Goal: Task Accomplishment & Management: Manage account settings

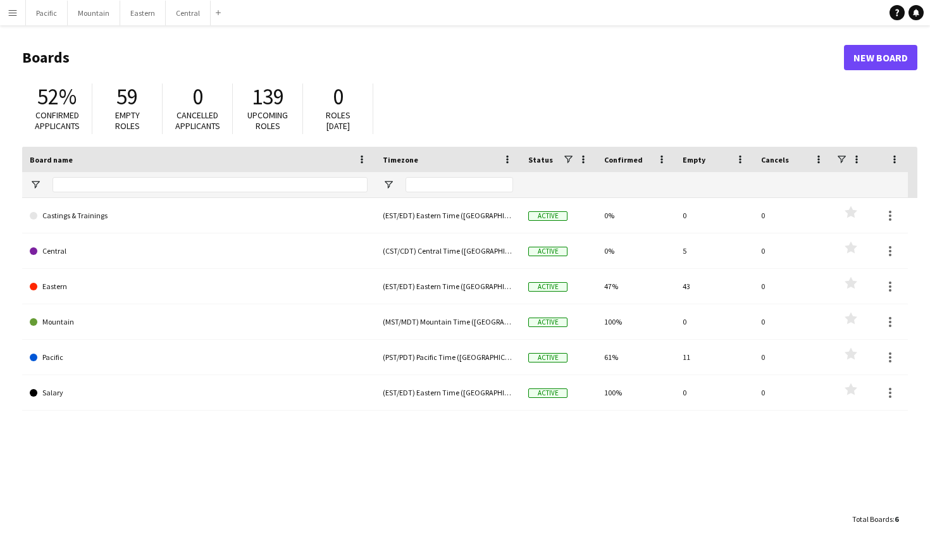
click at [13, 8] on app-icon "Menu" at bounding box center [13, 13] width 10 height 10
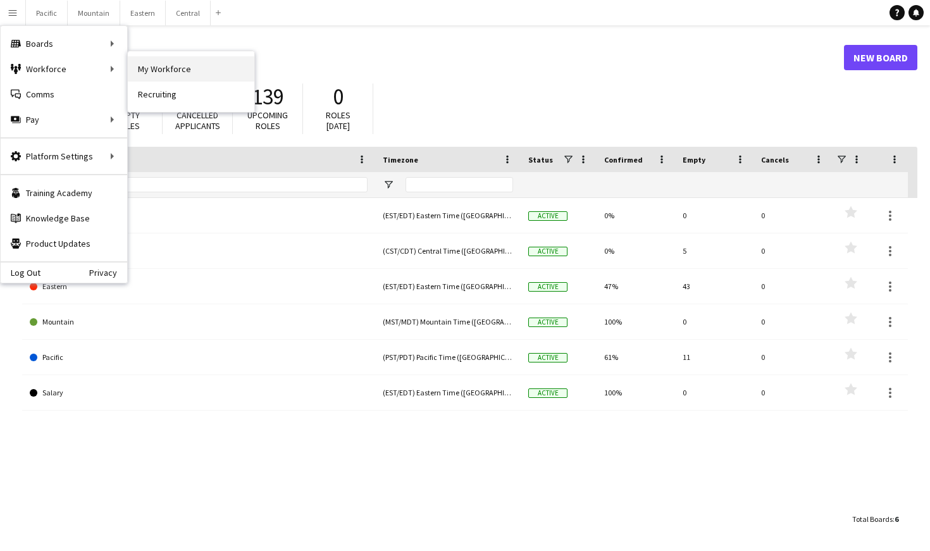
click at [159, 71] on link "My Workforce" at bounding box center [191, 68] width 127 height 25
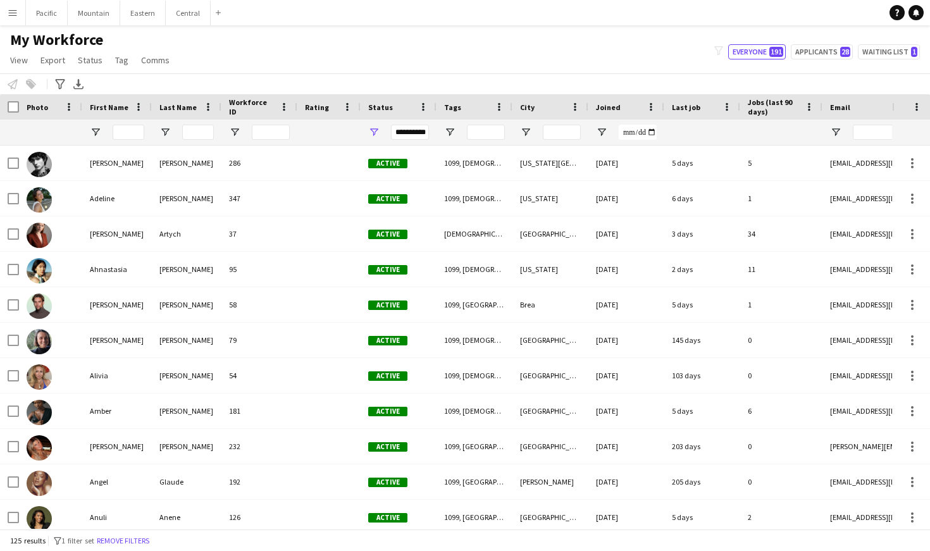
click at [13, 20] on button "Menu" at bounding box center [12, 12] width 25 height 25
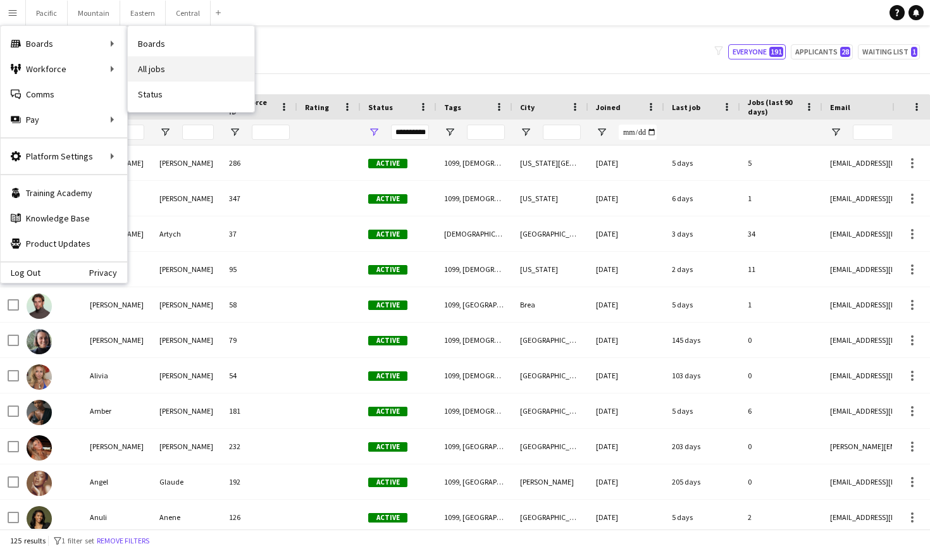
click at [155, 65] on link "All jobs" at bounding box center [191, 68] width 127 height 25
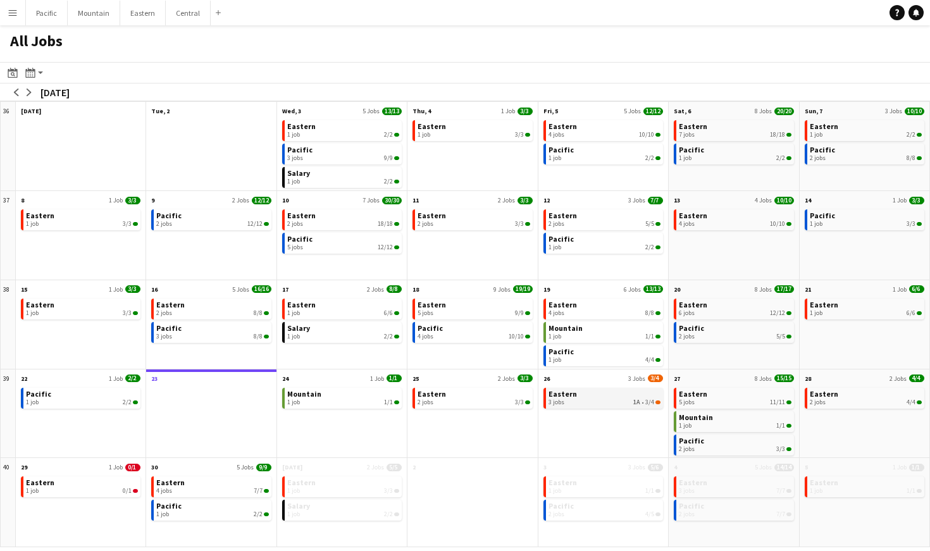
click at [598, 399] on div "3 jobs 1A • 3/4" at bounding box center [605, 403] width 112 height 8
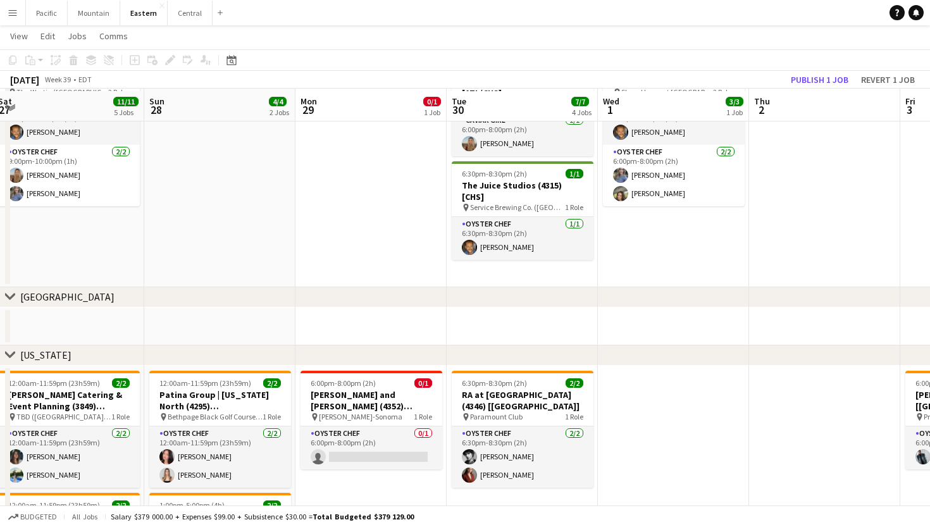
scroll to position [362, 0]
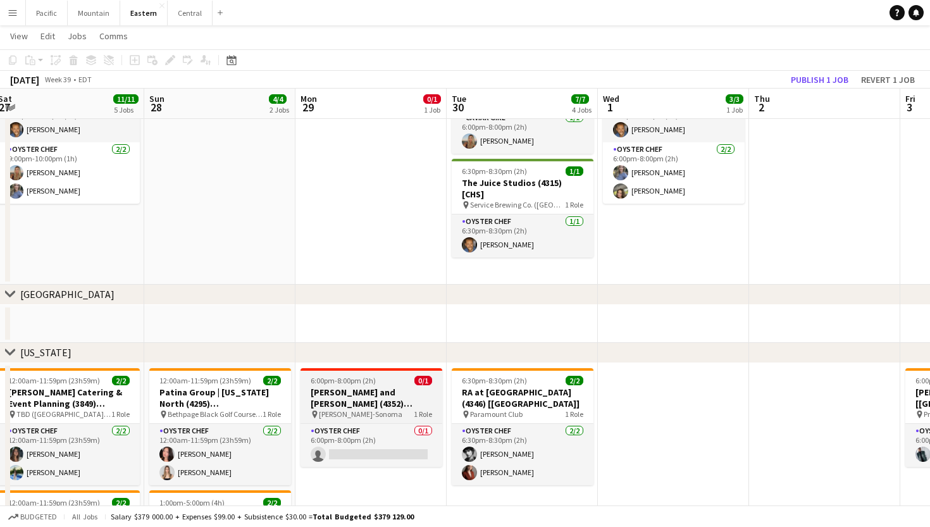
click at [394, 396] on h3 "[PERSON_NAME] and [PERSON_NAME] (4352) [[GEOGRAPHIC_DATA]]" at bounding box center [372, 398] width 142 height 23
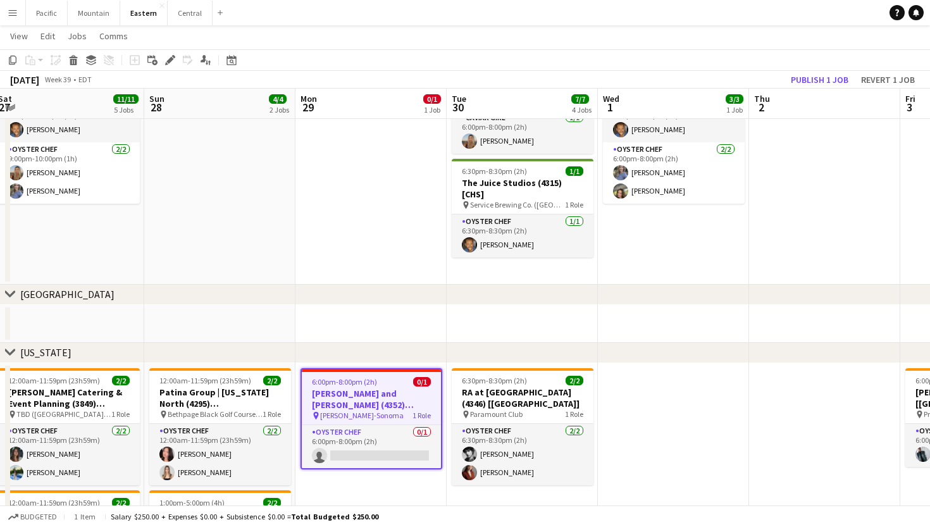
click at [173, 68] on app-toolbar "Copy Paste Paste Command V Paste with crew Command Shift V Paste linked Job Del…" at bounding box center [465, 60] width 930 height 22
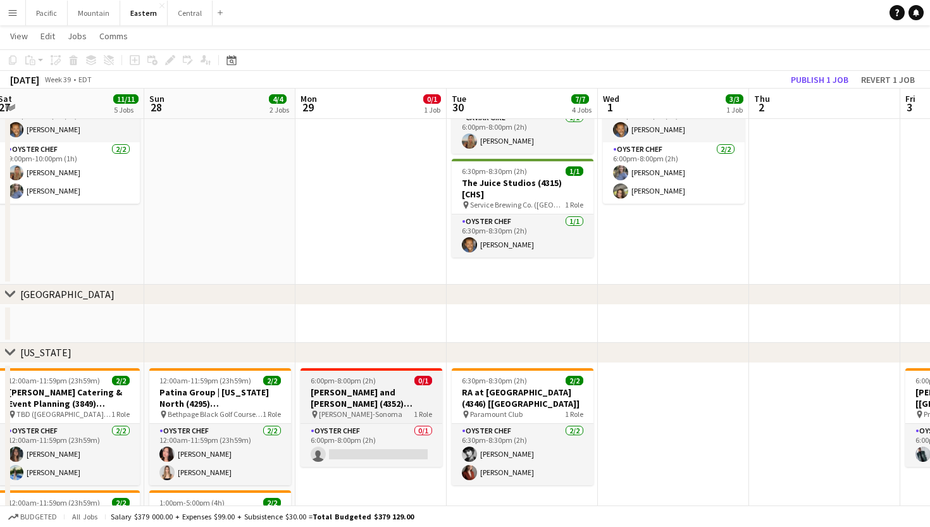
click at [382, 399] on h3 "[PERSON_NAME] and [PERSON_NAME] (4352) [[GEOGRAPHIC_DATA]]" at bounding box center [372, 398] width 142 height 23
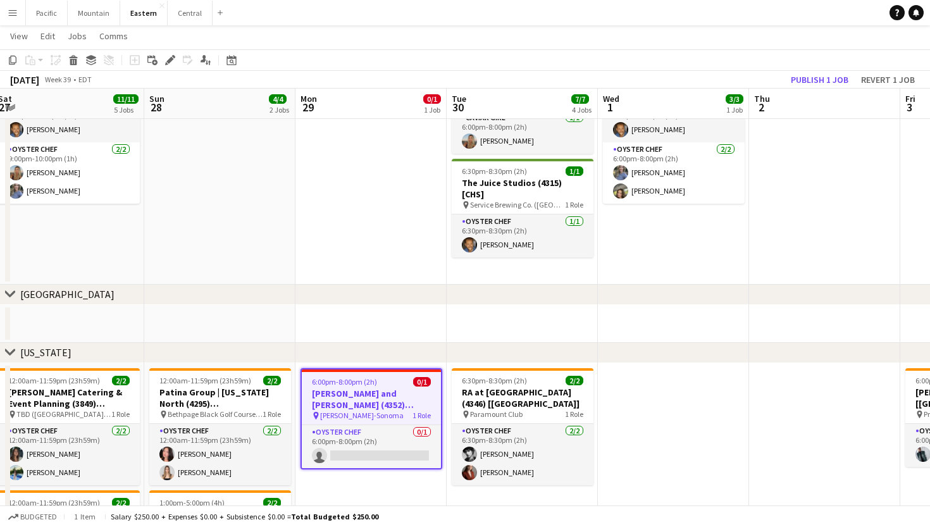
click at [393, 374] on app-job-card "6:00pm-8:00pm (2h) 0/1 David Burtka and Neil Patrick Harris (4352) [NYC] pin Wi…" at bounding box center [372, 418] width 142 height 101
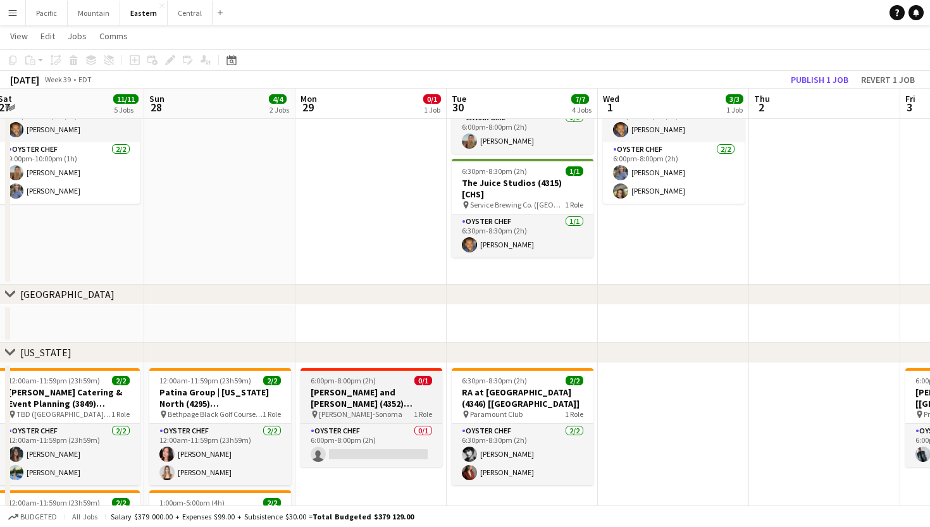
click at [398, 382] on div "6:00pm-8:00pm (2h) 0/1" at bounding box center [372, 380] width 142 height 9
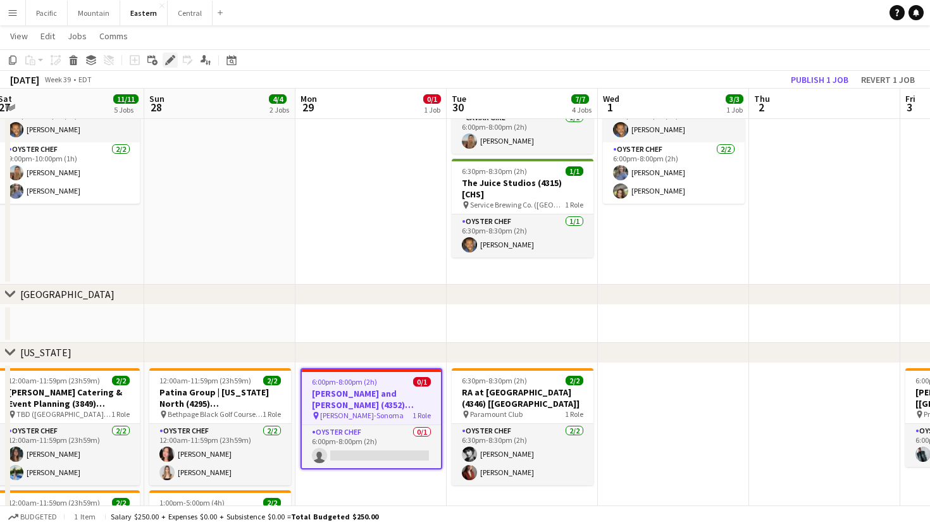
click at [166, 59] on icon "Edit" at bounding box center [170, 60] width 10 height 10
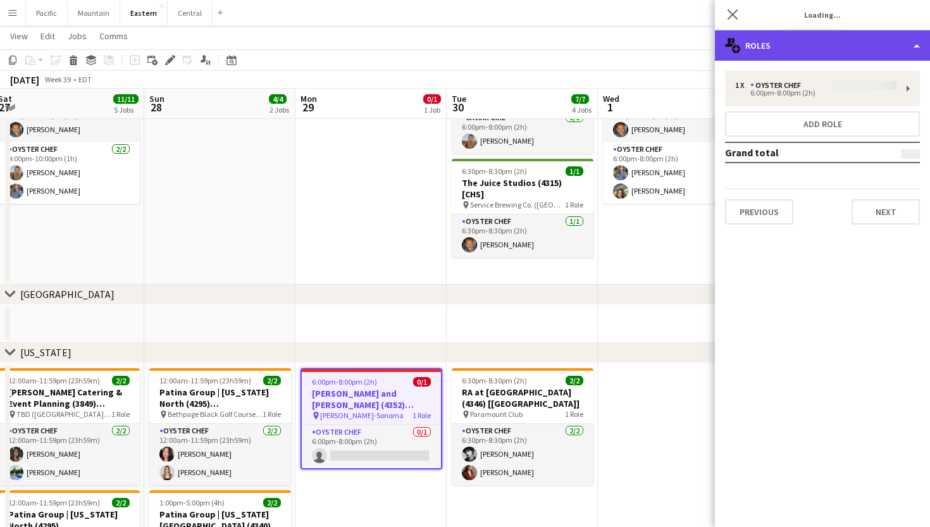
click at [811, 33] on div "multiple-users-add Roles" at bounding box center [822, 45] width 215 height 30
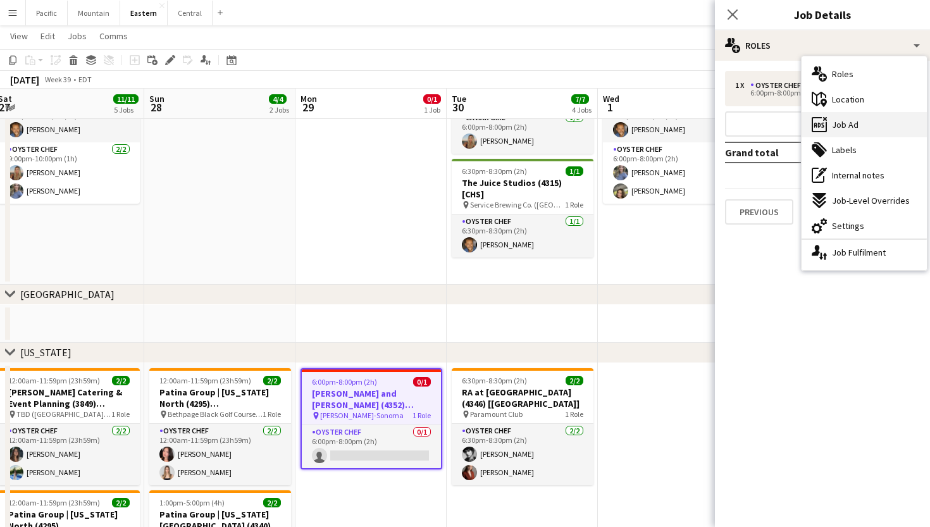
click at [851, 126] on span "Job Ad" at bounding box center [845, 124] width 27 height 11
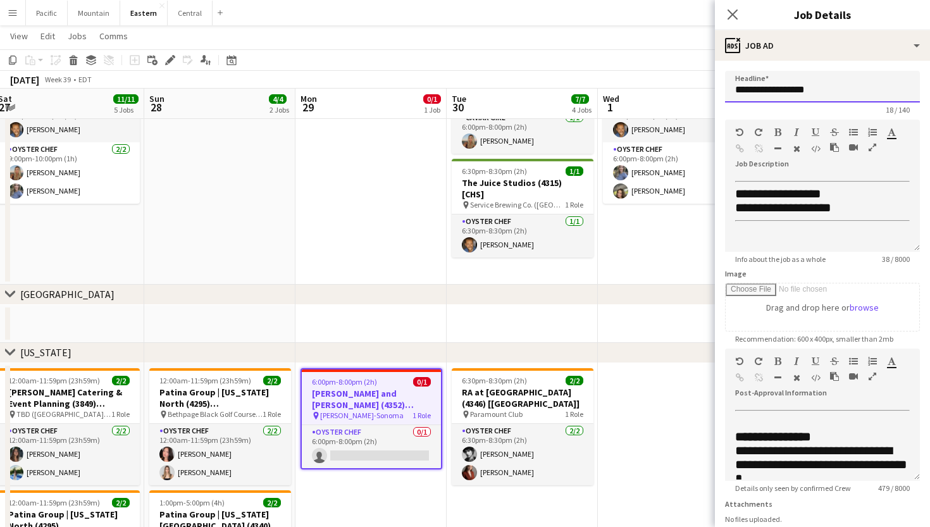
click at [800, 90] on input "**********" at bounding box center [822, 87] width 195 height 32
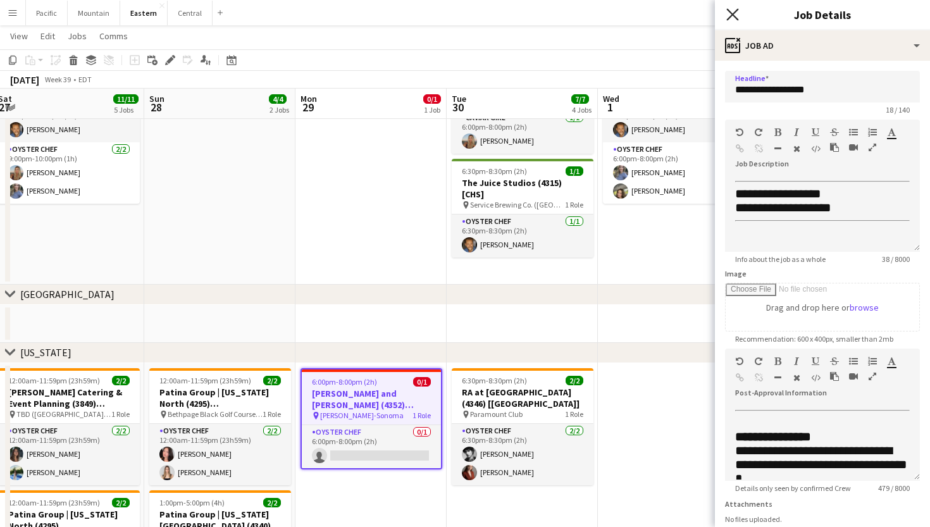
click at [732, 11] on icon "Close pop-in" at bounding box center [733, 14] width 12 height 12
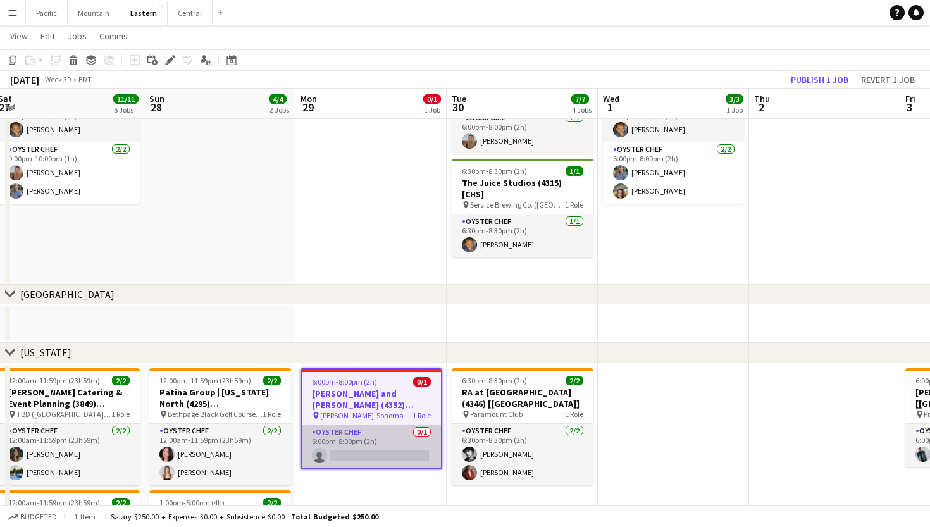
click at [376, 432] on app-card-role "Oyster Chef 0/1 6:00pm-8:00pm (2h) single-neutral-actions" at bounding box center [371, 446] width 139 height 43
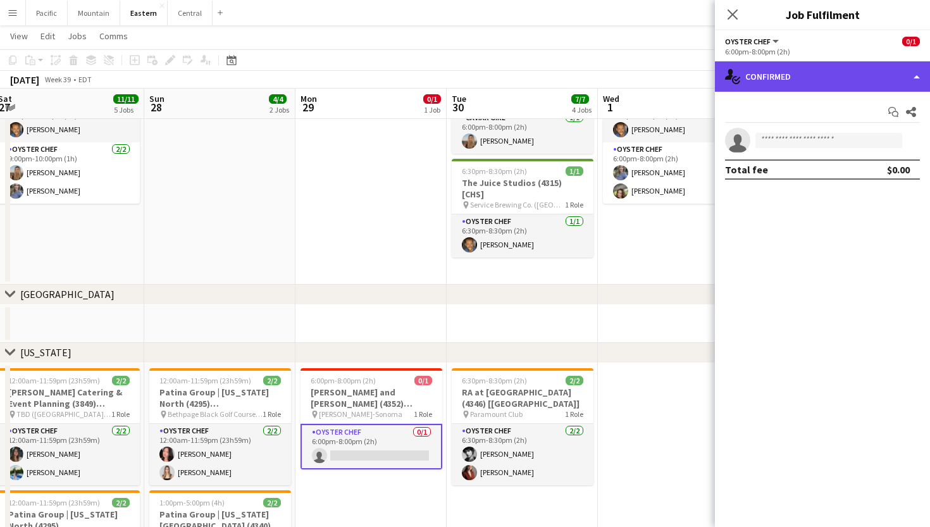
click at [829, 80] on div "single-neutral-actions-check-2 Confirmed" at bounding box center [822, 76] width 215 height 30
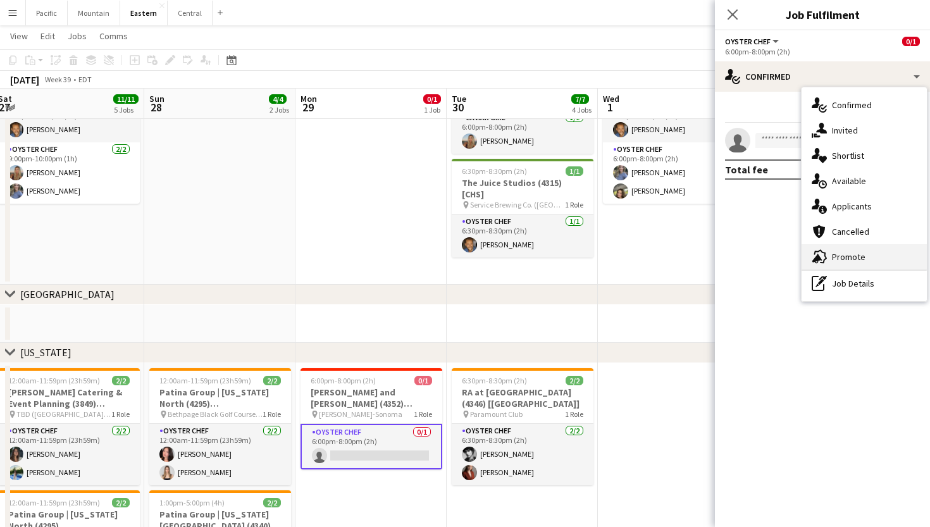
click at [837, 258] on span "Promote" at bounding box center [849, 256] width 34 height 11
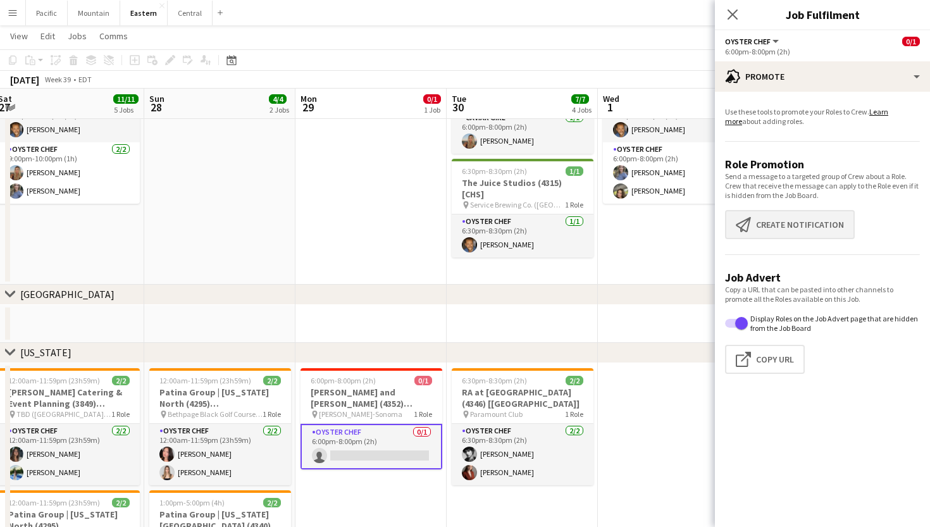
click at [789, 219] on button "Create notification Create notification" at bounding box center [790, 224] width 130 height 29
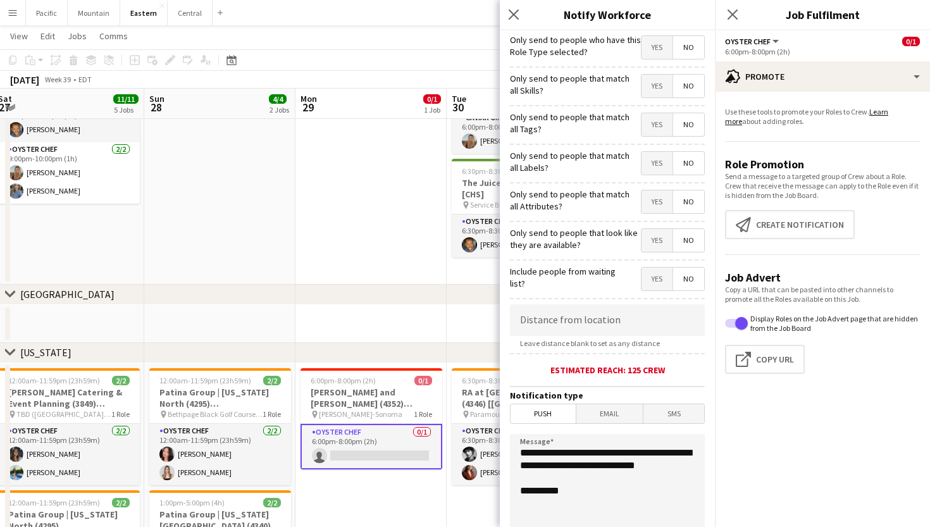
click at [651, 132] on span "Yes" at bounding box center [657, 124] width 31 height 23
drag, startPoint x: 587, startPoint y: 484, endPoint x: 489, endPoint y: 440, distance: 106.8
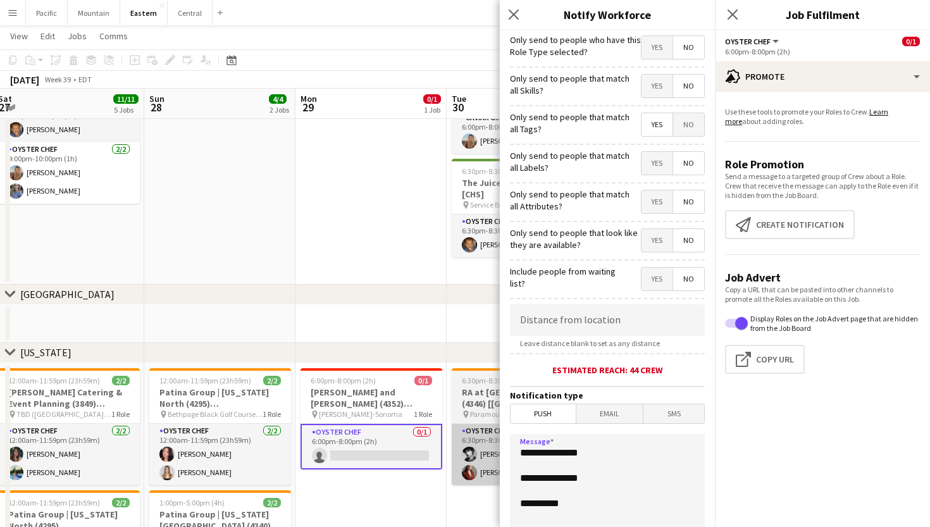
paste textarea "**********"
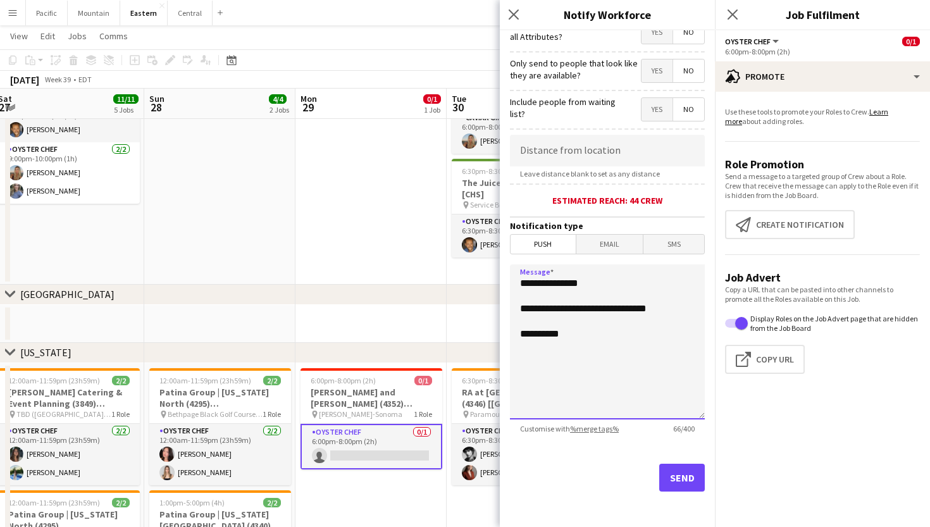
scroll to position [170, 0]
type textarea "**********"
click at [689, 482] on button "Send" at bounding box center [683, 478] width 46 height 28
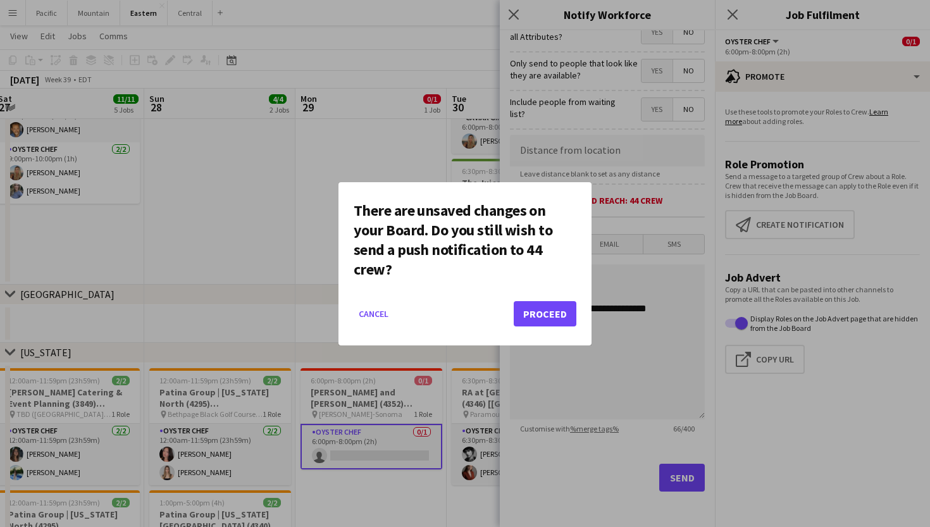
click at [560, 314] on button "Proceed" at bounding box center [545, 313] width 63 height 25
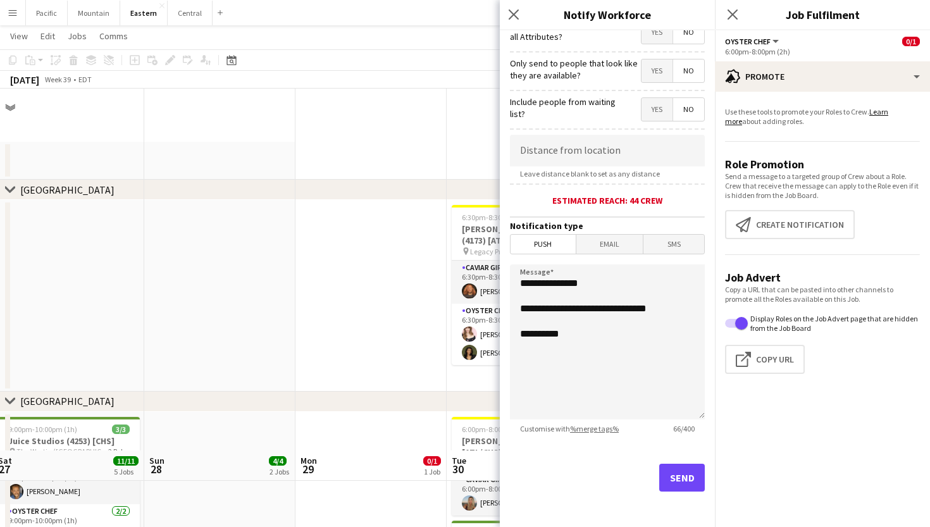
scroll to position [362, 0]
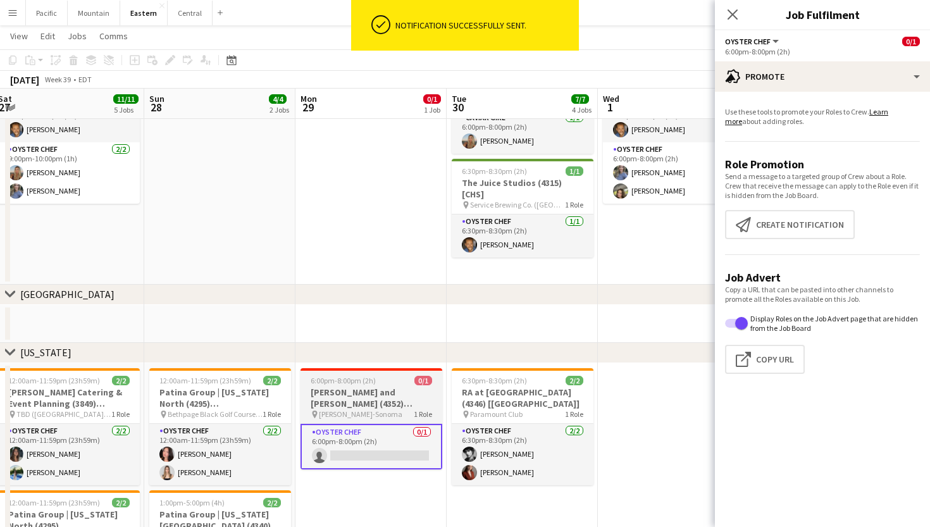
click at [354, 404] on h3 "David Burtka and Neil Patrick Harris (4352) [NYC]" at bounding box center [372, 398] width 142 height 23
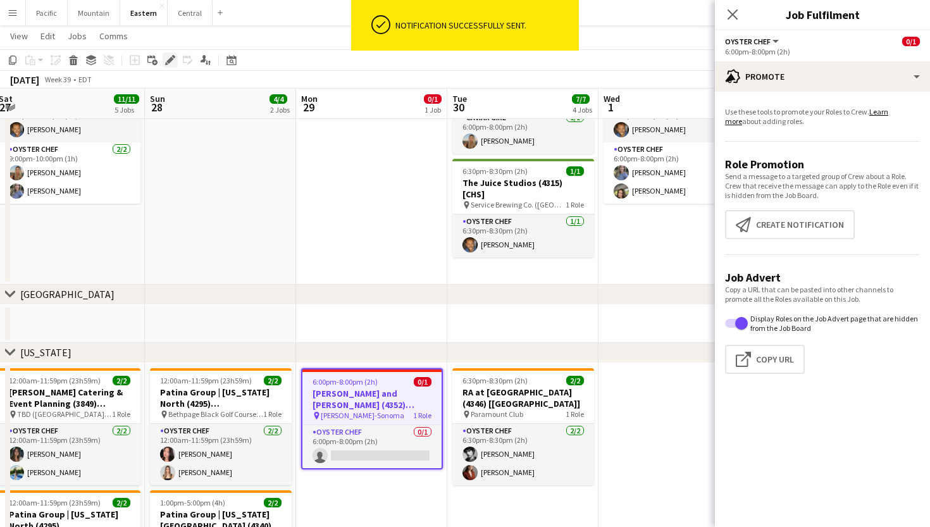
click at [172, 61] on icon "Edit" at bounding box center [170, 60] width 10 height 10
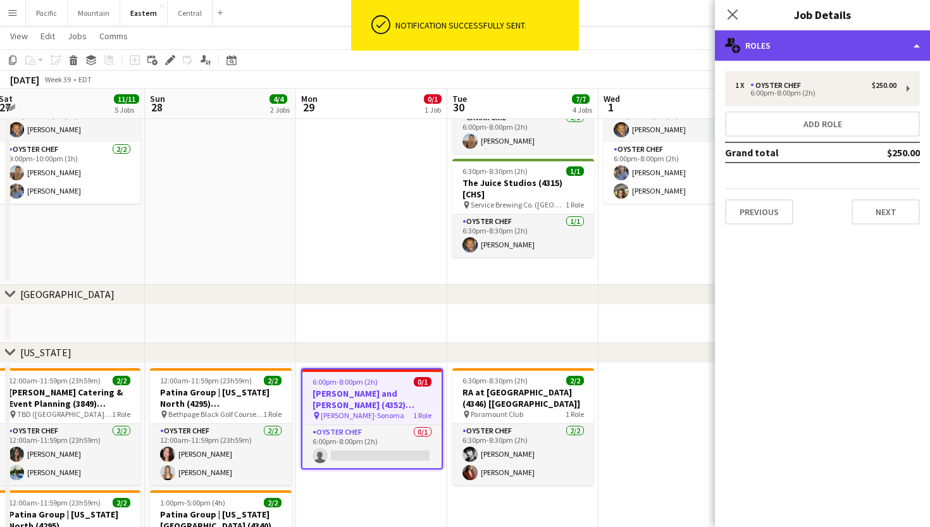
click at [774, 51] on div "multiple-users-add Roles" at bounding box center [822, 45] width 215 height 30
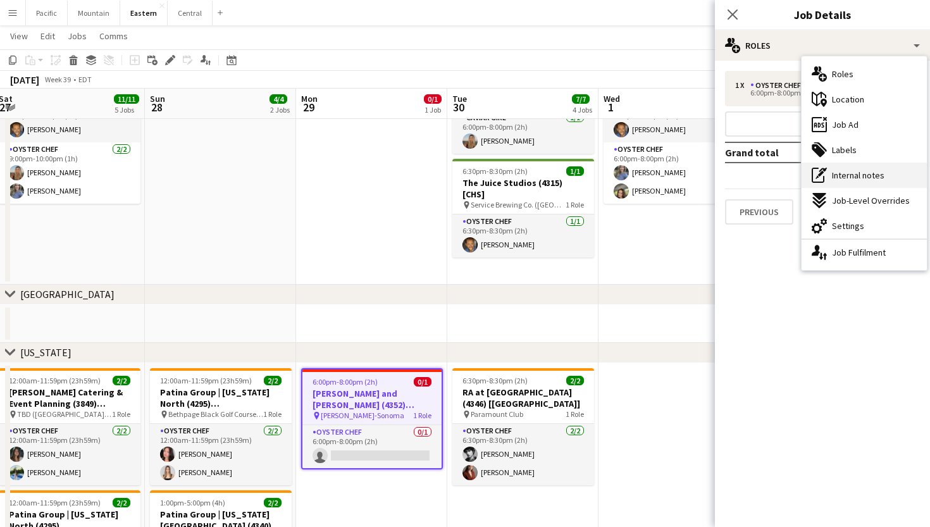
click at [822, 170] on icon at bounding box center [824, 170] width 8 height 4
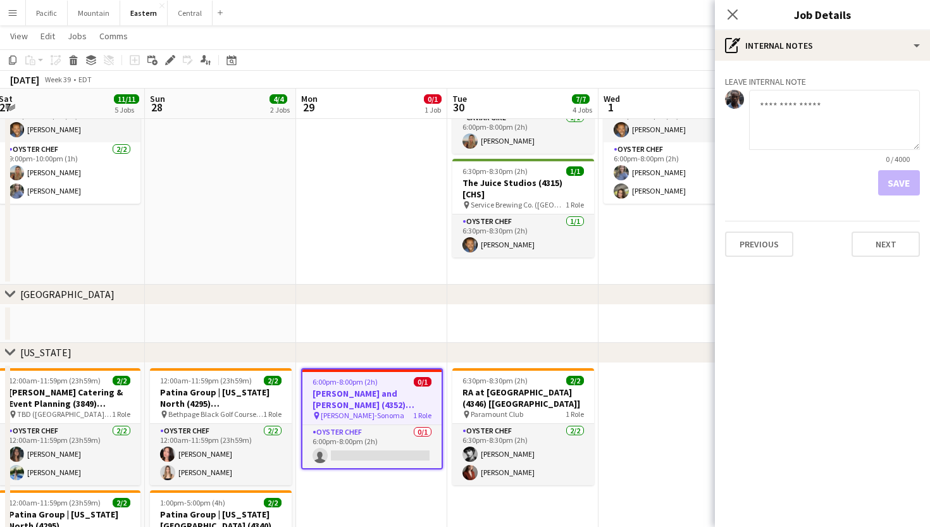
click at [808, 128] on textarea at bounding box center [834, 120] width 171 height 60
type textarea "**********"
click at [909, 180] on button "Save" at bounding box center [900, 182] width 42 height 25
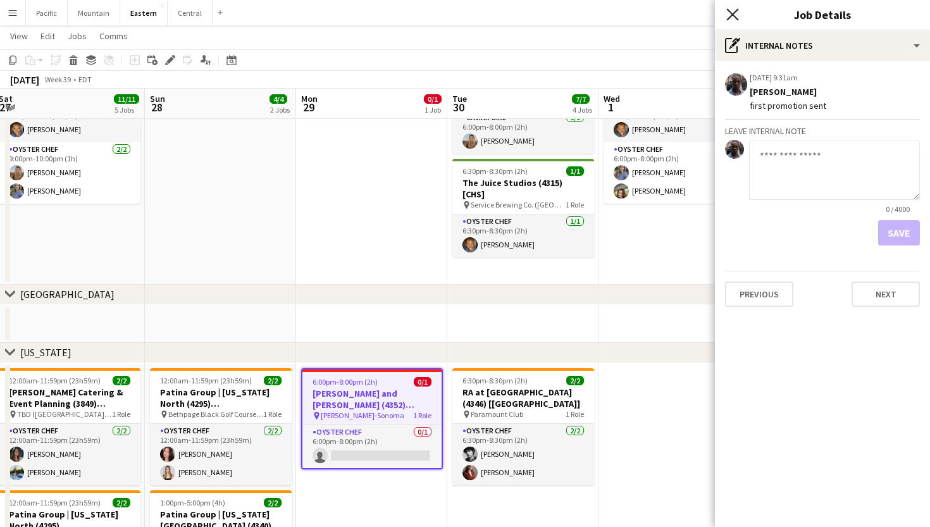
click at [733, 11] on icon "Close pop-in" at bounding box center [733, 14] width 12 height 12
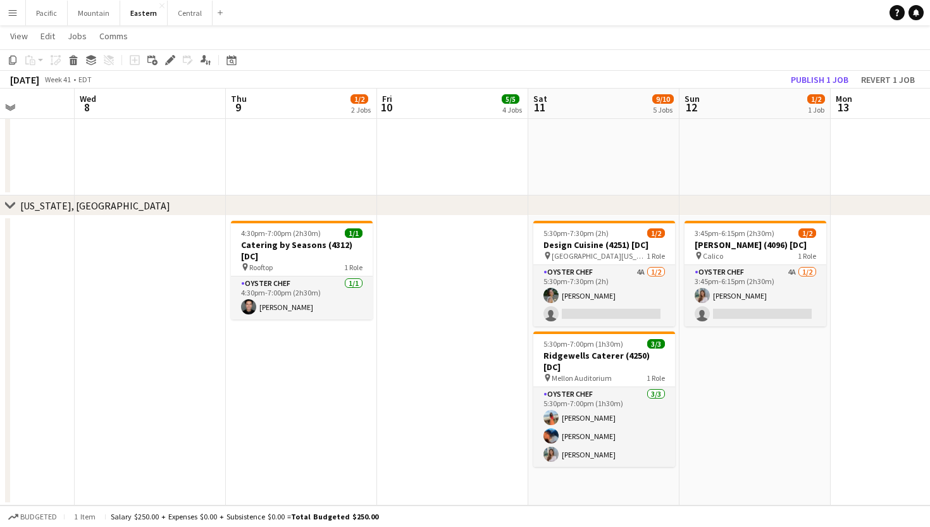
scroll to position [0, 405]
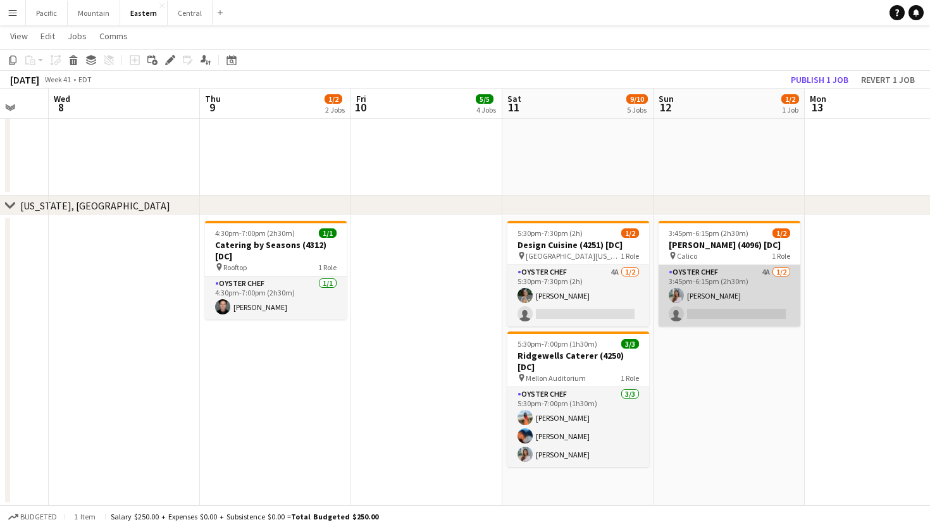
click at [721, 301] on app-card-role "Oyster Chef 4A 1/2 3:45pm-6:15pm (2h30m) Isabella Venturini single-neutral-acti…" at bounding box center [730, 295] width 142 height 61
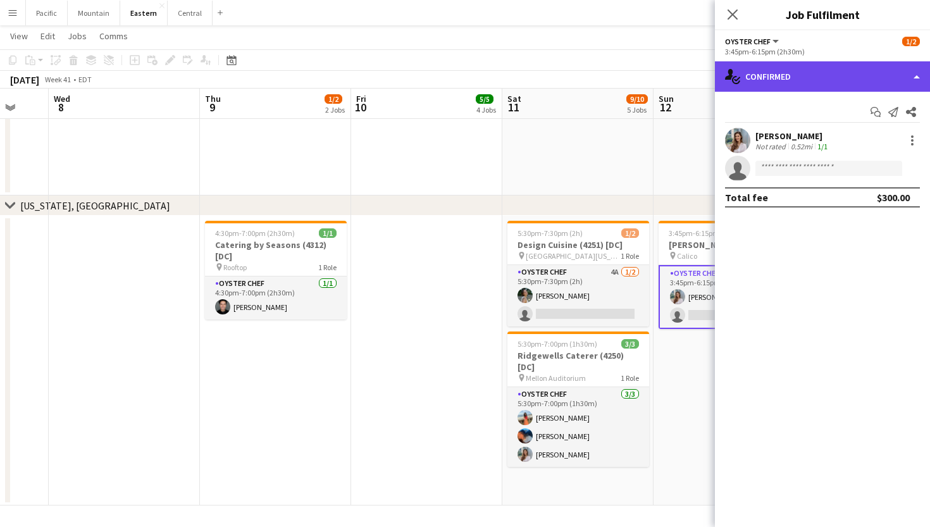
click at [809, 89] on div "single-neutral-actions-check-2 Confirmed" at bounding box center [822, 76] width 215 height 30
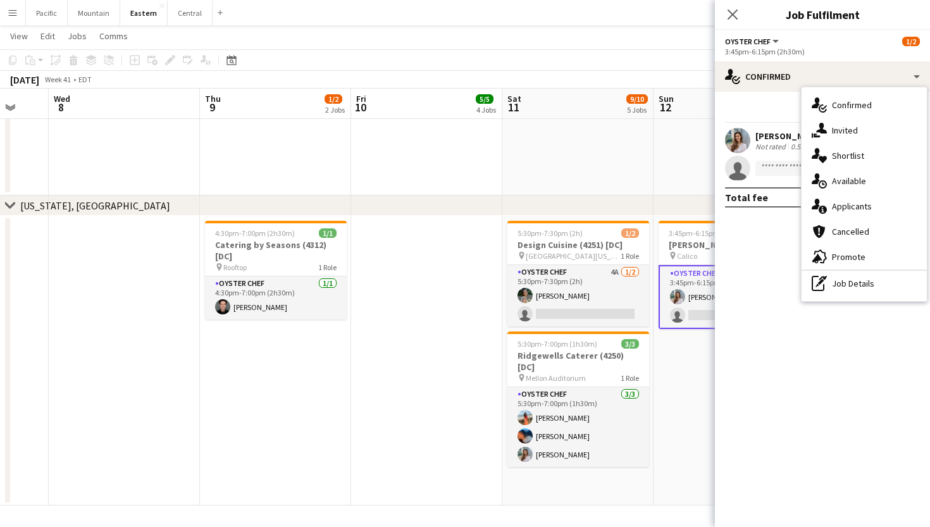
click at [763, 264] on mat-expansion-panel "check Confirmed Start chat Send notification Share Isabella Venturini Not rated…" at bounding box center [822, 309] width 215 height 435
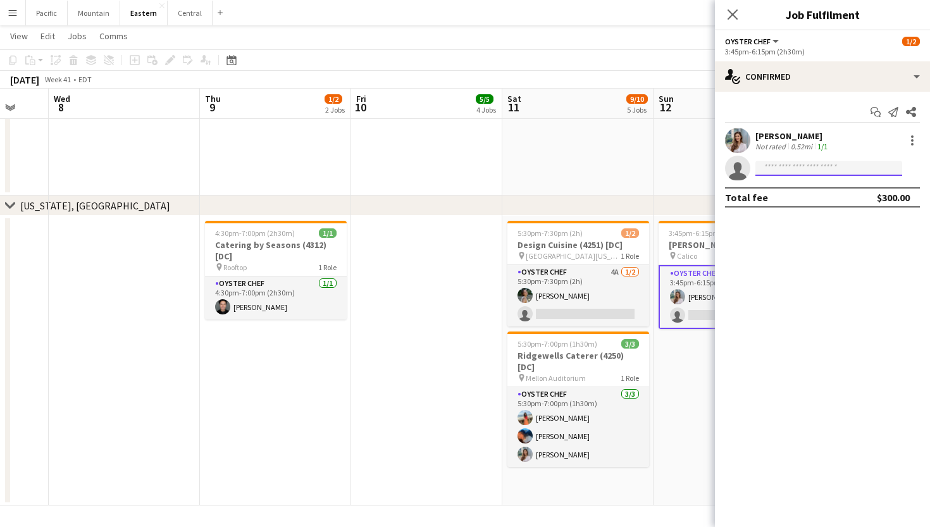
click at [808, 170] on input at bounding box center [829, 168] width 147 height 15
type input "******"
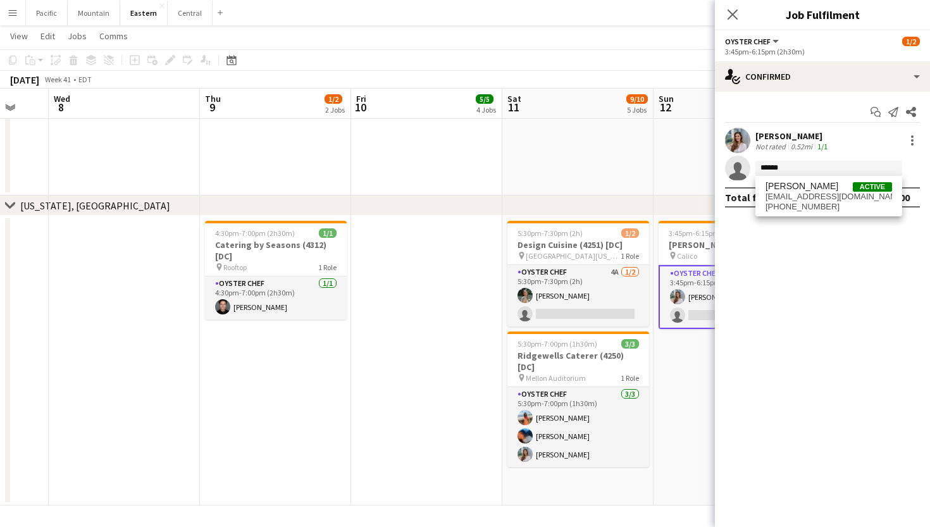
drag, startPoint x: 776, startPoint y: 370, endPoint x: 824, endPoint y: 195, distance: 181.0
click at [824, 195] on span "onyekajosakwe@gmail.com" at bounding box center [829, 197] width 127 height 10
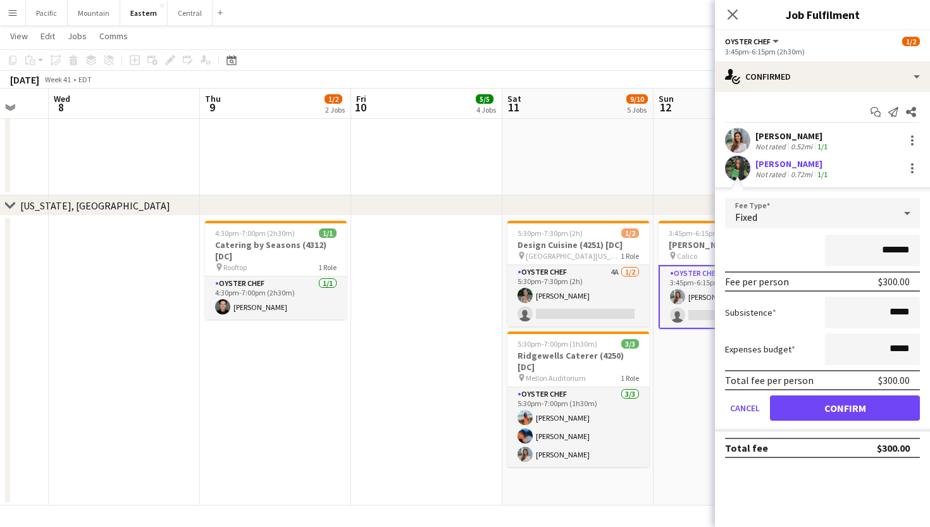
click at [833, 409] on button "Confirm" at bounding box center [845, 408] width 150 height 25
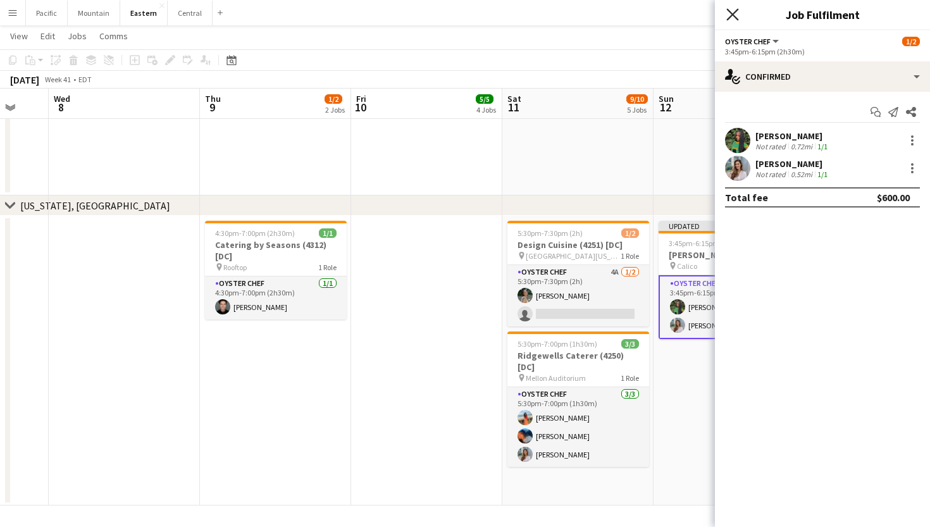
click at [734, 18] on icon "Close pop-in" at bounding box center [733, 14] width 12 height 12
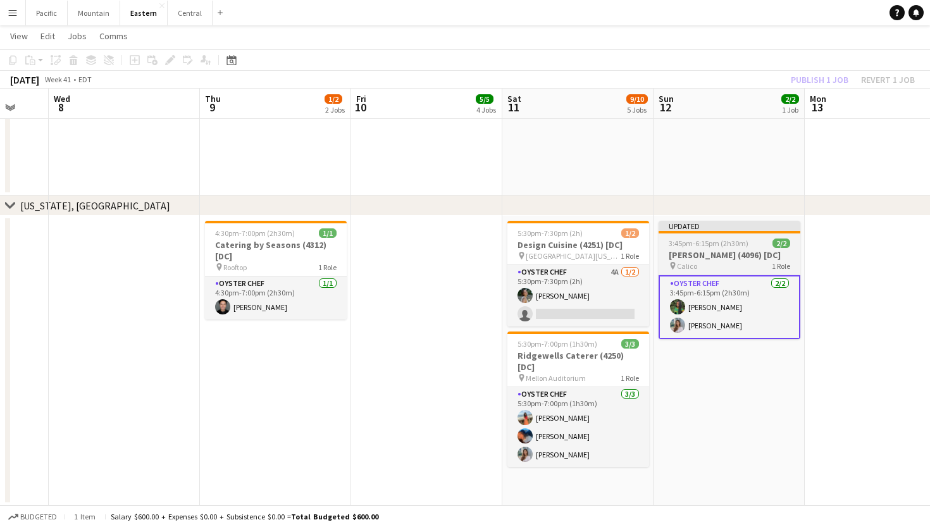
click at [720, 248] on app-job-card "Updated 3:45pm-6:15pm (2h30m) 2/2 Sam George (4096) [DC] pin Calico 1 Role Oyst…" at bounding box center [730, 280] width 142 height 118
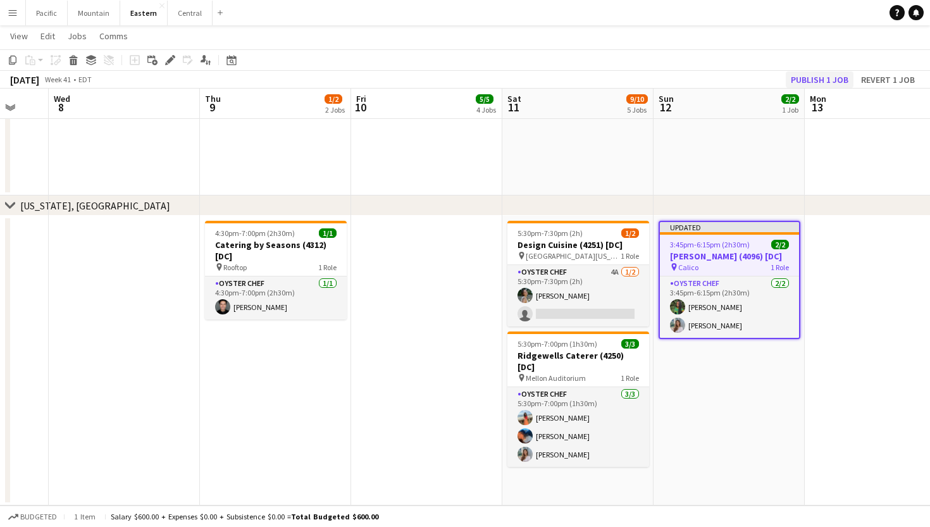
click at [822, 78] on button "Publish 1 job" at bounding box center [820, 80] width 68 height 16
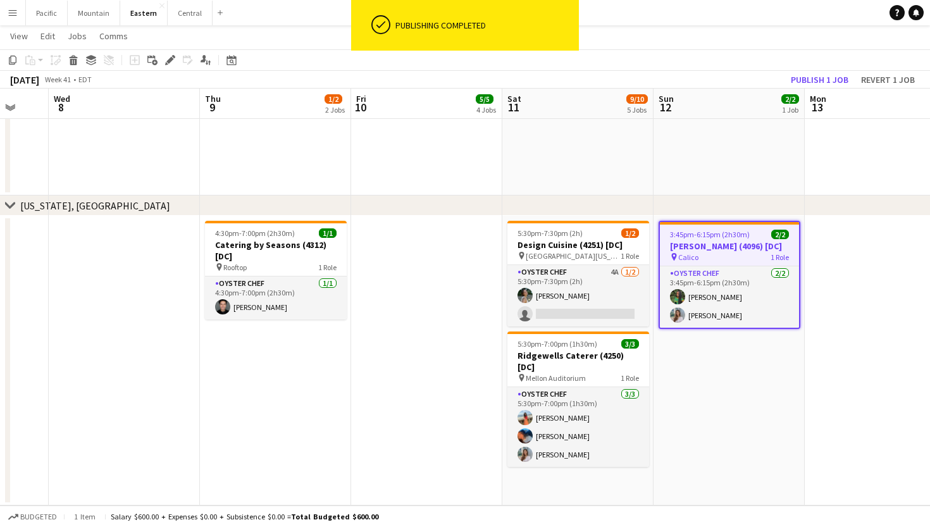
click at [715, 256] on div "pin Calico 1 Role" at bounding box center [729, 257] width 139 height 10
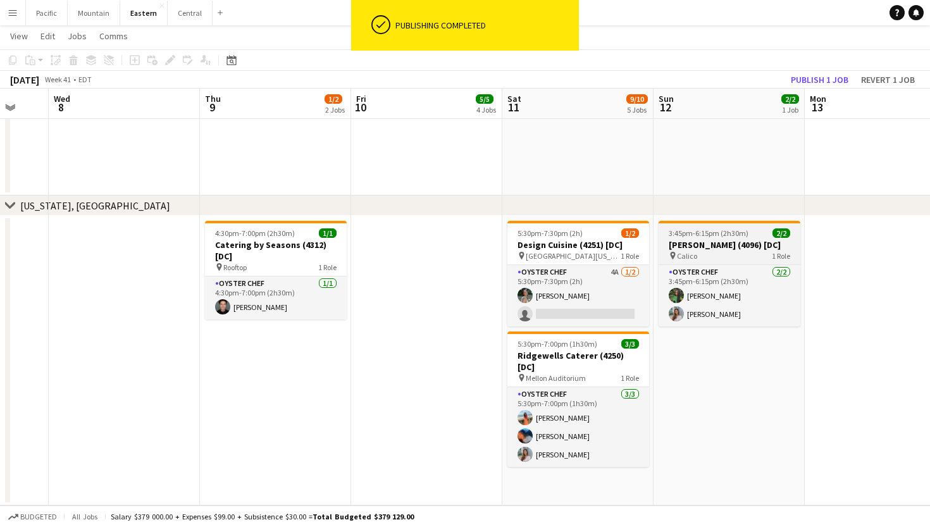
click at [704, 256] on div "pin Calico 1 Role" at bounding box center [730, 256] width 142 height 10
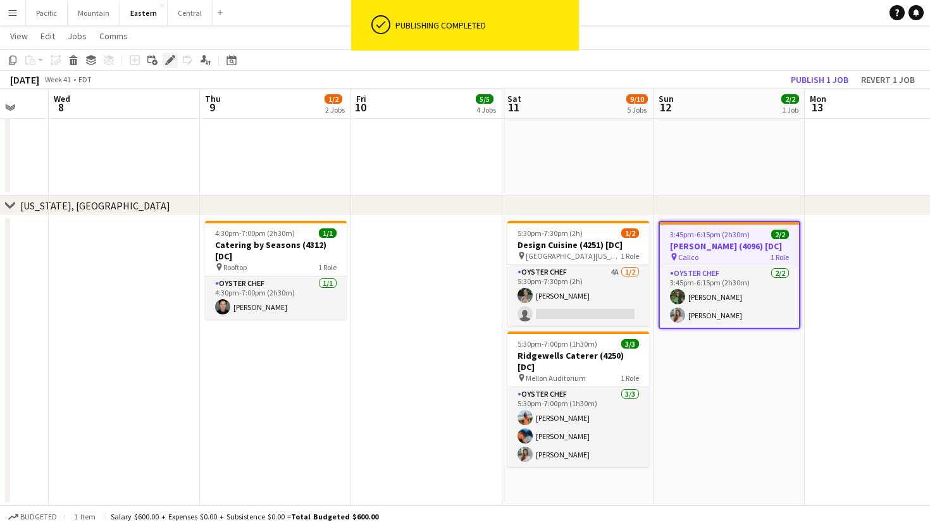
click at [166, 62] on icon "Edit" at bounding box center [170, 60] width 10 height 10
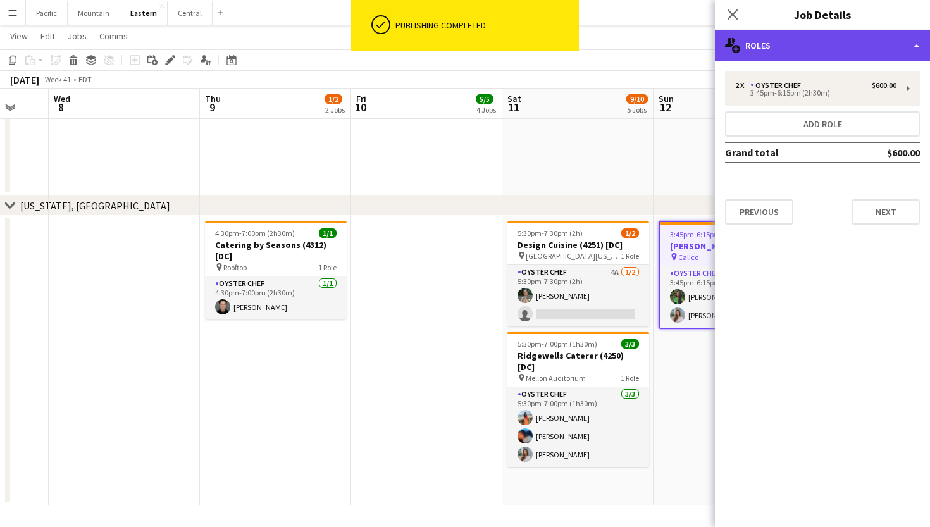
click at [767, 44] on div "multiple-users-add Roles" at bounding box center [822, 45] width 215 height 30
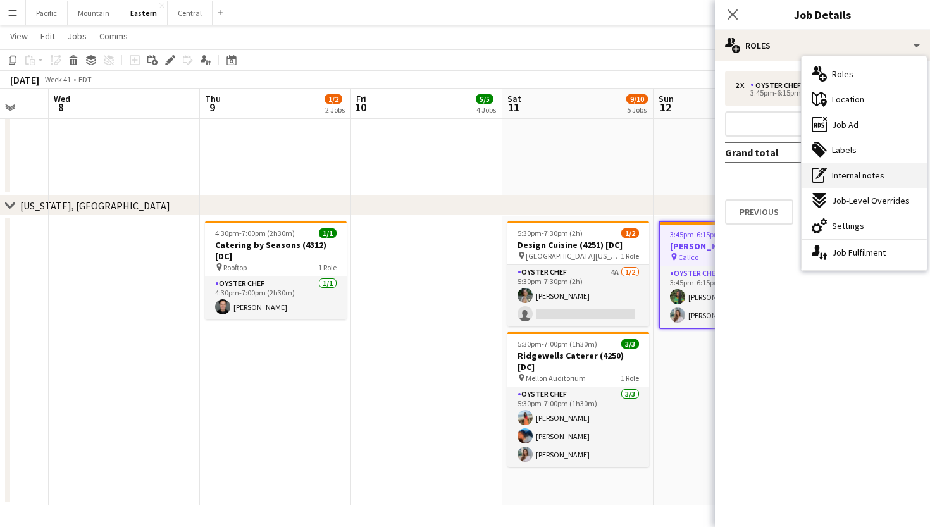
click at [837, 170] on span "Internal notes" at bounding box center [858, 175] width 53 height 11
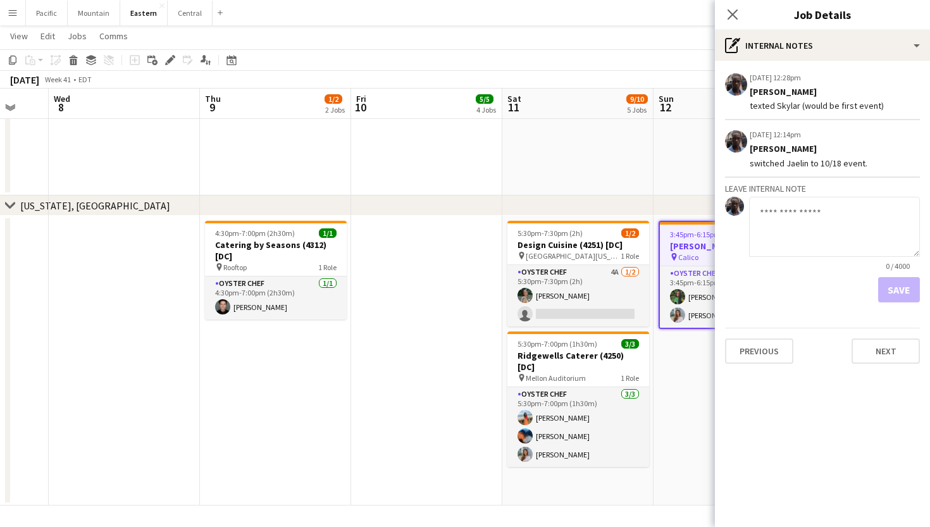
click at [808, 220] on textarea at bounding box center [834, 227] width 171 height 60
type textarea "**********"
click at [899, 292] on button "Save" at bounding box center [900, 289] width 42 height 25
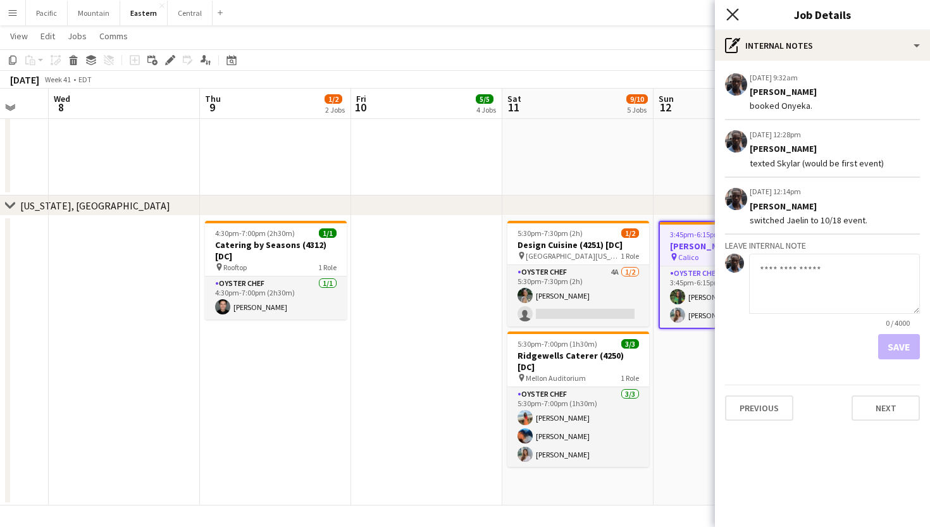
click at [729, 11] on icon at bounding box center [733, 14] width 12 height 12
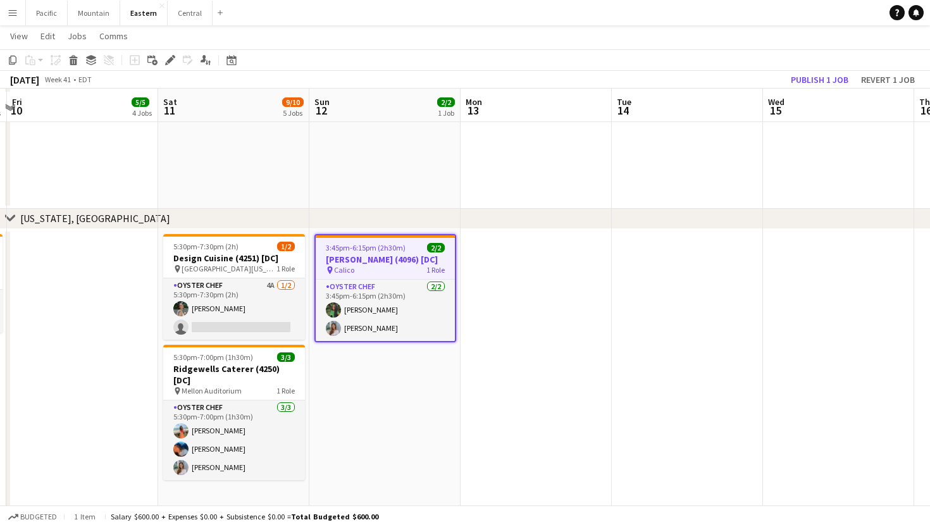
scroll to position [1579, 0]
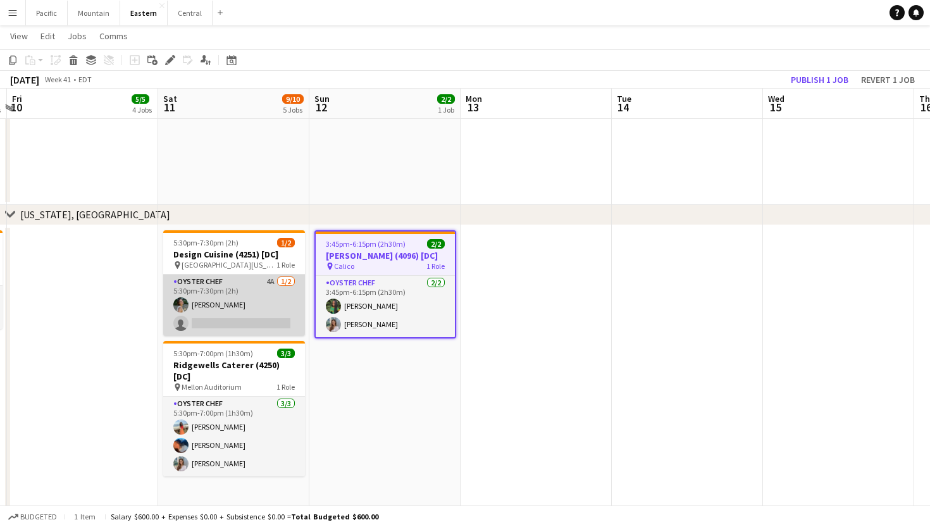
click at [235, 305] on app-card-role "Oyster Chef 4A 1/2 5:30pm-7:30pm (2h) Adeline Van Buskirk single-neutral-actions" at bounding box center [234, 305] width 142 height 61
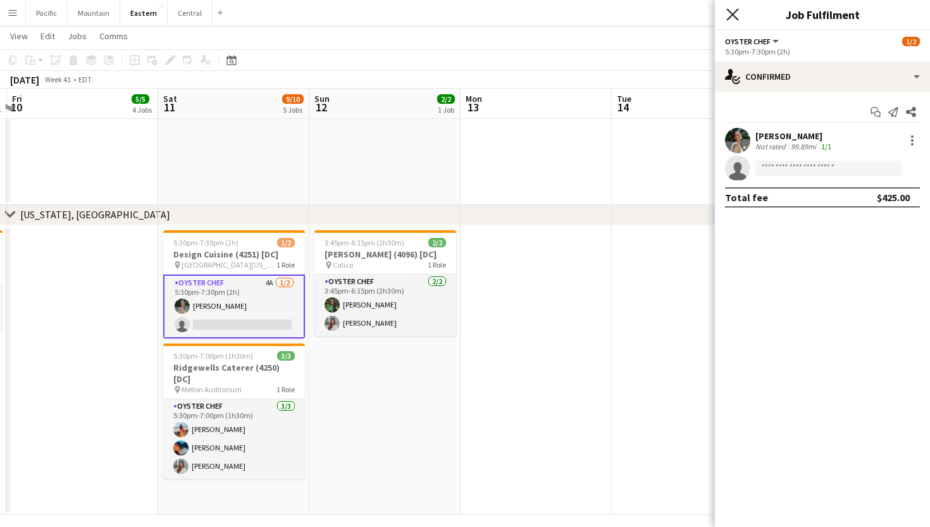
click at [737, 11] on icon at bounding box center [733, 14] width 12 height 12
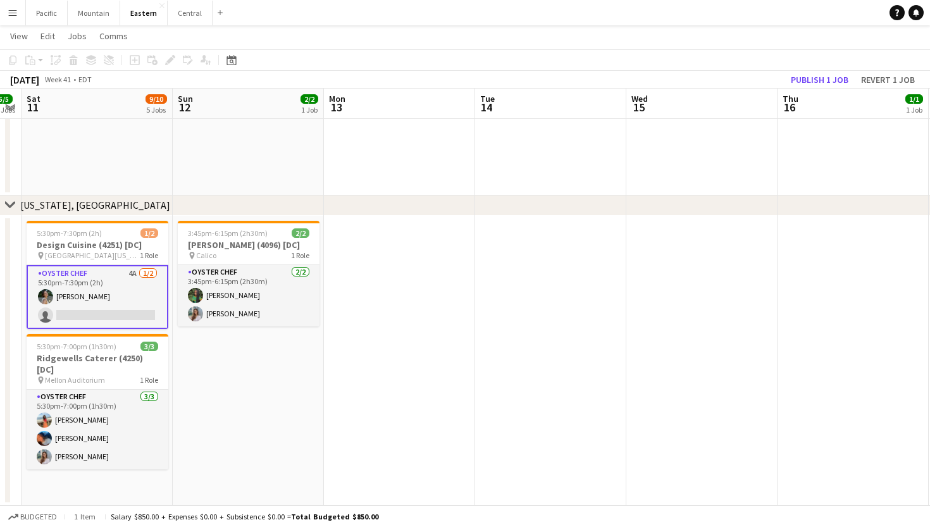
scroll to position [0, 435]
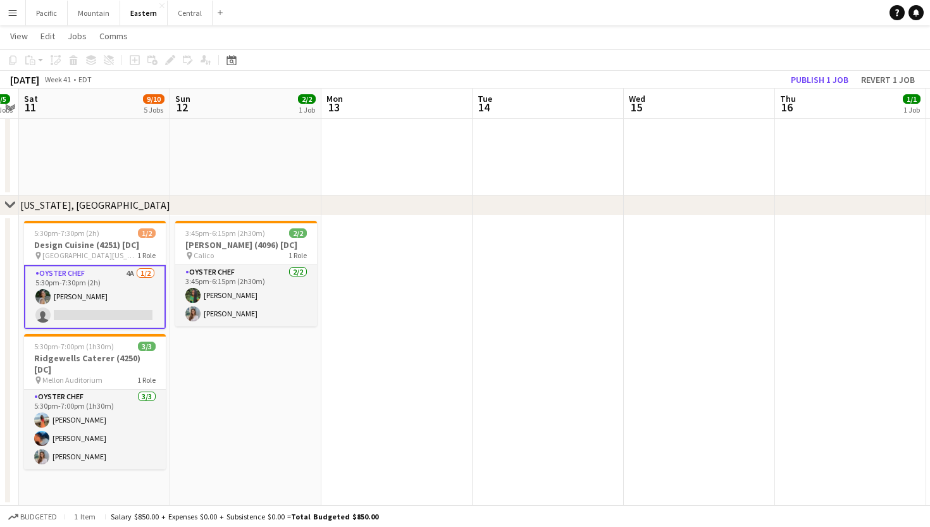
click at [92, 299] on app-card-role "Oyster Chef 4A 1/2 5:30pm-7:30pm (2h) Adeline Van Buskirk single-neutral-actions" at bounding box center [95, 297] width 142 height 64
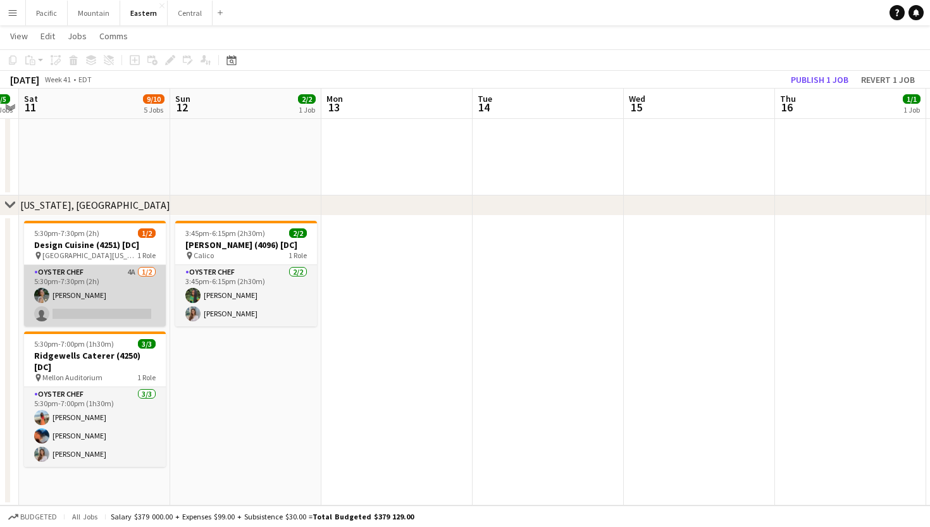
click at [92, 299] on app-card-role "Oyster Chef 4A 1/2 5:30pm-7:30pm (2h) Adeline Van Buskirk single-neutral-actions" at bounding box center [95, 295] width 142 height 61
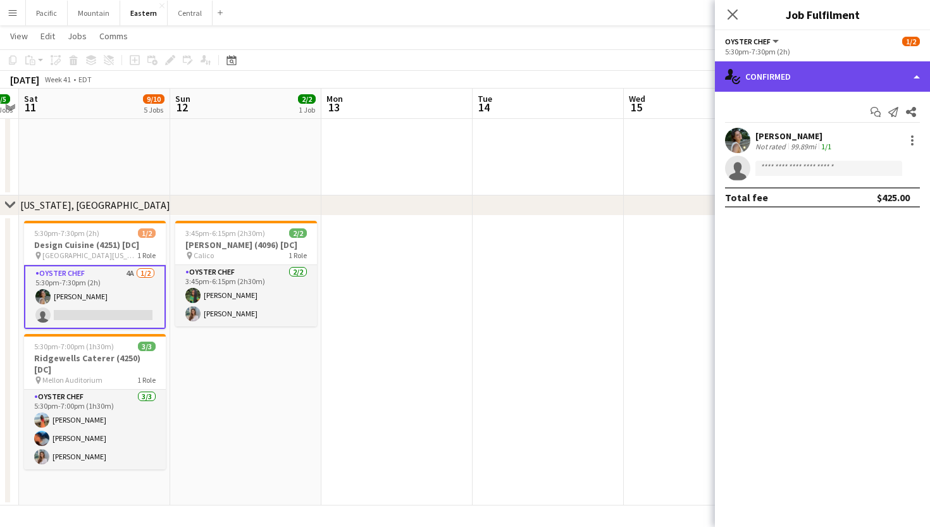
click at [786, 77] on div "single-neutral-actions-check-2 Confirmed" at bounding box center [822, 76] width 215 height 30
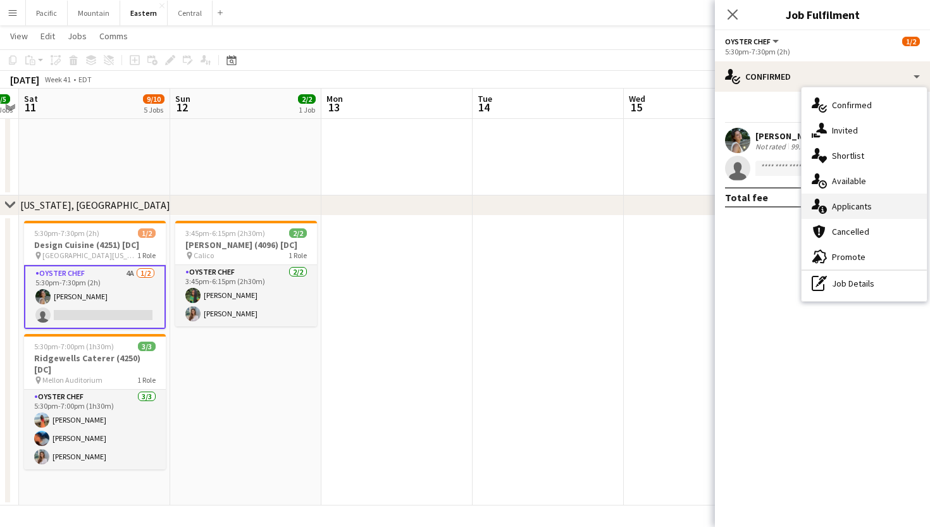
click at [837, 209] on span "Applicants" at bounding box center [852, 206] width 40 height 11
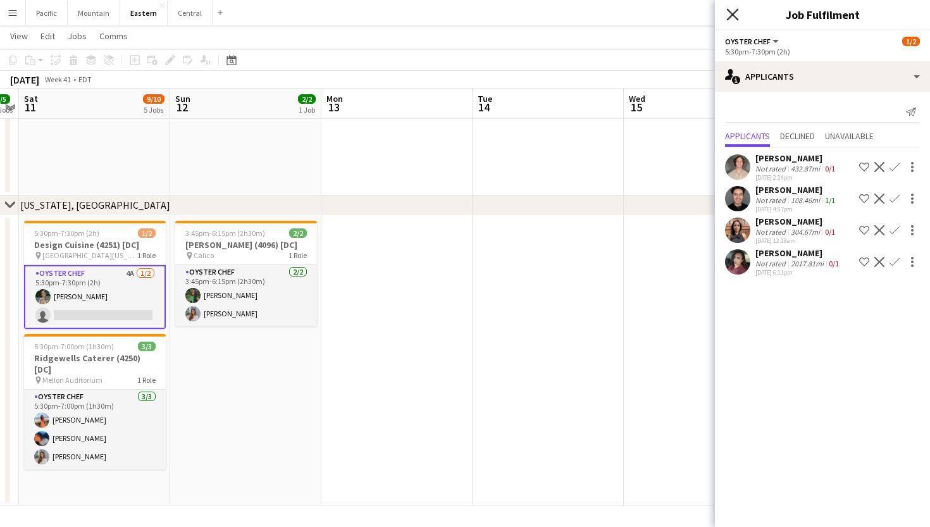
click at [736, 16] on icon at bounding box center [733, 14] width 12 height 12
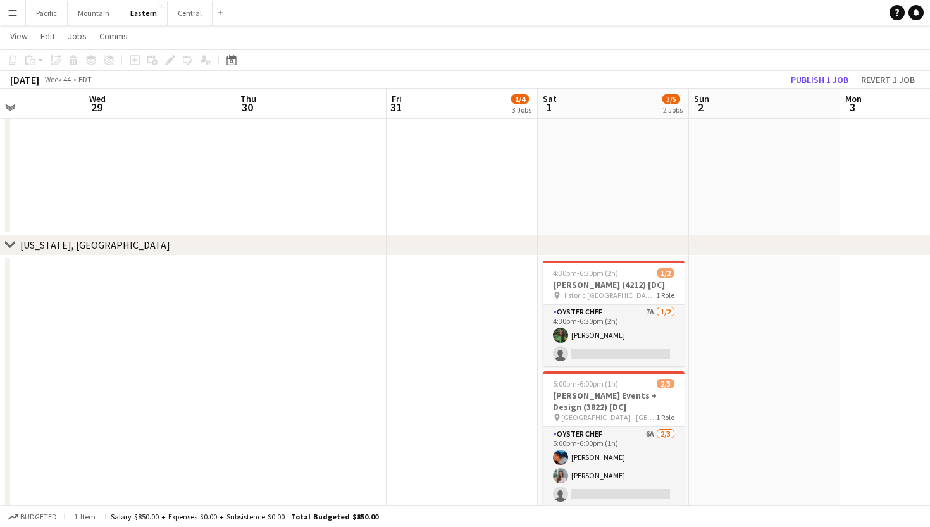
scroll to position [0, 380]
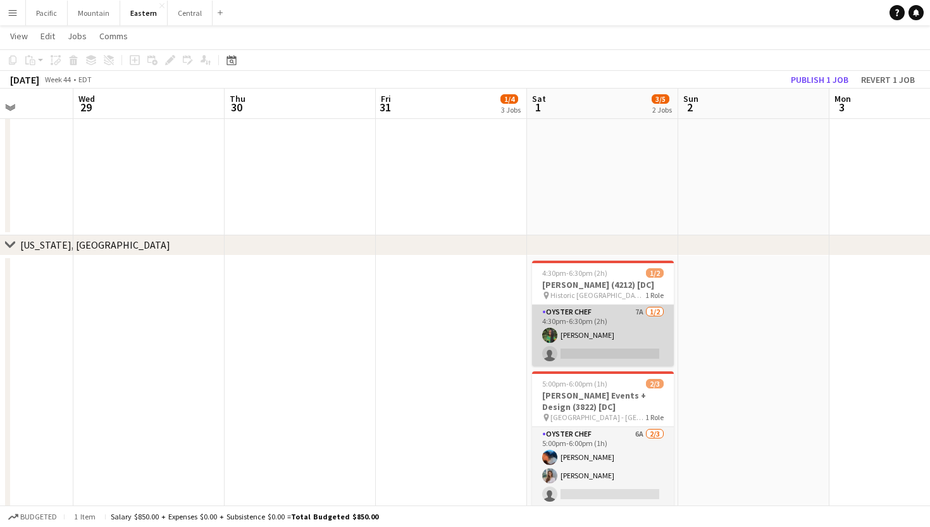
click at [603, 338] on app-card-role "Oyster Chef 7A 1/2 4:30pm-6:30pm (2h) Onyeka Osakwe single-neutral-actions" at bounding box center [603, 335] width 142 height 61
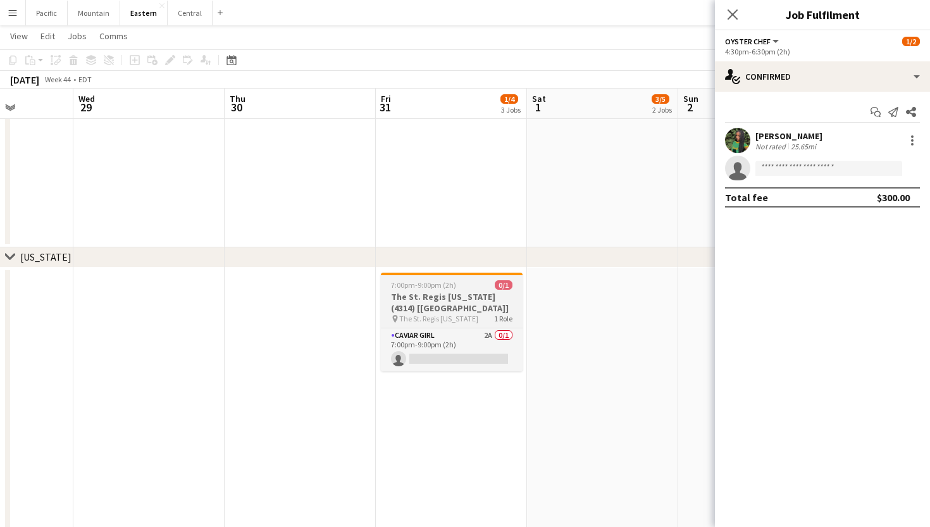
scroll to position [622, 0]
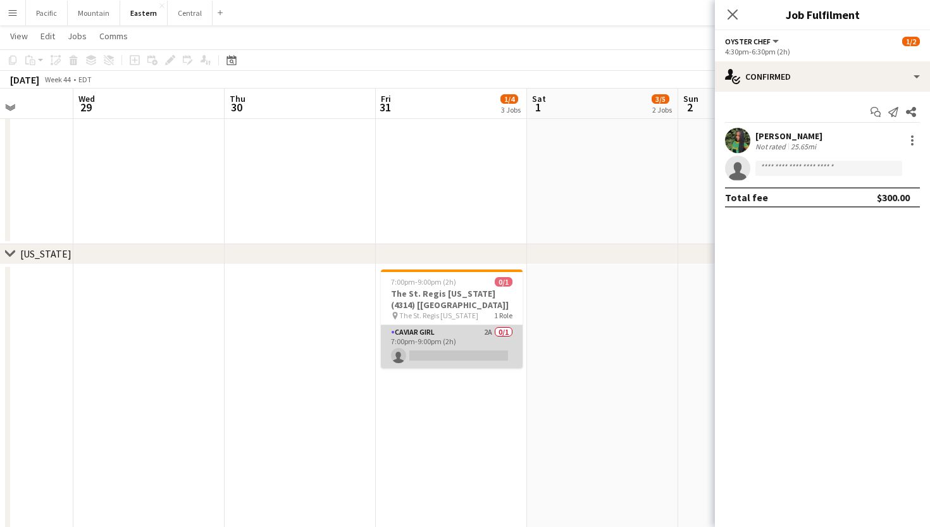
click at [490, 346] on app-card-role "Caviar Girl 2A 0/1 7:00pm-9:00pm (2h) single-neutral-actions" at bounding box center [452, 346] width 142 height 43
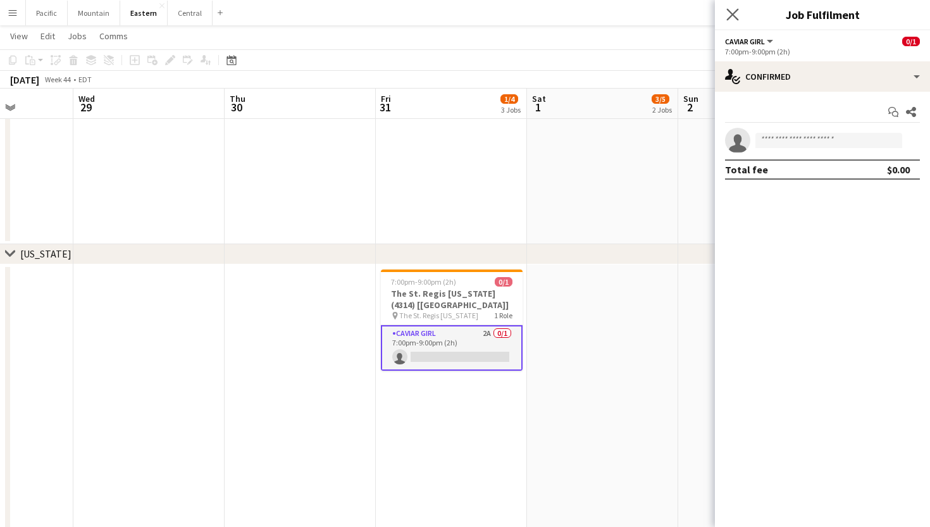
click at [735, 21] on app-icon "Close pop-in" at bounding box center [733, 15] width 18 height 18
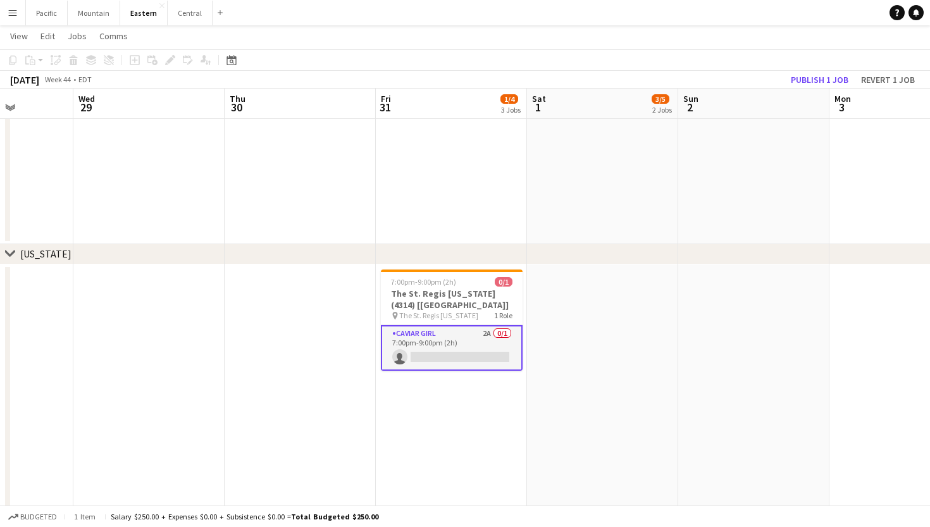
click at [506, 342] on app-card-role "Caviar Girl 2A 0/1 7:00pm-9:00pm (2h) single-neutral-actions" at bounding box center [452, 348] width 142 height 46
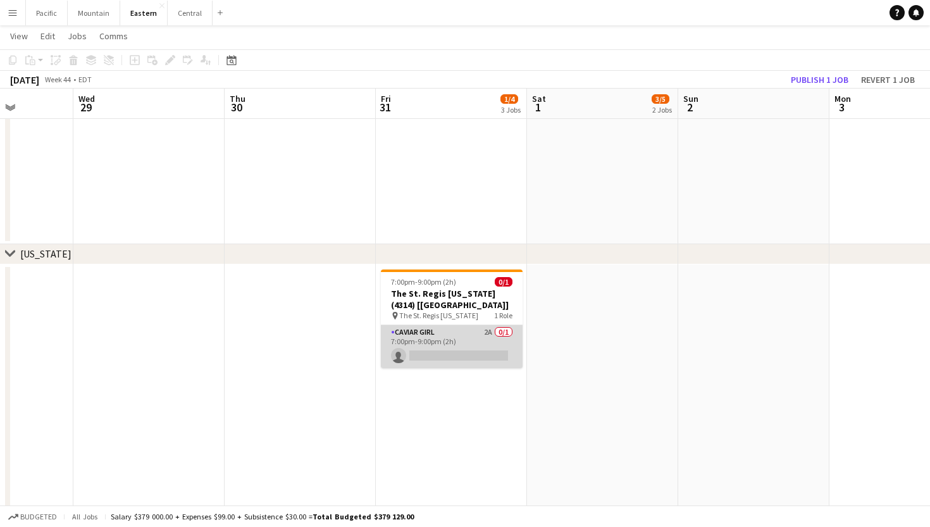
click at [448, 349] on app-card-role "Caviar Girl 2A 0/1 7:00pm-9:00pm (2h) single-neutral-actions" at bounding box center [452, 346] width 142 height 43
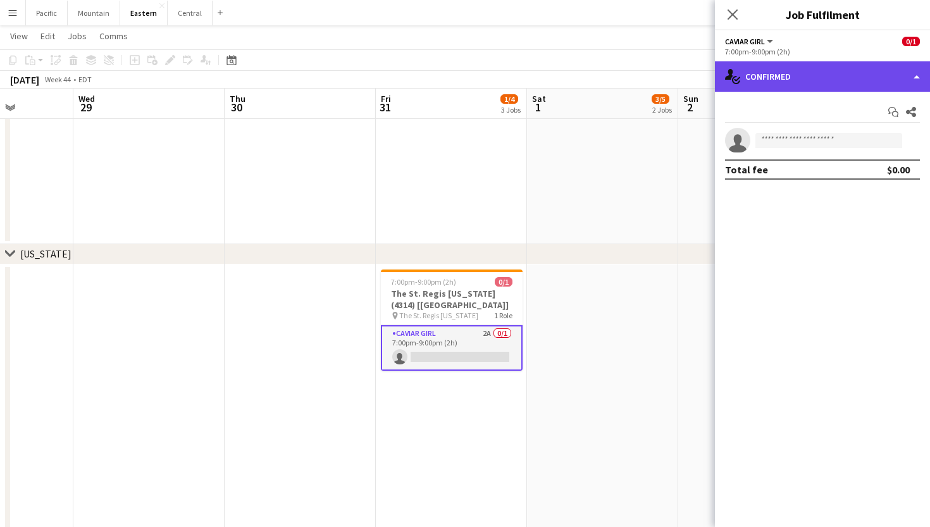
click at [831, 86] on div "single-neutral-actions-check-2 Confirmed" at bounding box center [822, 76] width 215 height 30
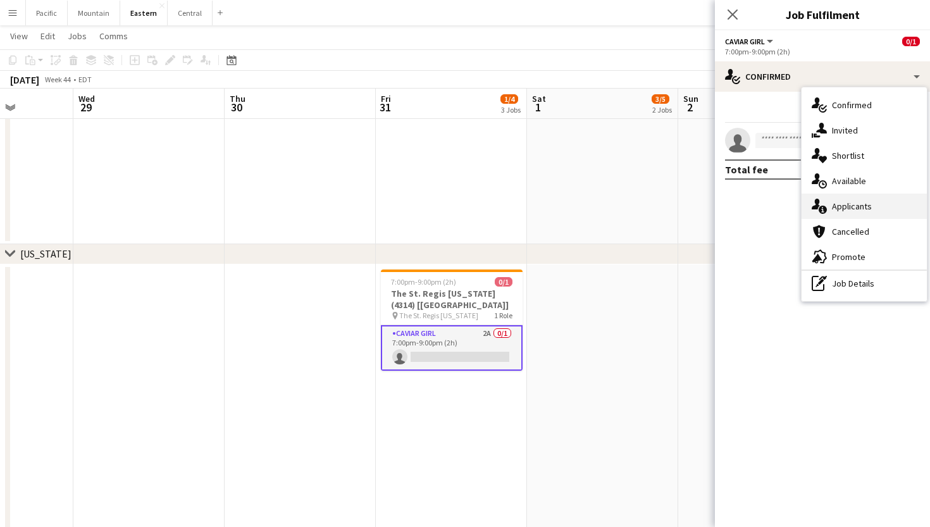
click at [863, 205] on span "Applicants" at bounding box center [852, 206] width 40 height 11
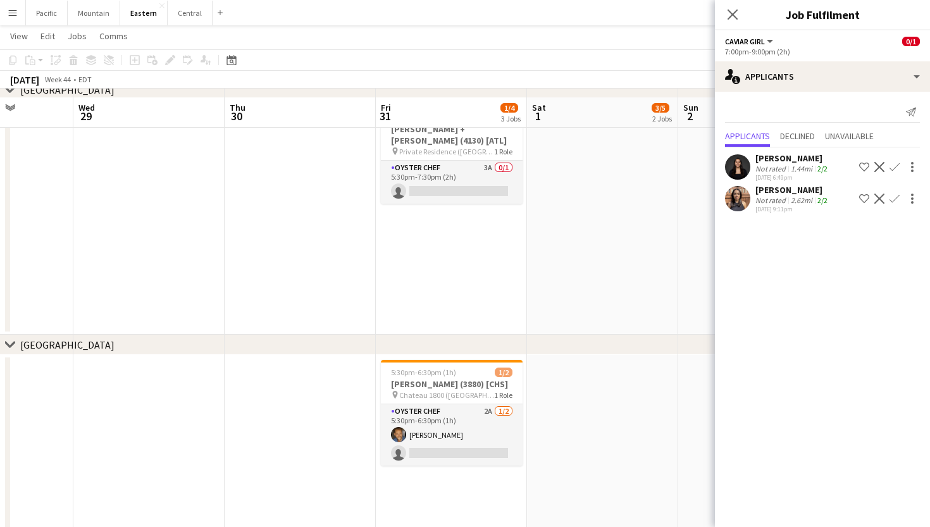
scroll to position [95, 0]
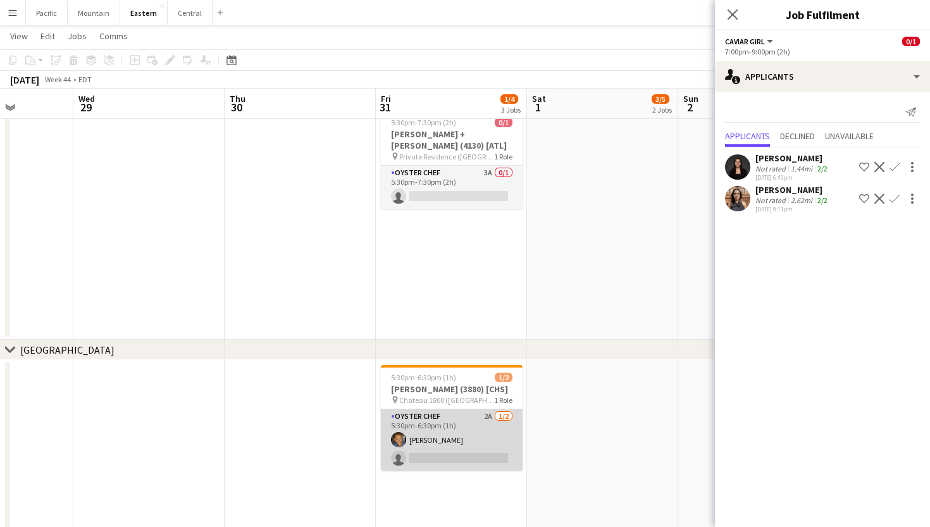
click at [463, 458] on app-card-role "Oyster Chef 2A 1/2 5:30pm-6:30pm (1h) Evan Towell single-neutral-actions" at bounding box center [452, 440] width 142 height 61
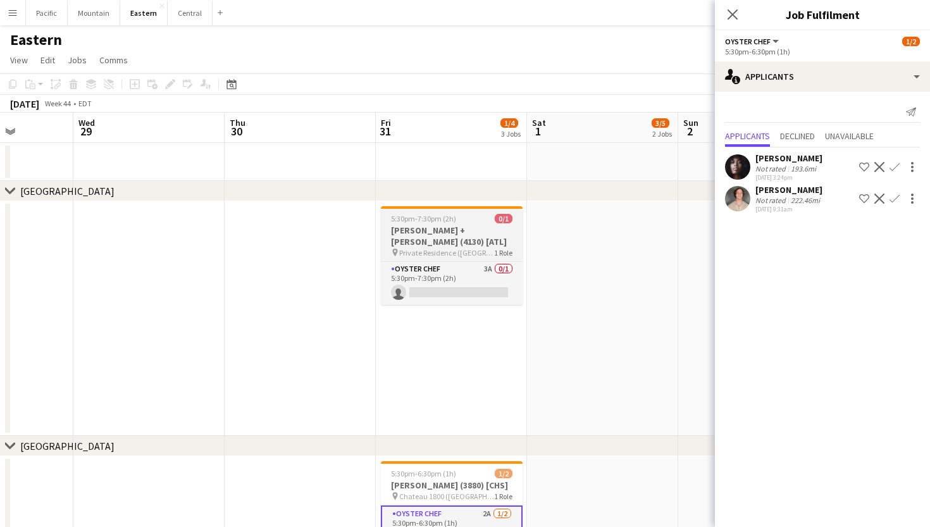
scroll to position [0, 0]
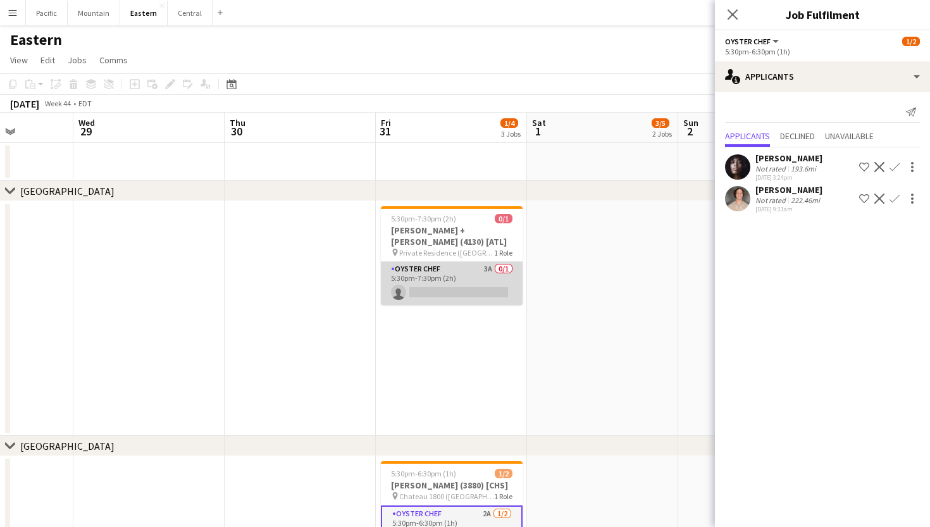
click at [468, 272] on app-card-role "Oyster Chef 3A 0/1 5:30pm-7:30pm (2h) single-neutral-actions" at bounding box center [452, 283] width 142 height 43
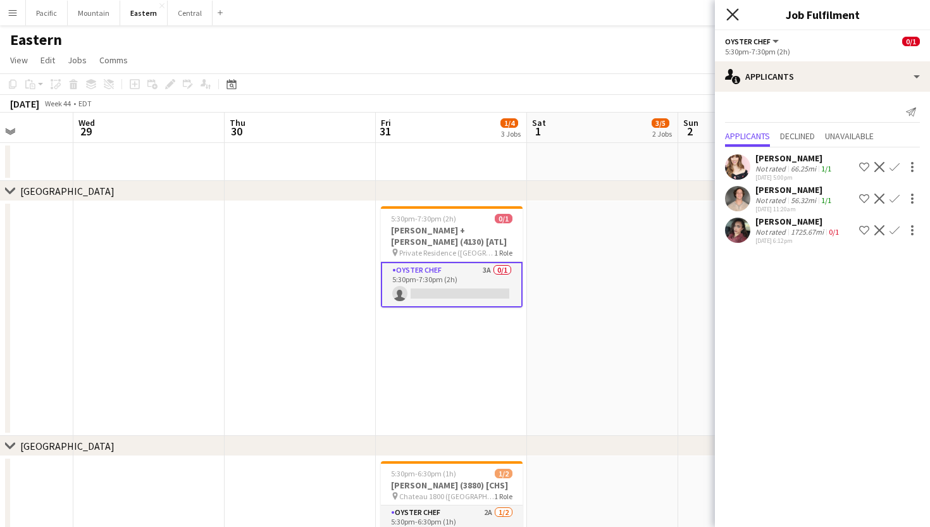
click at [731, 20] on icon "Close pop-in" at bounding box center [733, 14] width 12 height 12
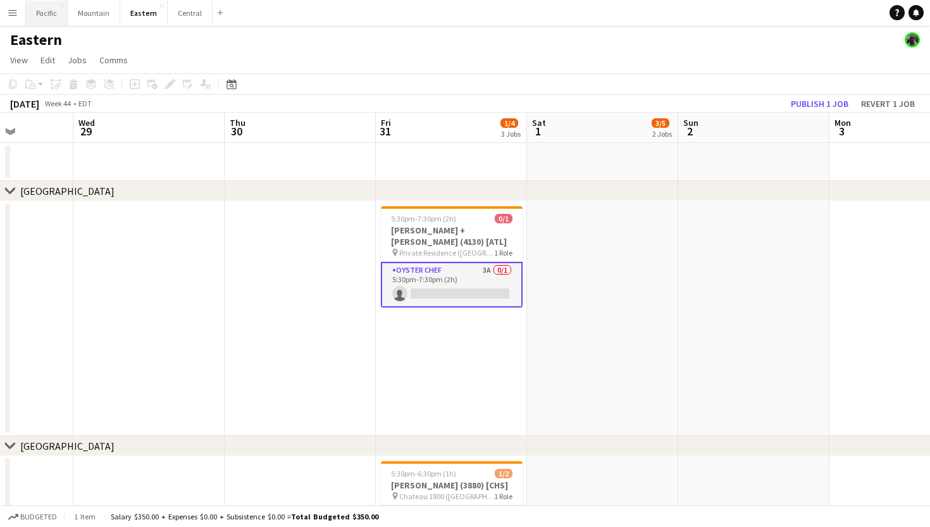
click at [38, 16] on button "Pacific Close" at bounding box center [47, 13] width 42 height 25
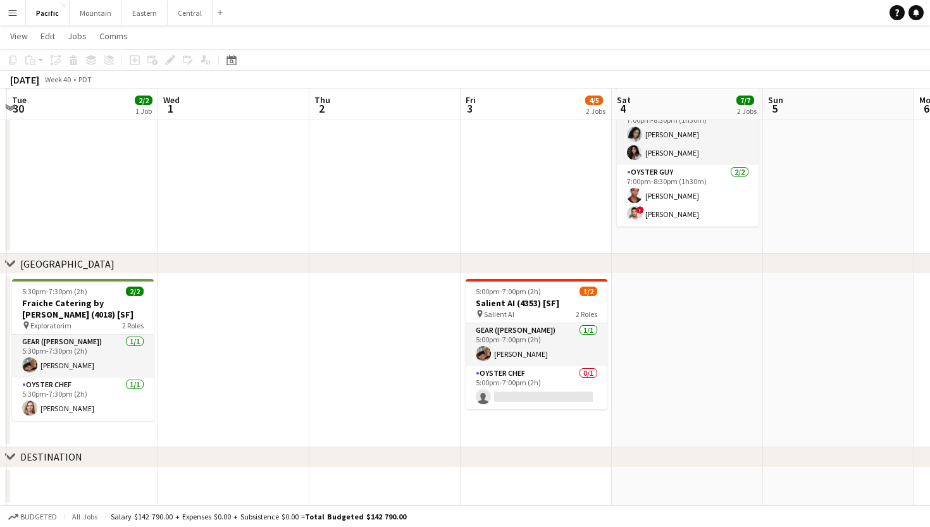
scroll to position [380, 0]
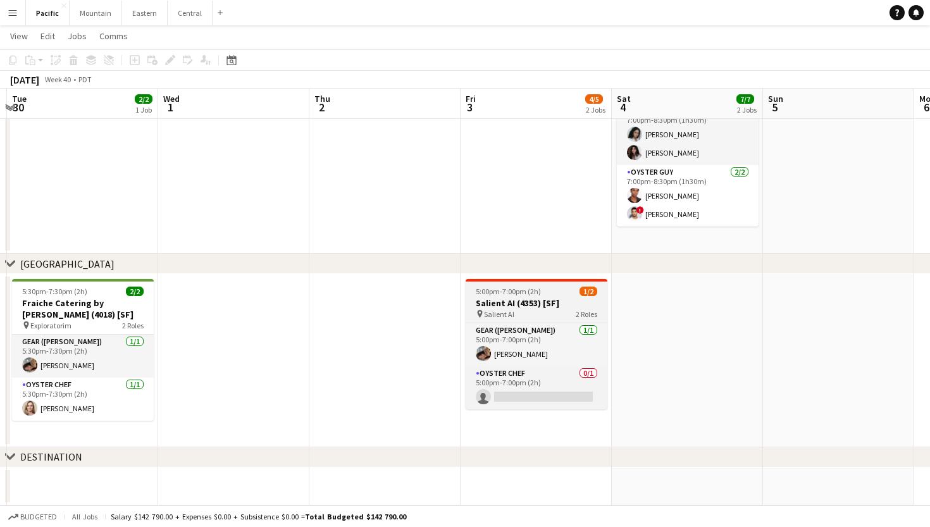
click at [551, 304] on h3 "Salient AI (4353) [SF]" at bounding box center [537, 303] width 142 height 11
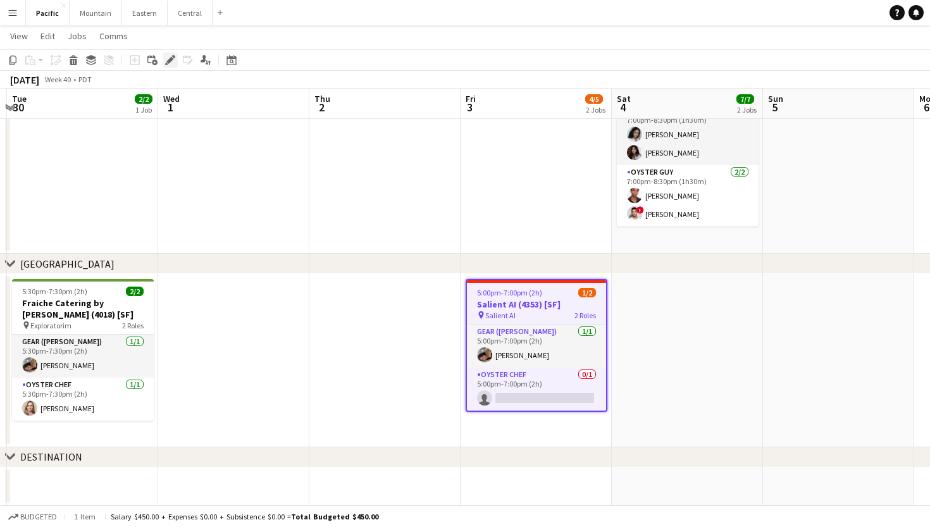
click at [172, 63] on icon "Edit" at bounding box center [170, 60] width 10 height 10
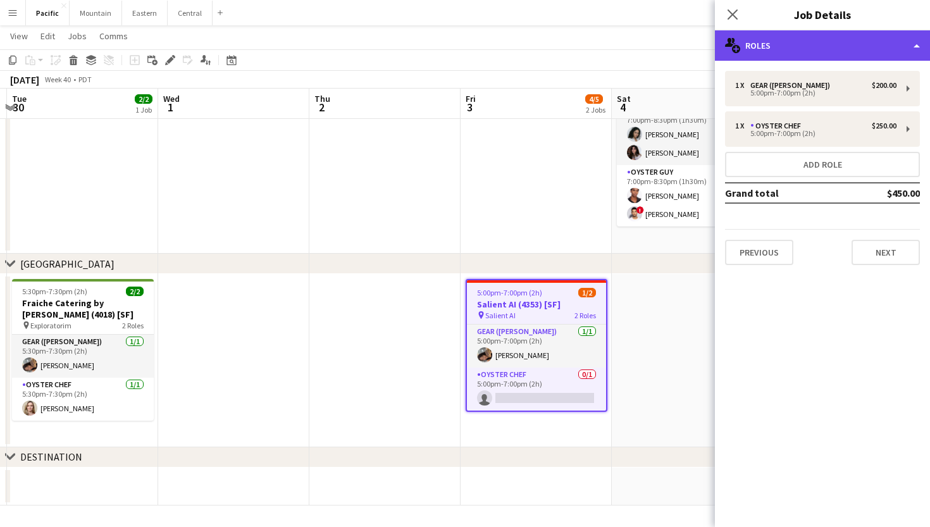
click at [879, 60] on div "multiple-users-add Roles" at bounding box center [822, 45] width 215 height 30
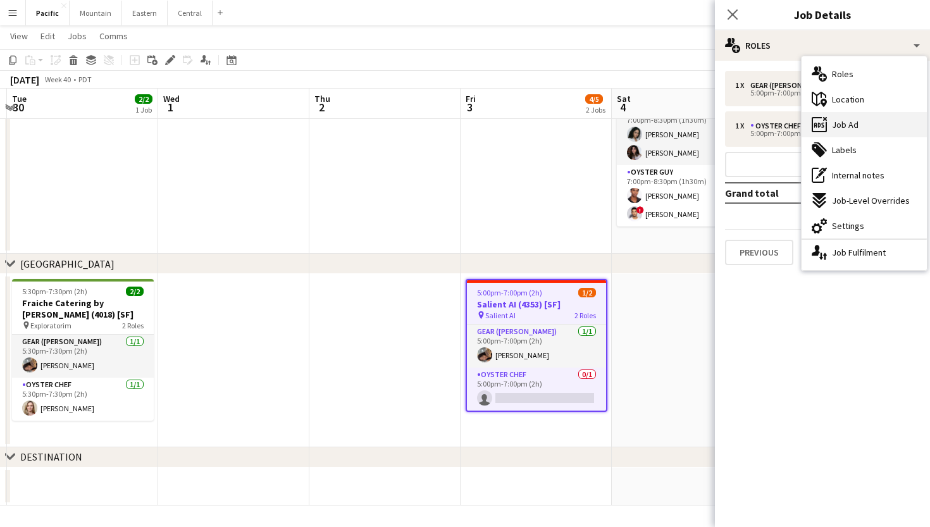
click at [861, 127] on div "ads-window Job Ad" at bounding box center [864, 124] width 125 height 25
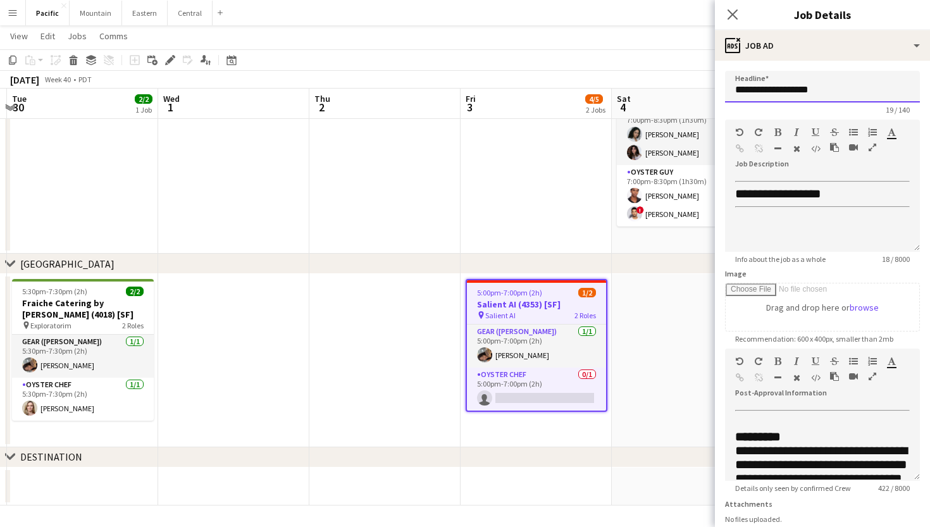
click at [796, 92] on input "**********" at bounding box center [822, 87] width 195 height 32
click at [732, 17] on icon "Close pop-in" at bounding box center [733, 14] width 12 height 12
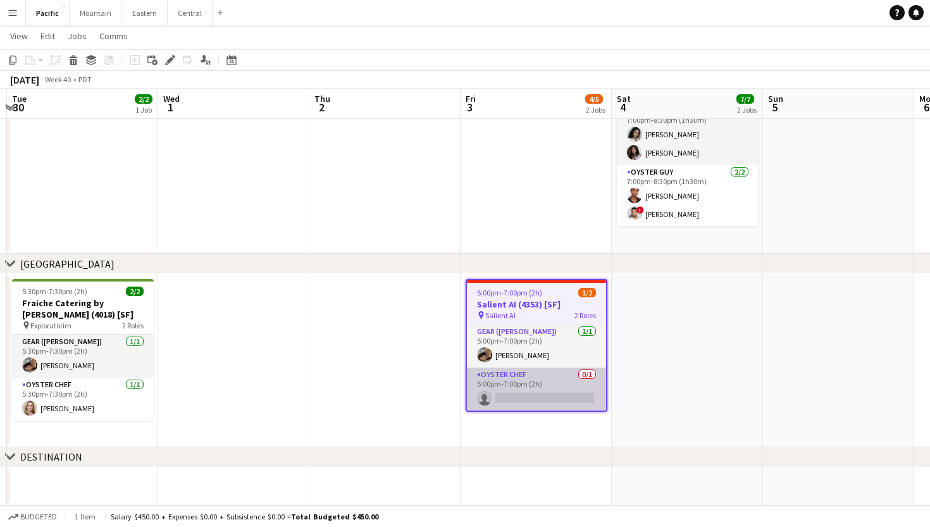
click at [550, 379] on app-card-role "Oyster Chef 0/1 5:00pm-7:00pm (2h) single-neutral-actions" at bounding box center [536, 389] width 139 height 43
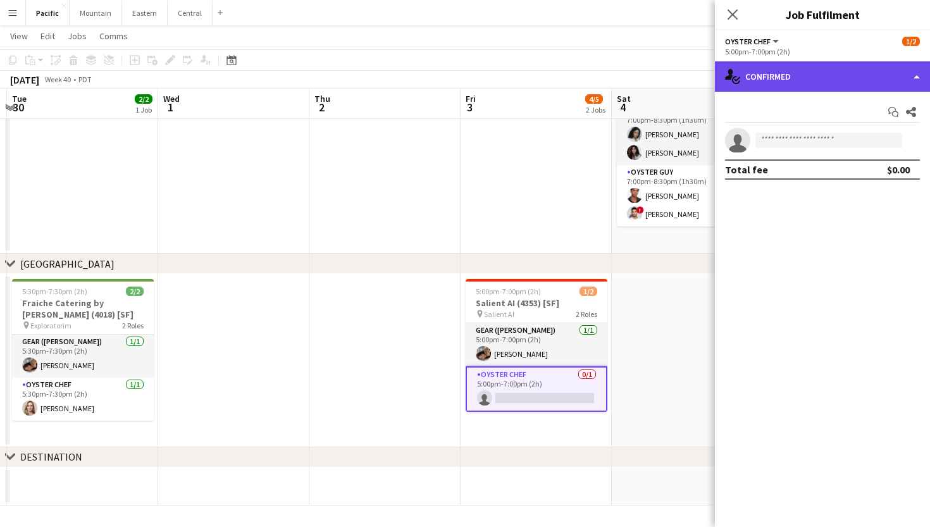
click at [835, 63] on div "single-neutral-actions-check-2 Confirmed" at bounding box center [822, 76] width 215 height 30
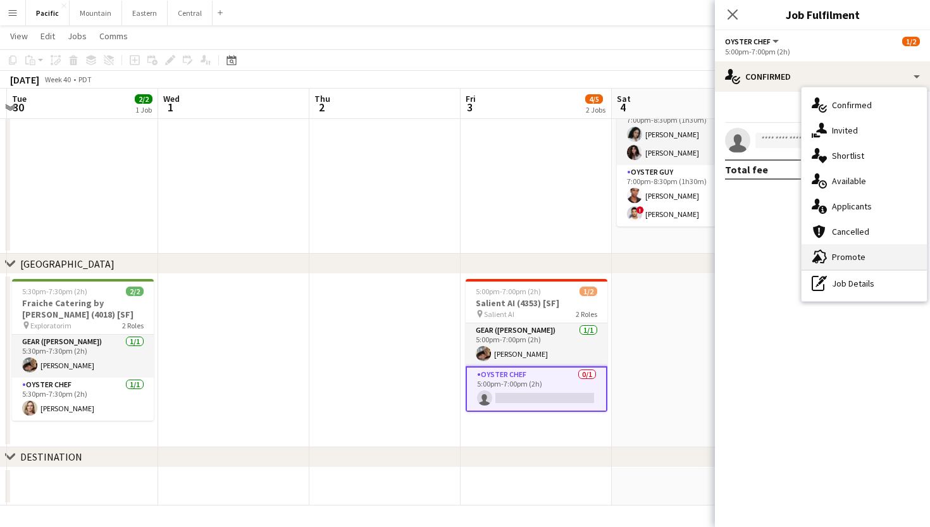
click at [829, 259] on div "advertising-megaphone Promote" at bounding box center [864, 256] width 125 height 25
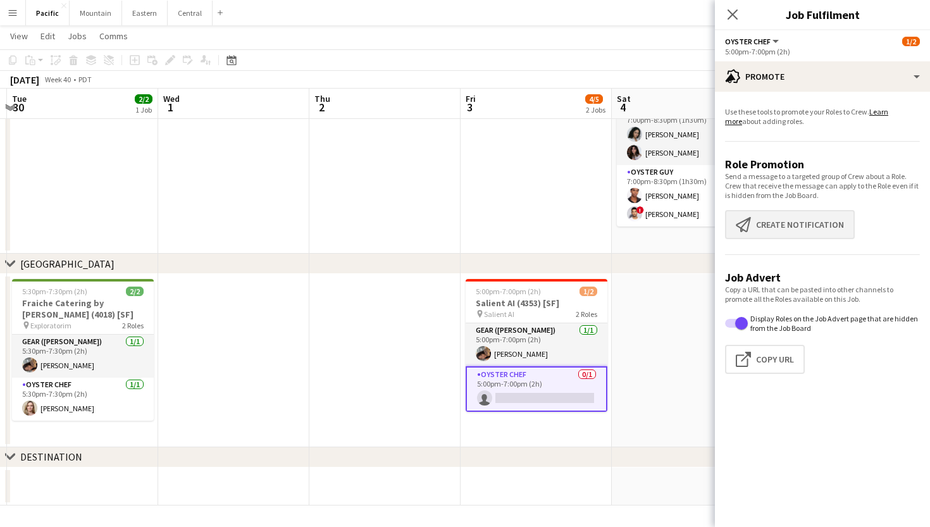
click at [800, 218] on button "Create notification Create notification" at bounding box center [790, 224] width 130 height 29
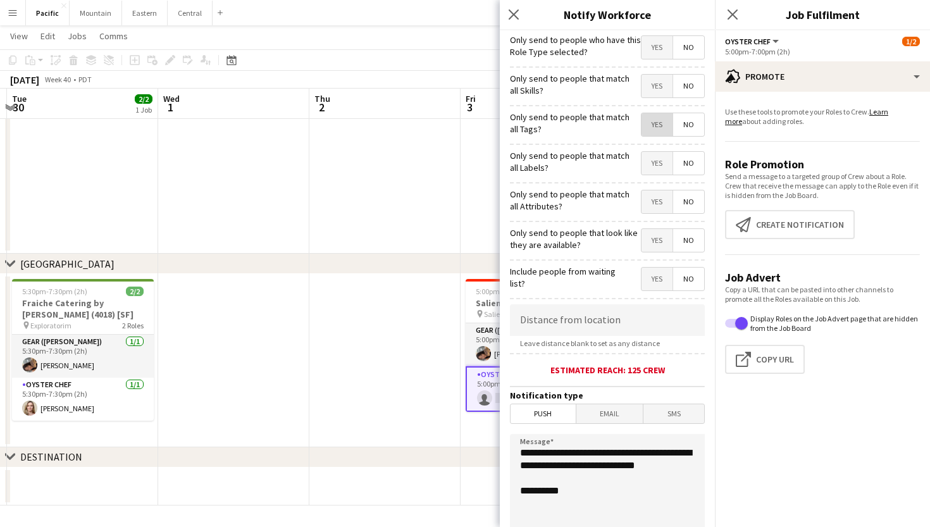
click at [653, 130] on span "Yes" at bounding box center [657, 124] width 31 height 23
drag, startPoint x: 582, startPoint y: 485, endPoint x: 482, endPoint y: 424, distance: 117.0
click at [482, 424] on body "Menu Boards Boards Boards All jobs Status Workforce Workforce My Workforce Recr…" at bounding box center [465, 74] width 930 height 908
paste textarea "**********"
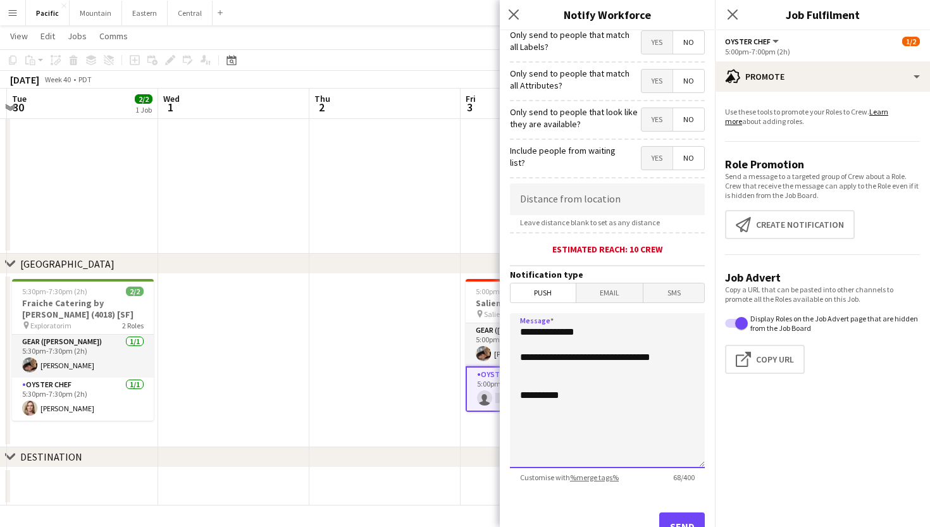
scroll to position [170, 0]
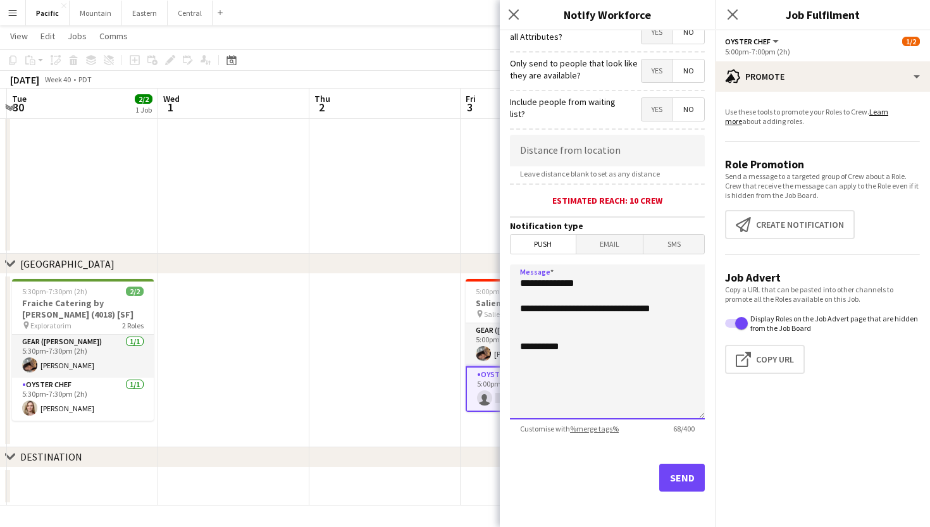
type textarea "**********"
click at [679, 484] on button "Send" at bounding box center [683, 478] width 46 height 28
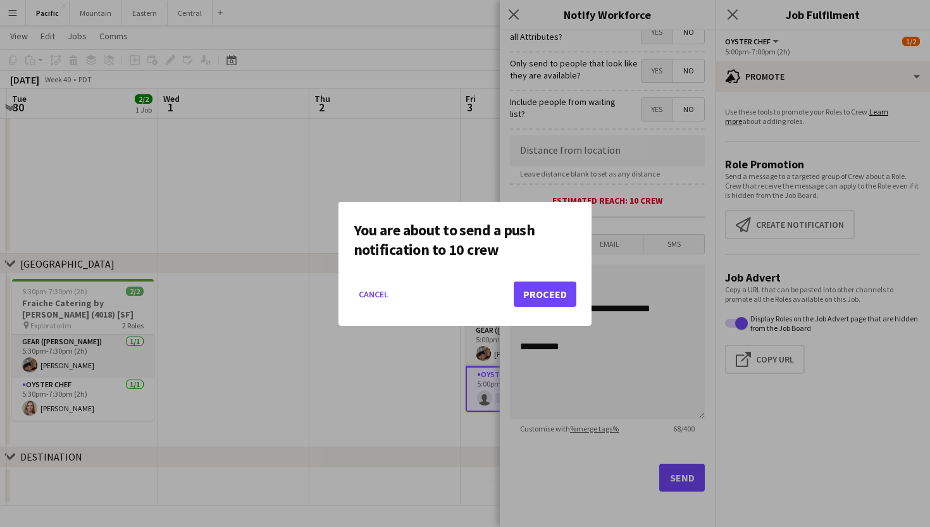
scroll to position [0, 0]
click at [536, 291] on button "Proceed" at bounding box center [545, 294] width 63 height 25
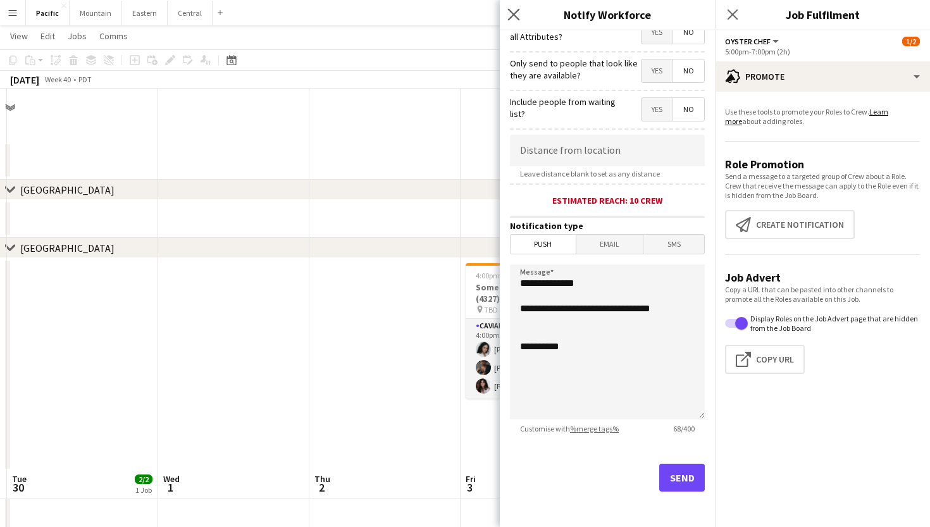
scroll to position [380, 0]
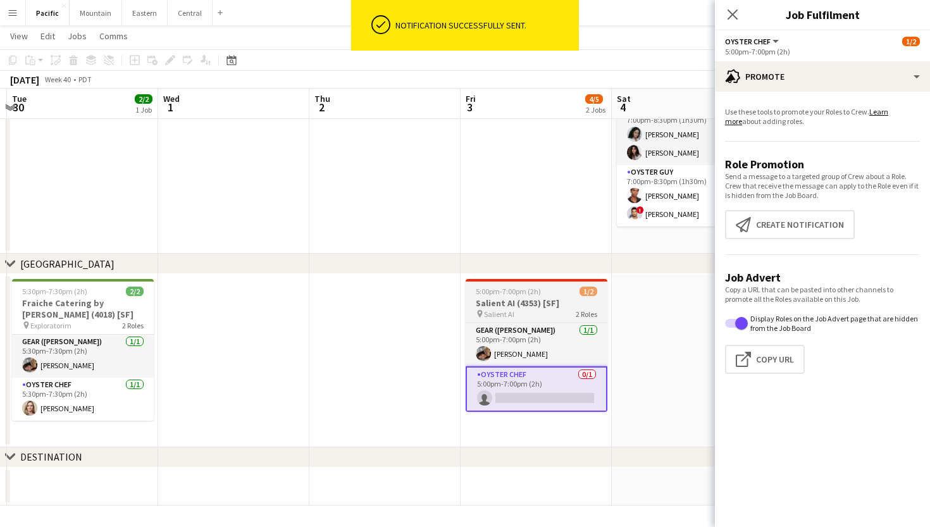
click at [506, 285] on app-job-card "5:00pm-7:00pm (2h) 1/2 Salient AI (4353) [SF] pin Salient AI 2 Roles Gear (Hann…" at bounding box center [537, 345] width 142 height 133
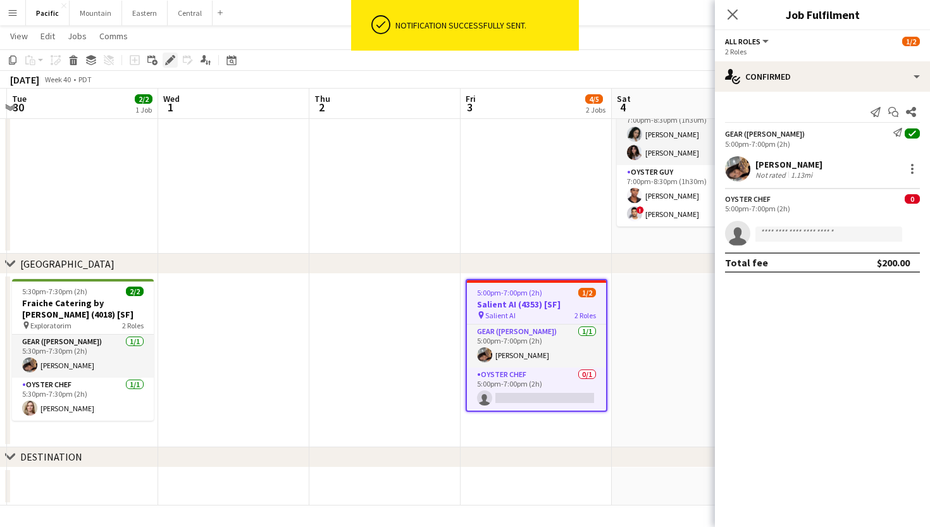
click at [165, 66] on div "Edit" at bounding box center [170, 60] width 15 height 15
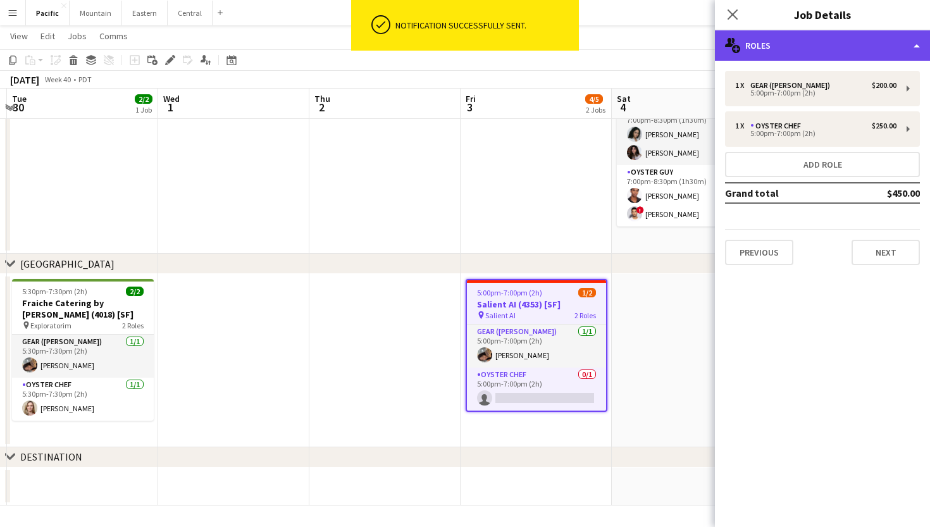
click at [863, 49] on div "multiple-users-add Roles" at bounding box center [822, 45] width 215 height 30
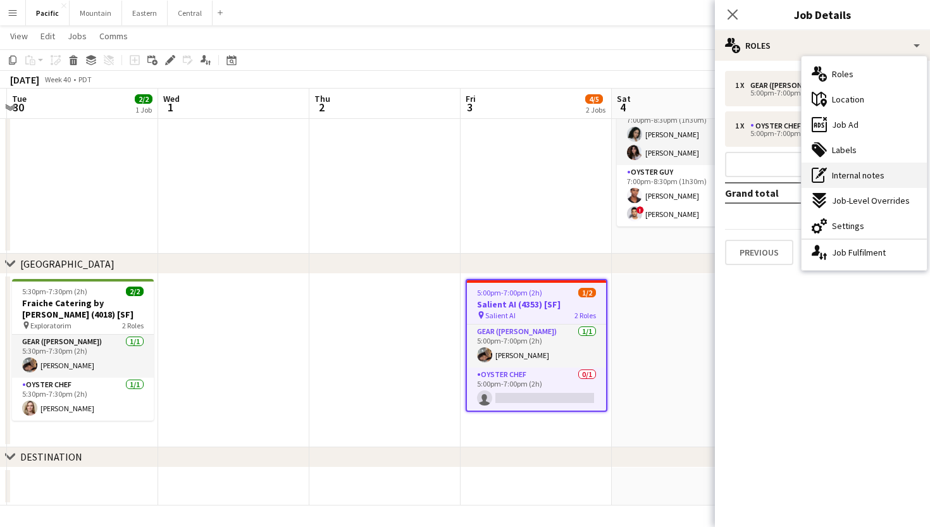
click at [873, 175] on span "Internal notes" at bounding box center [858, 175] width 53 height 11
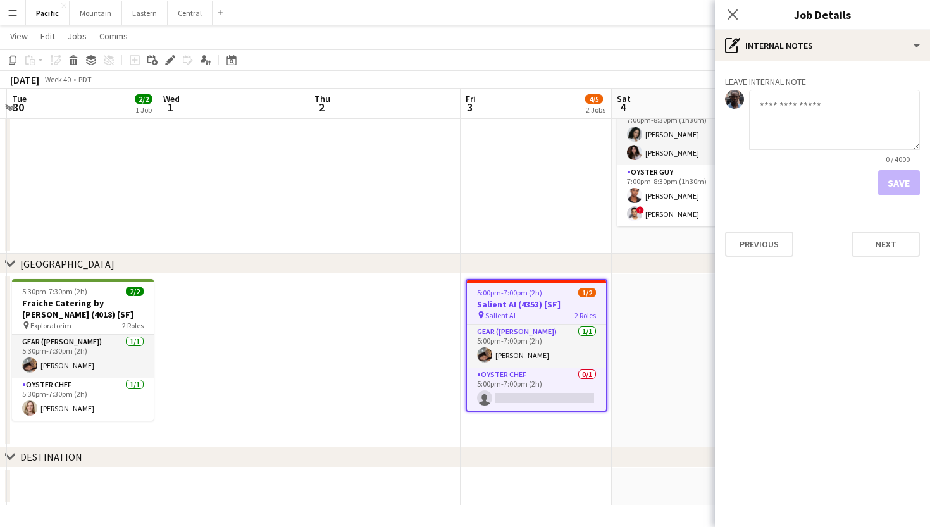
click at [824, 110] on textarea at bounding box center [834, 120] width 171 height 60
type textarea "**********"
click at [891, 181] on button "Save" at bounding box center [900, 182] width 42 height 25
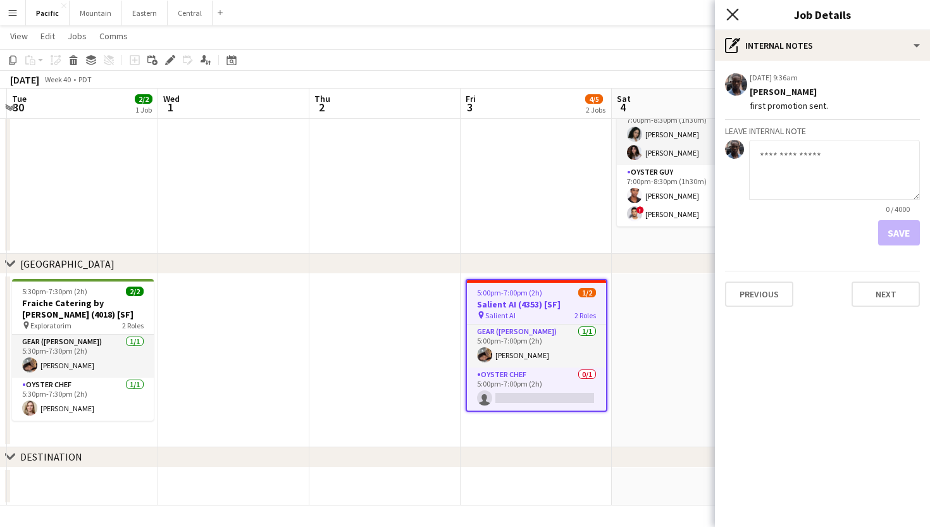
click at [731, 11] on icon "Close pop-in" at bounding box center [733, 14] width 12 height 12
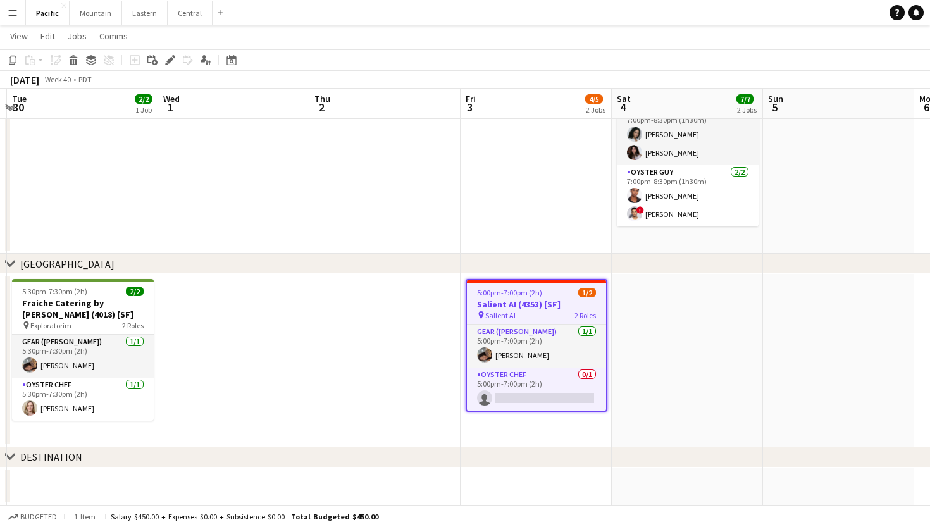
click at [546, 296] on div "5:00pm-7:00pm (2h) 1/2" at bounding box center [536, 292] width 139 height 9
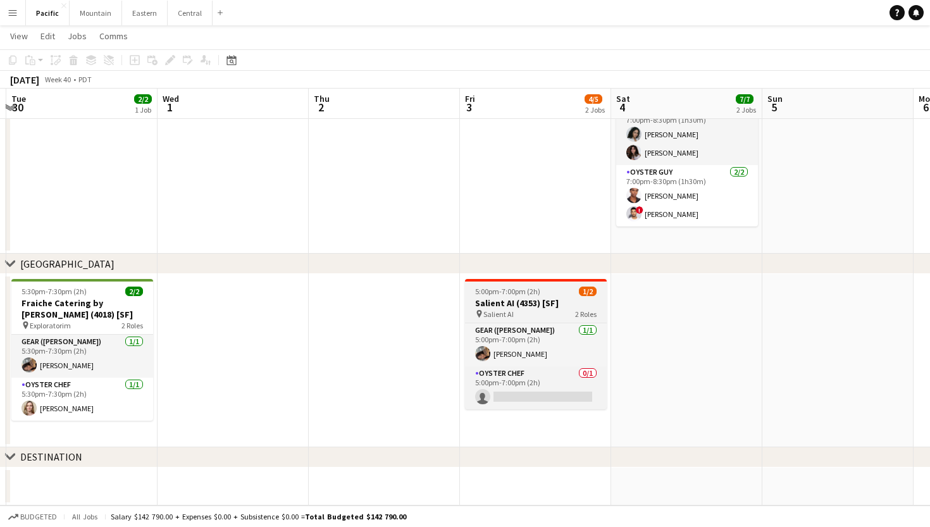
click at [546, 296] on app-job-card "5:00pm-7:00pm (2h) 1/2 Salient AI (4353) [SF] pin Salient AI 2 Roles Gear (Hann…" at bounding box center [536, 344] width 142 height 130
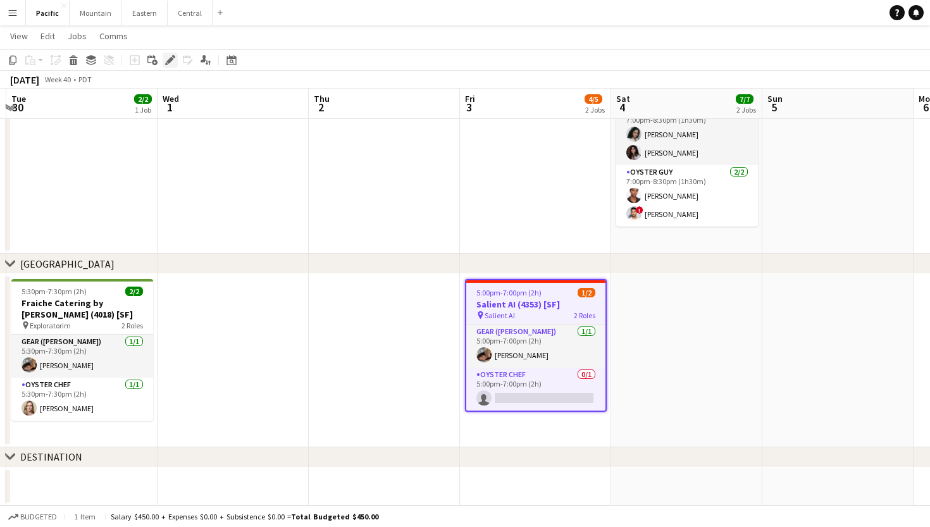
click at [173, 61] on icon "Edit" at bounding box center [170, 60] width 10 height 10
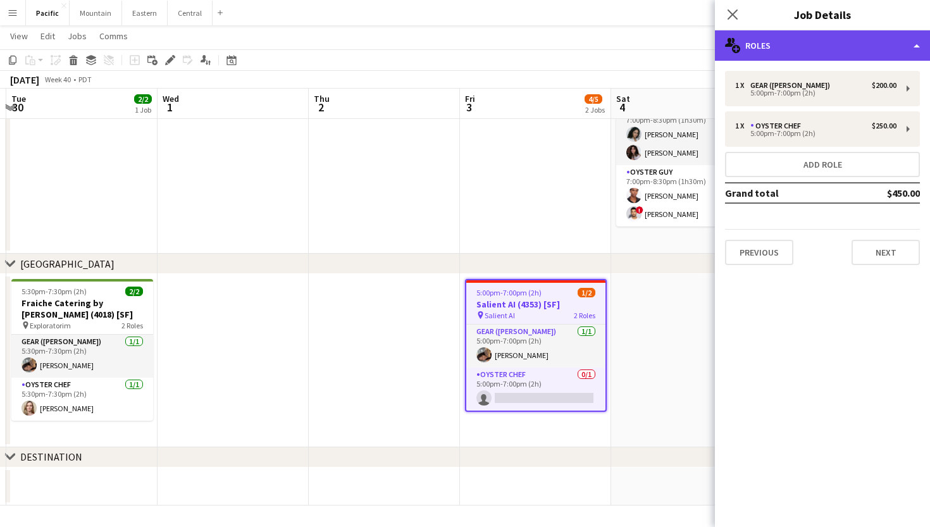
click at [822, 51] on div "multiple-users-add Roles" at bounding box center [822, 45] width 215 height 30
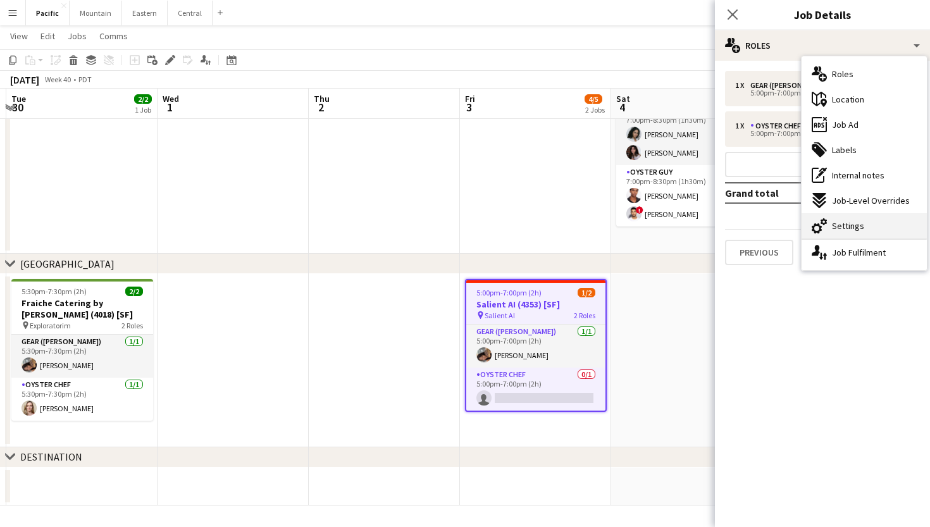
click at [868, 220] on div "cog-double-3 Settings" at bounding box center [864, 225] width 125 height 25
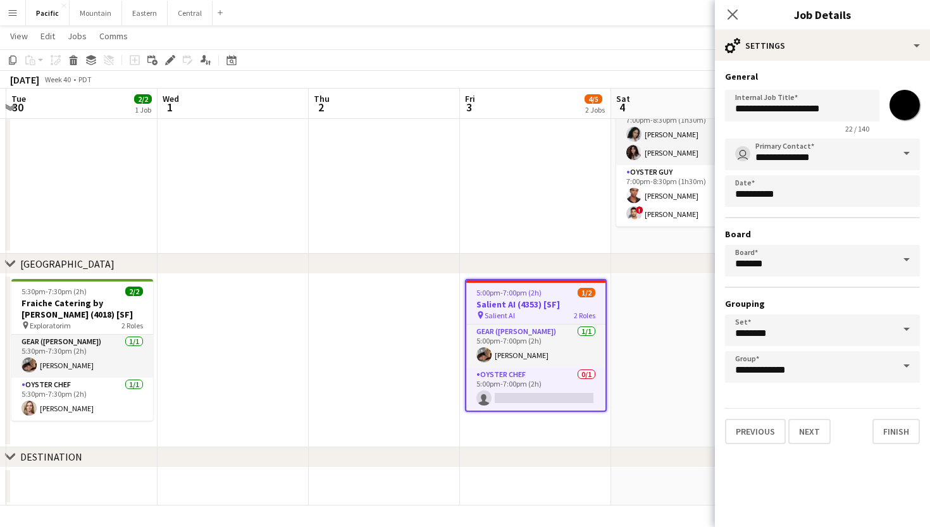
click at [897, 115] on input "*******" at bounding box center [905, 105] width 46 height 46
type input "*******"
click at [733, 15] on icon at bounding box center [733, 14] width 12 height 12
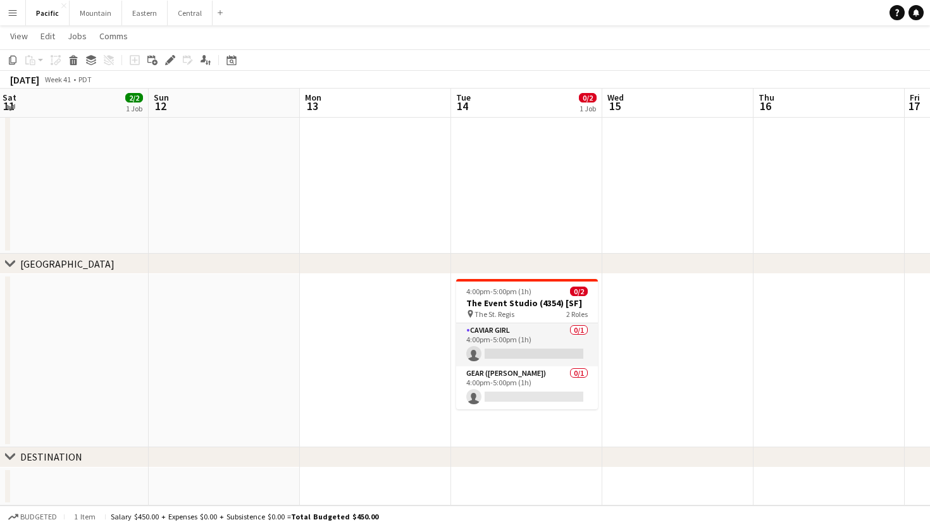
scroll to position [377, 0]
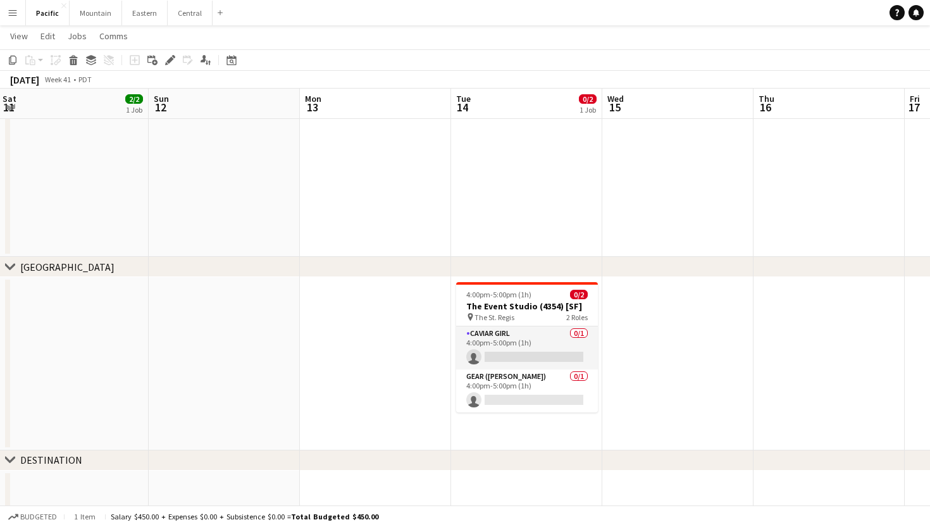
click at [523, 304] on h3 "The Event Studio (4354) [SF]" at bounding box center [527, 306] width 142 height 11
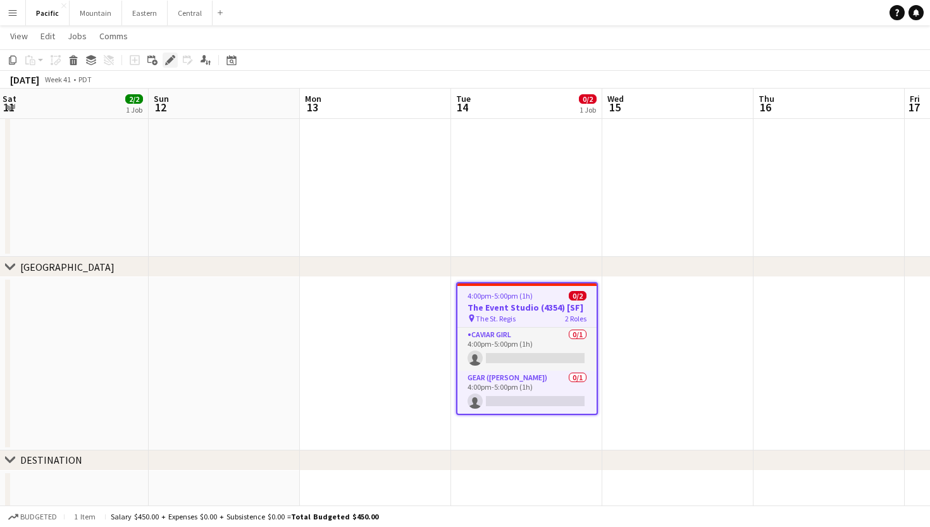
click at [170, 57] on icon "Edit" at bounding box center [170, 60] width 10 height 10
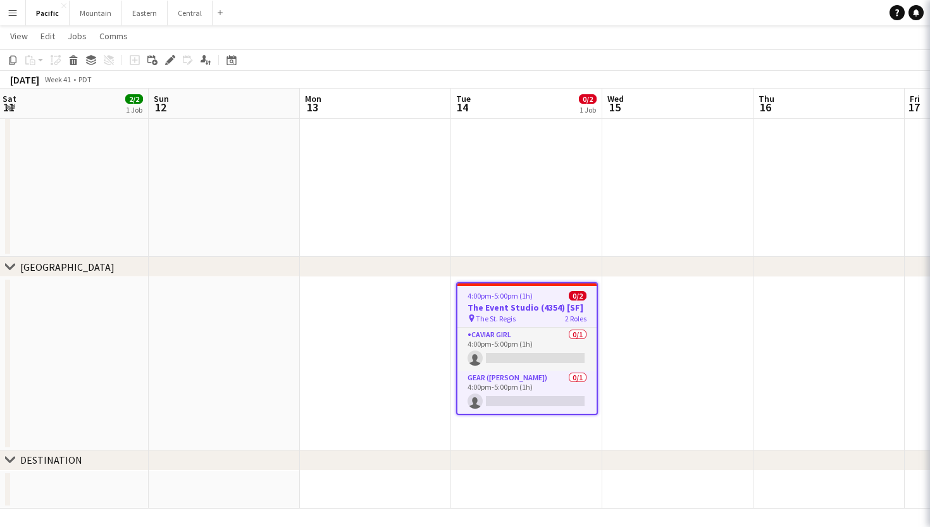
type input "**********"
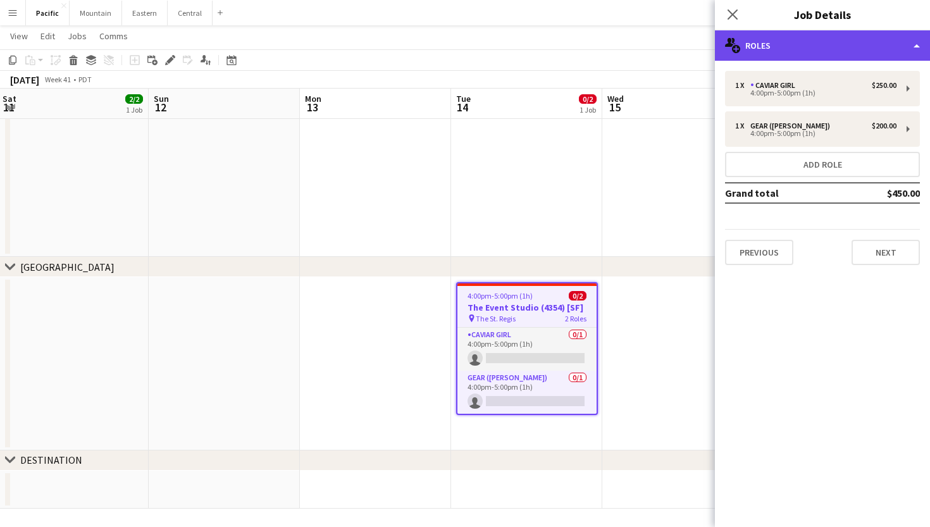
click at [898, 47] on div "multiple-users-add Roles" at bounding box center [822, 45] width 215 height 30
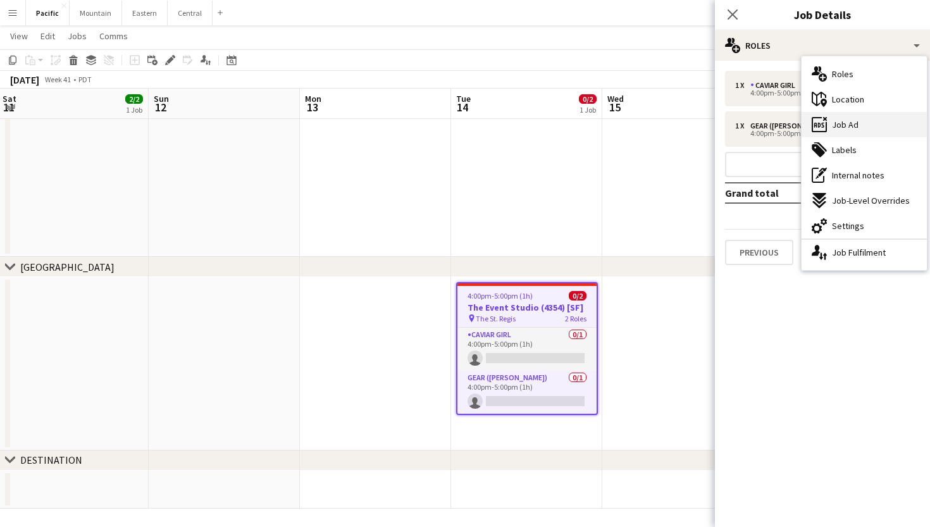
click at [882, 127] on div "ads-window Job Ad" at bounding box center [864, 124] width 125 height 25
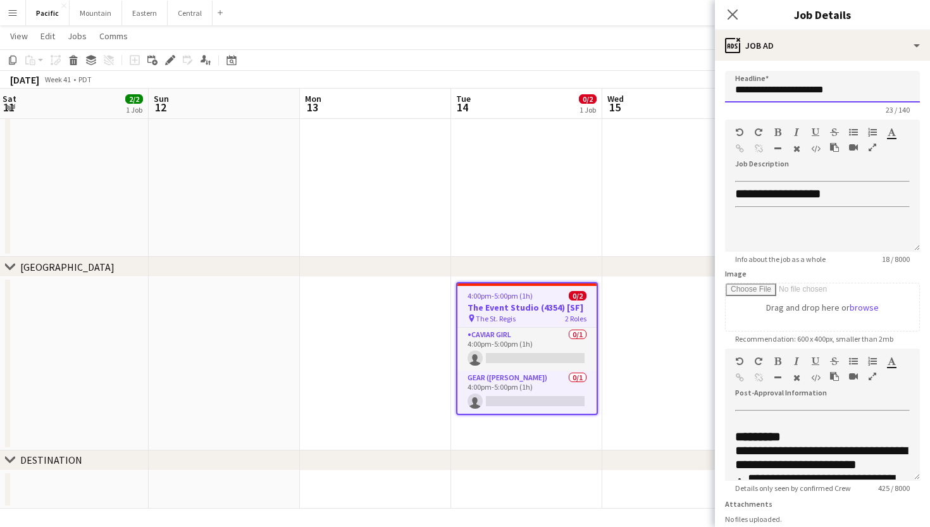
click at [810, 95] on input "**********" at bounding box center [822, 87] width 195 height 32
click at [736, 10] on icon "Close pop-in" at bounding box center [733, 14] width 12 height 12
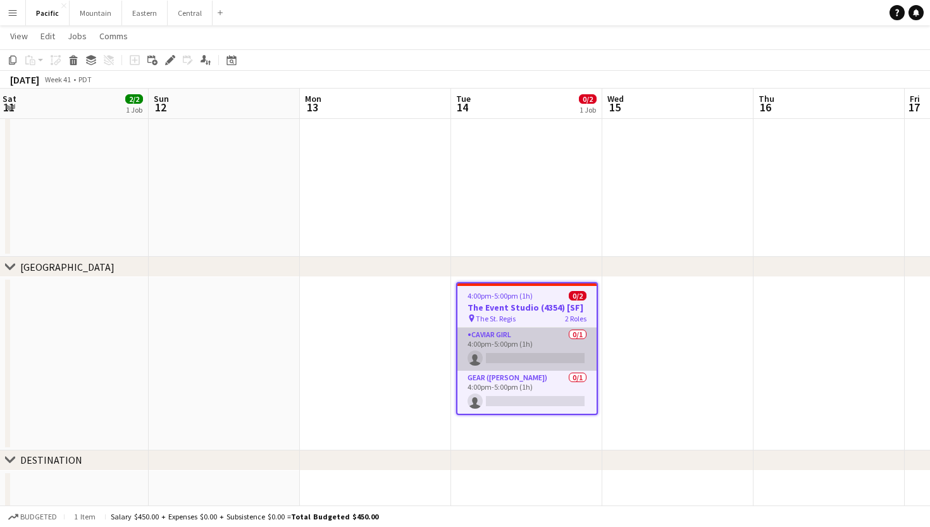
click at [536, 348] on app-card-role "Caviar Girl 0/1 4:00pm-5:00pm (1h) single-neutral-actions" at bounding box center [527, 349] width 139 height 43
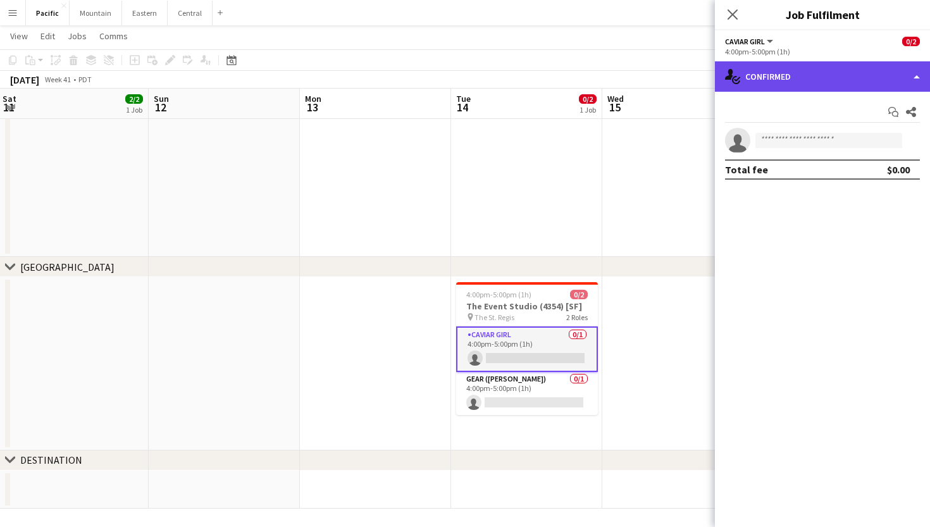
click at [807, 91] on div "single-neutral-actions-check-2 Confirmed" at bounding box center [822, 76] width 215 height 30
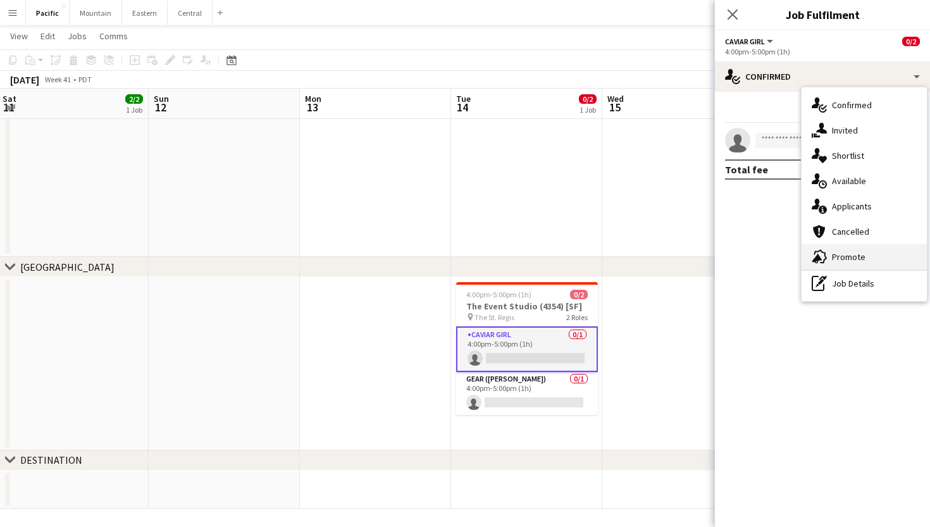
click at [841, 260] on span "Promote" at bounding box center [849, 256] width 34 height 11
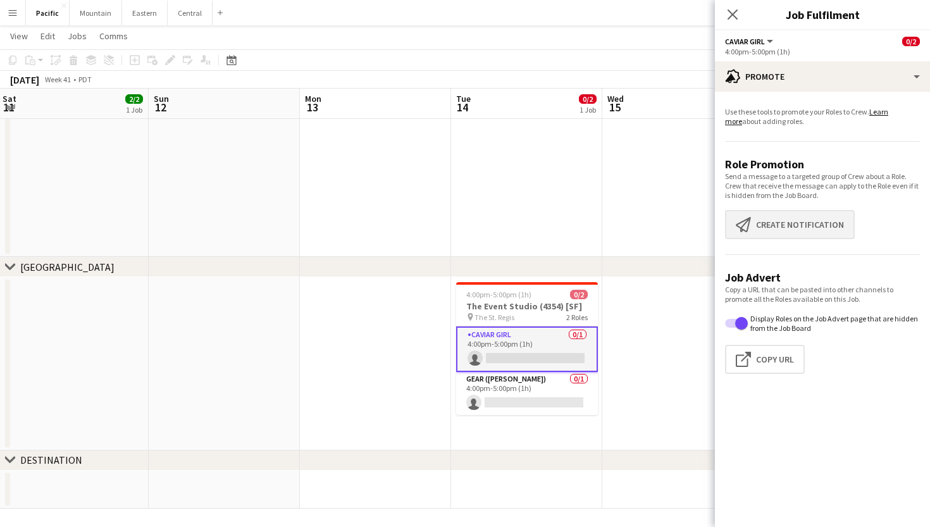
click at [801, 213] on button "Create notification Create notification" at bounding box center [790, 224] width 130 height 29
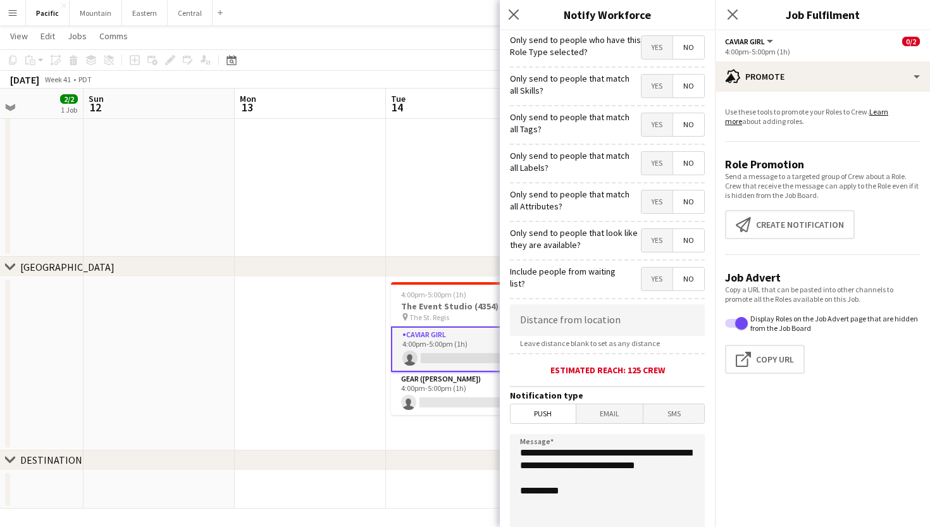
scroll to position [0, 523]
click at [663, 127] on span "Yes" at bounding box center [657, 124] width 31 height 23
drag, startPoint x: 589, startPoint y: 484, endPoint x: 498, endPoint y: 440, distance: 100.8
click at [498, 440] on body "Menu Boards Boards Boards All jobs Status Workforce Workforce My Workforce Recr…" at bounding box center [465, 77] width 930 height 908
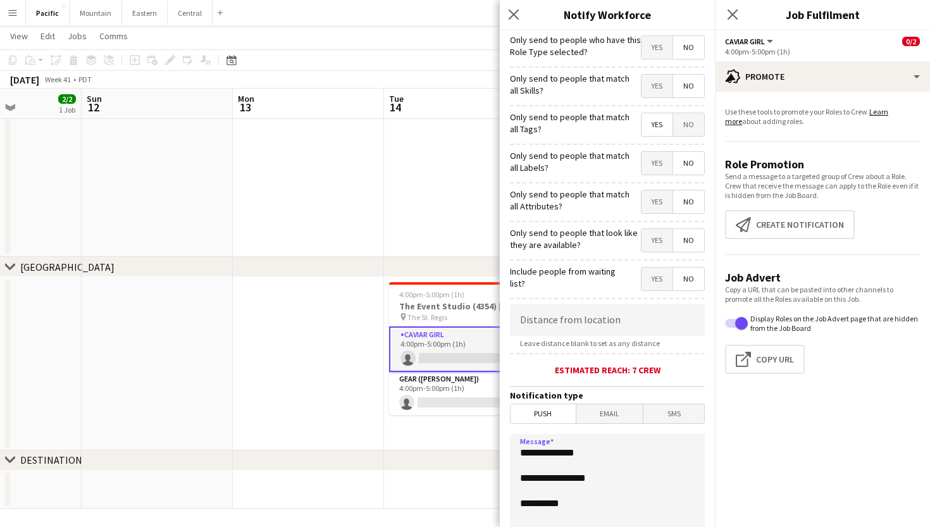
paste textarea "**********"
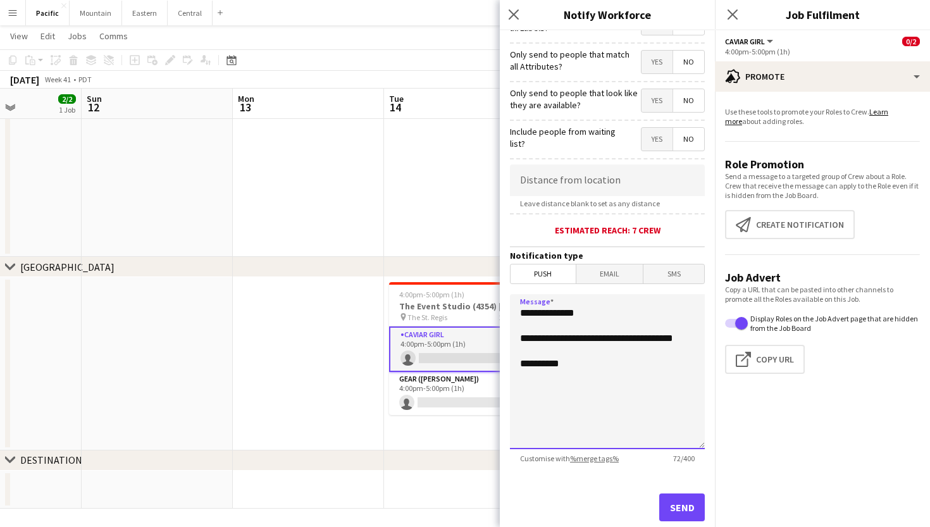
type textarea "**********"
click at [680, 507] on button "Send" at bounding box center [683, 508] width 46 height 28
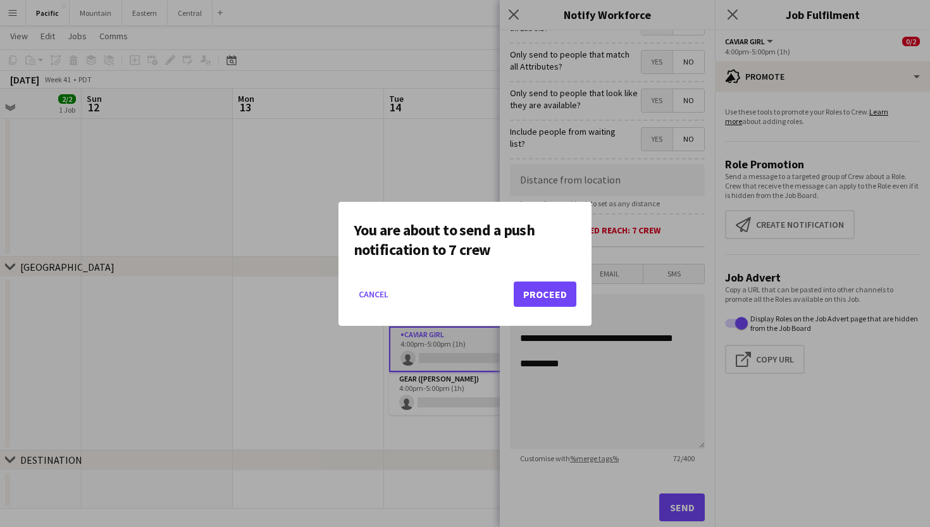
click at [536, 289] on button "Proceed" at bounding box center [545, 294] width 63 height 25
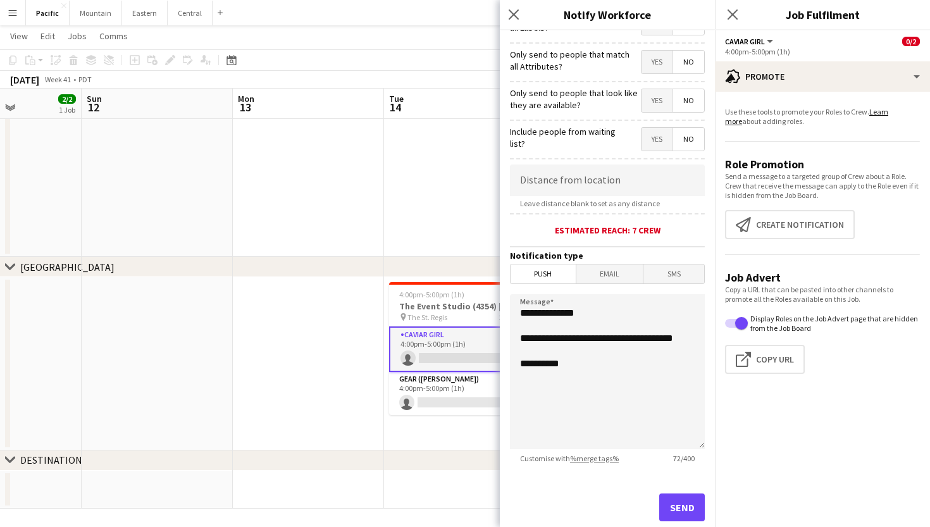
scroll to position [377, 0]
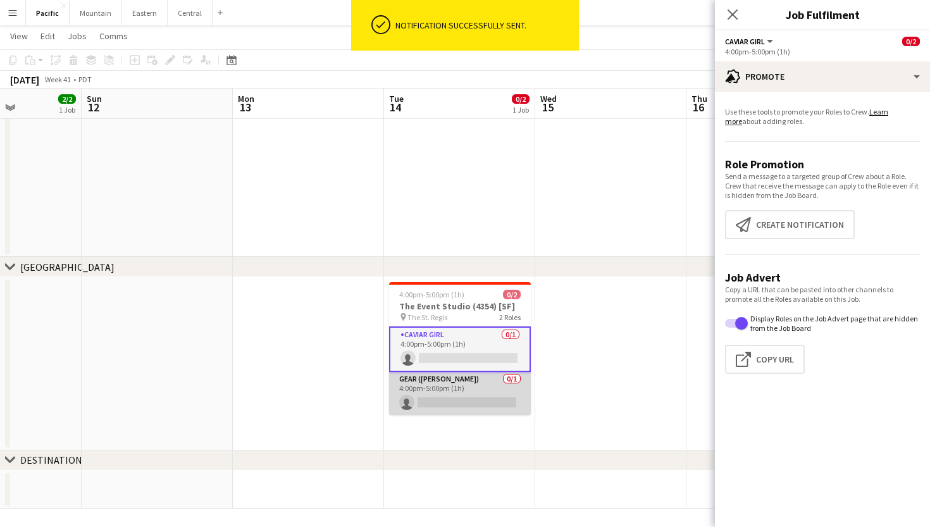
click at [458, 389] on app-card-role "Gear (Hannah) 0/1 4:00pm-5:00pm (1h) single-neutral-actions" at bounding box center [460, 393] width 142 height 43
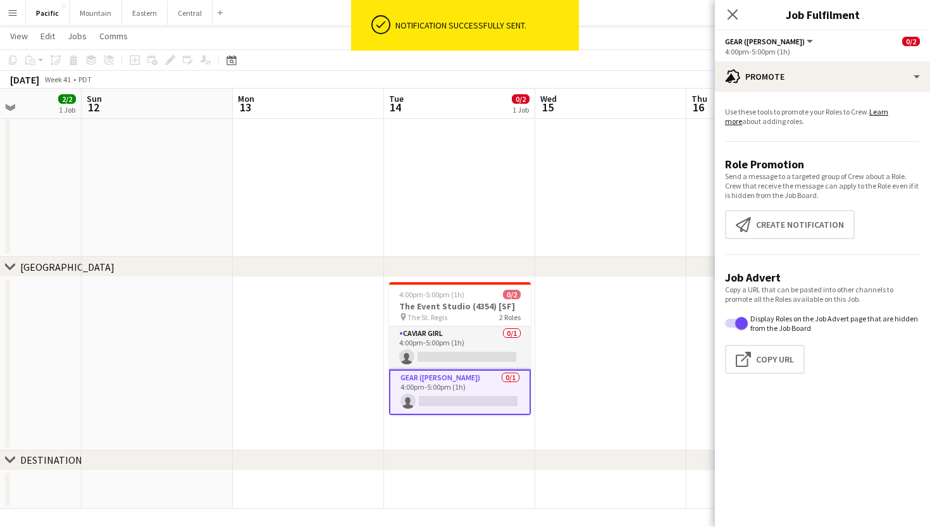
click at [762, 251] on app-promote-tab "Use these tools to promote your Roles to Crew. Learn more about adding roles. R…" at bounding box center [822, 243] width 215 height 282
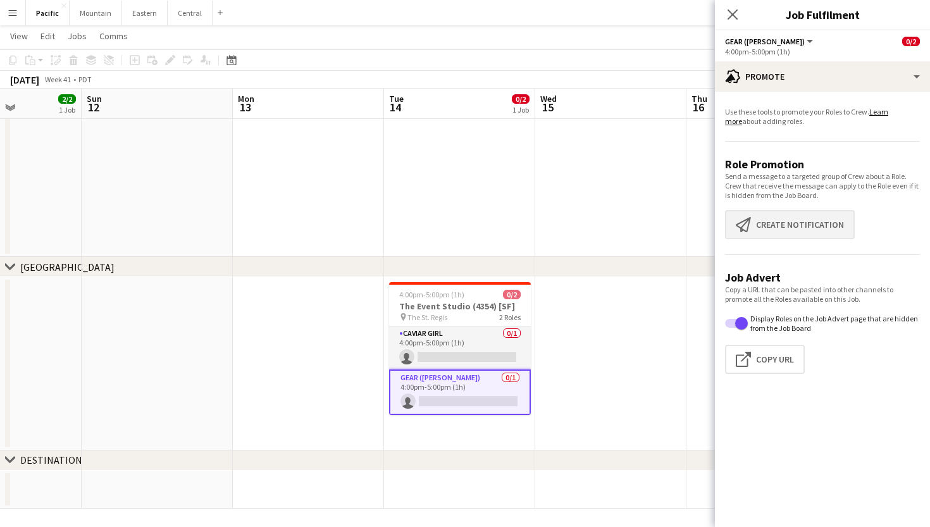
click at [786, 230] on button "Create notification Create notification" at bounding box center [790, 224] width 130 height 29
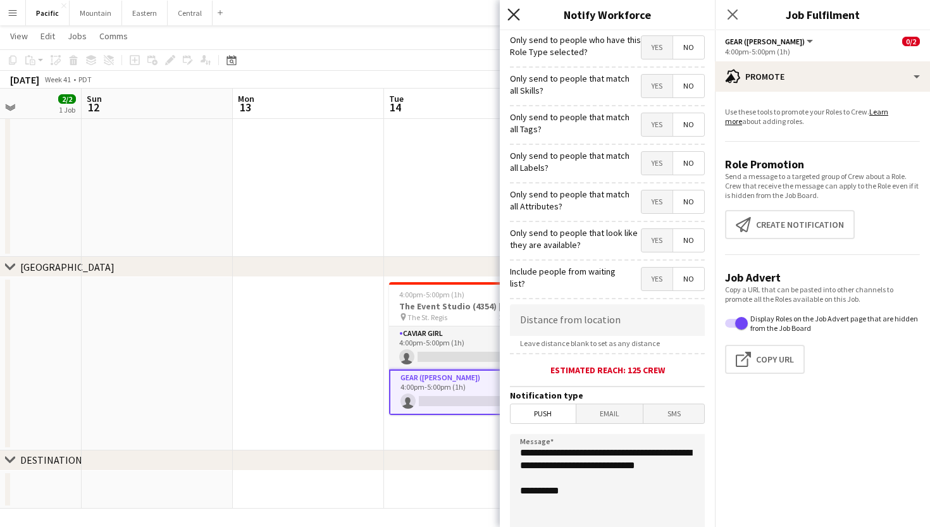
click at [514, 18] on icon "Close pop-in" at bounding box center [514, 14] width 12 height 12
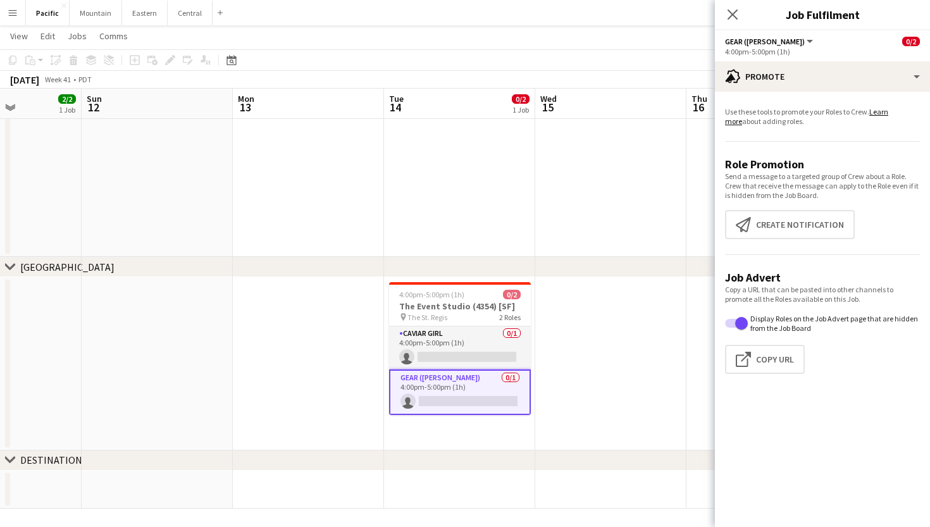
click at [741, 23] on div "Close pop-in" at bounding box center [732, 14] width 35 height 29
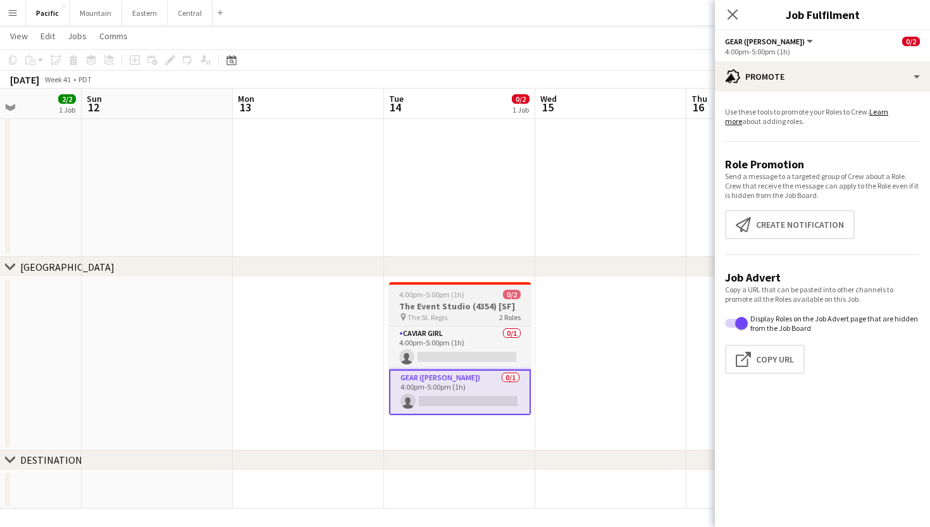
click at [448, 306] on h3 "The Event Studio (4354) [SF]" at bounding box center [460, 306] width 142 height 11
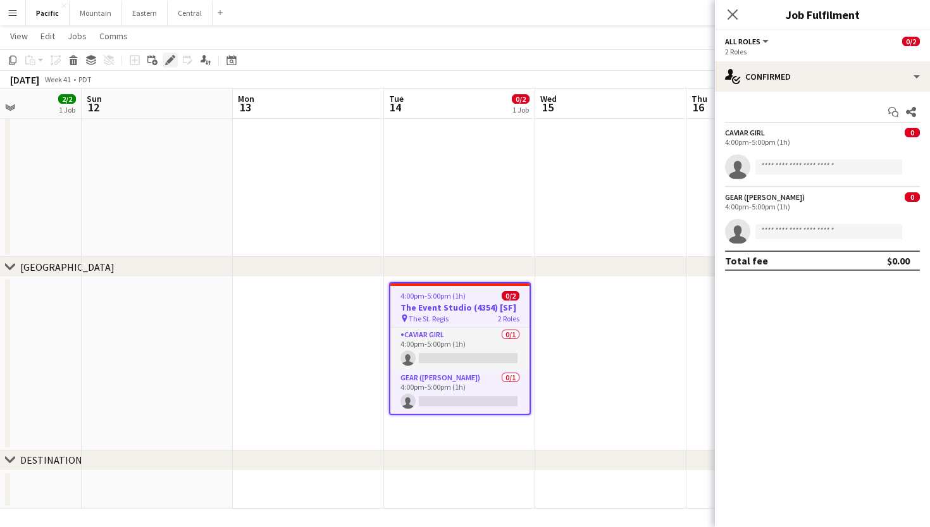
click at [175, 63] on icon "Edit" at bounding box center [170, 60] width 10 height 10
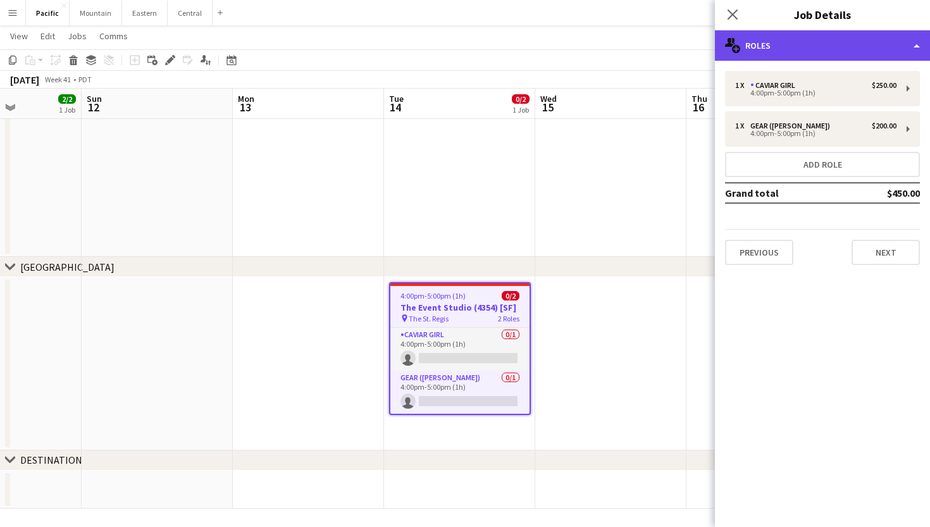
click at [838, 52] on div "multiple-users-add Roles" at bounding box center [822, 45] width 215 height 30
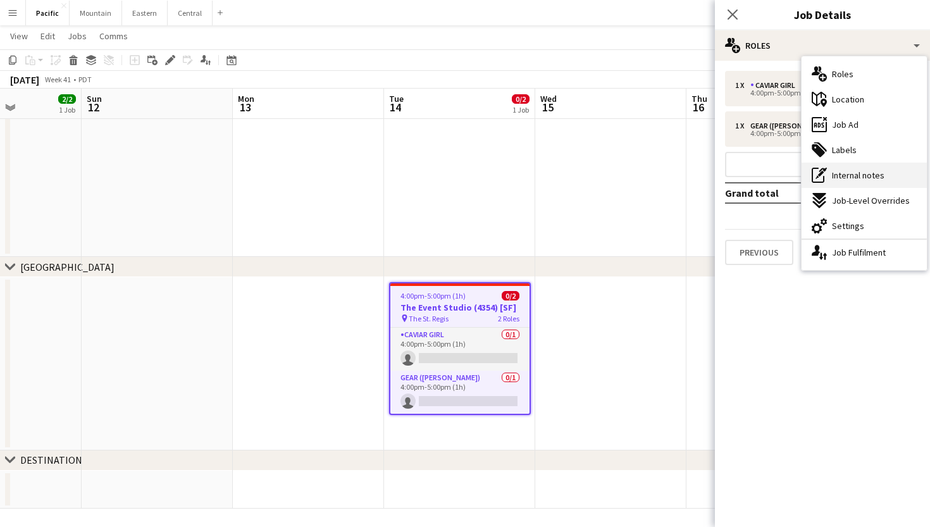
click at [842, 182] on div "pen-write Internal notes" at bounding box center [864, 175] width 125 height 25
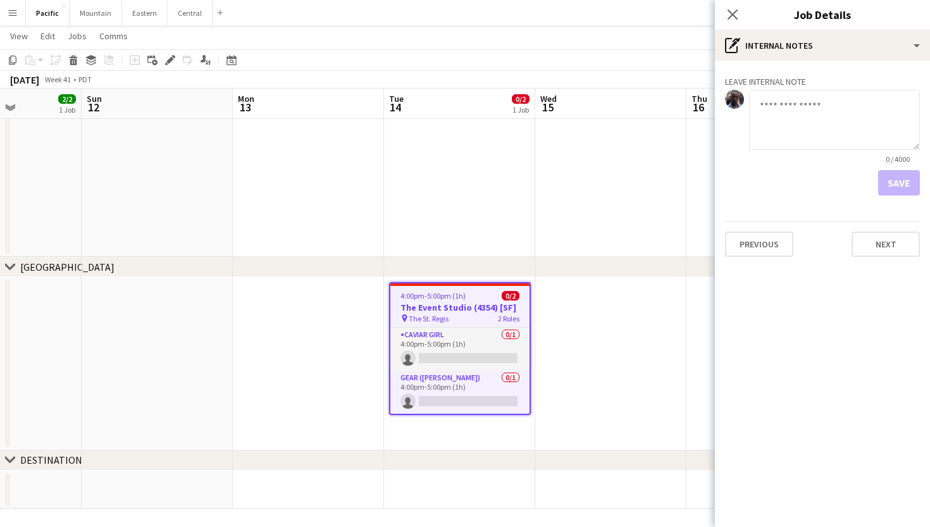
click at [804, 137] on textarea at bounding box center [834, 120] width 171 height 60
type textarea "**********"
click at [908, 193] on button "Save" at bounding box center [900, 182] width 42 height 25
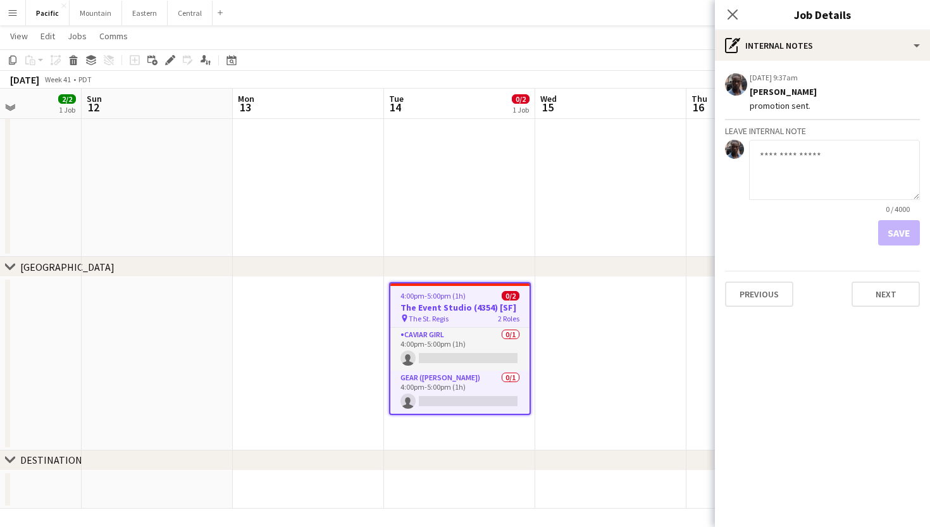
click at [480, 291] on div "4:00pm-5:00pm (1h) 0/2" at bounding box center [460, 295] width 139 height 9
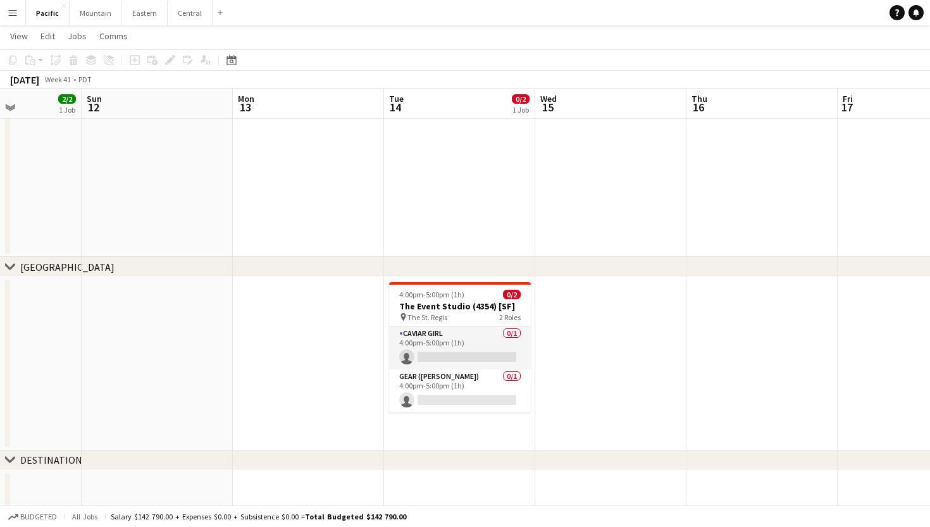
click at [507, 315] on span "2 Roles" at bounding box center [510, 317] width 22 height 9
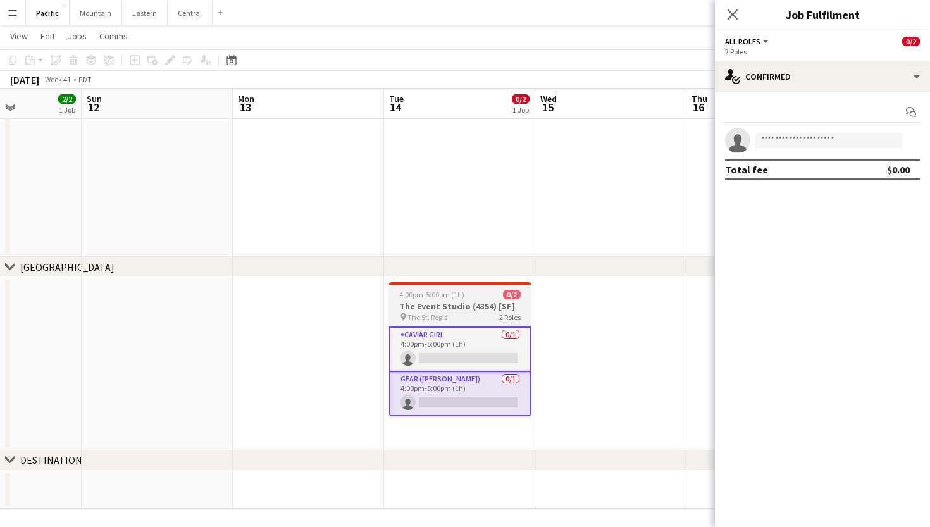
click at [472, 298] on div "4:00pm-5:00pm (1h) 0/2" at bounding box center [460, 294] width 142 height 9
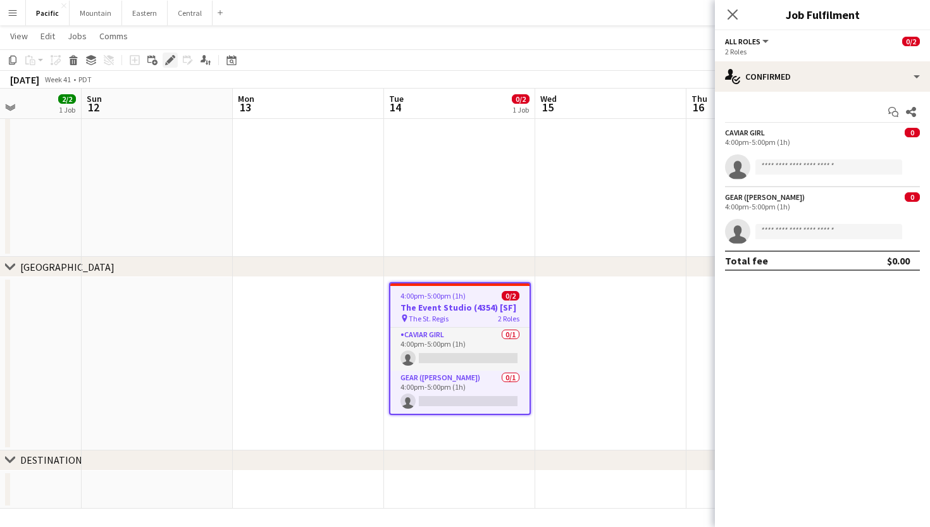
click at [177, 61] on div "Edit" at bounding box center [170, 60] width 15 height 15
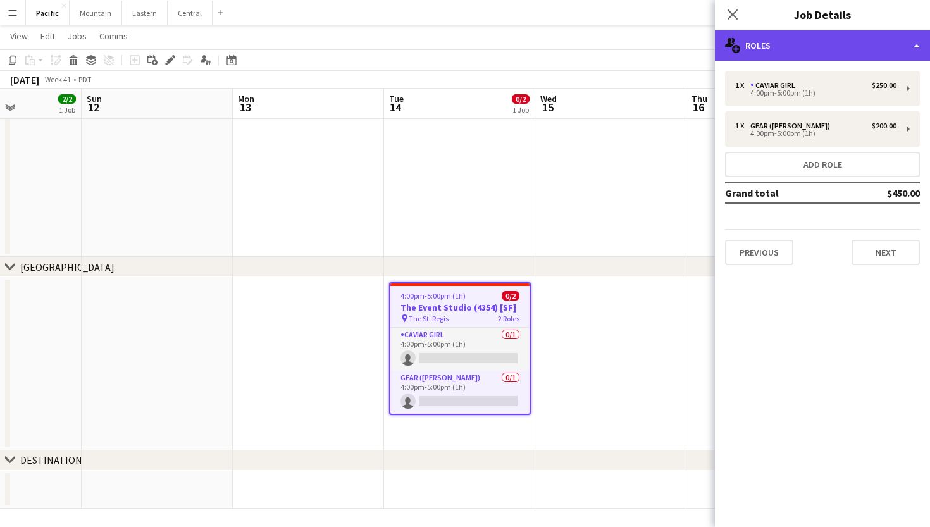
click at [893, 53] on div "multiple-users-add Roles" at bounding box center [822, 45] width 215 height 30
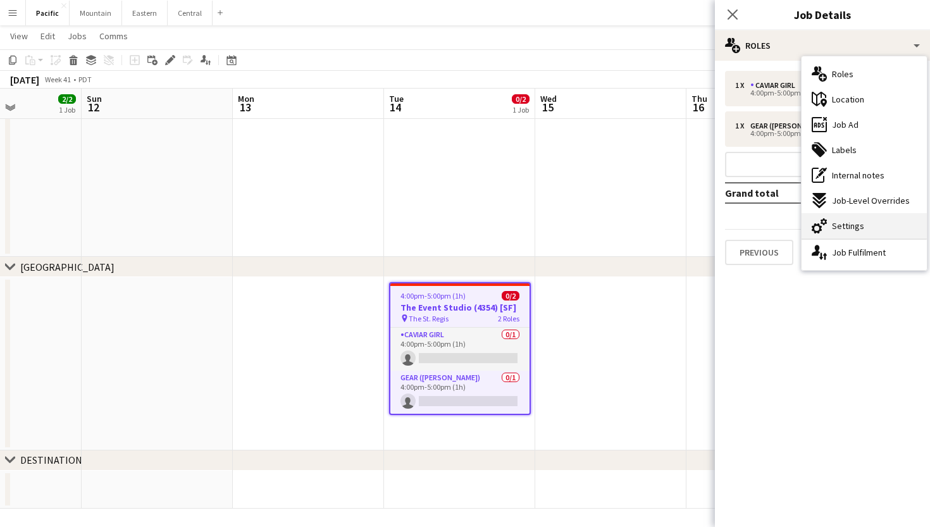
click at [865, 232] on div "cog-double-3 Settings" at bounding box center [864, 225] width 125 height 25
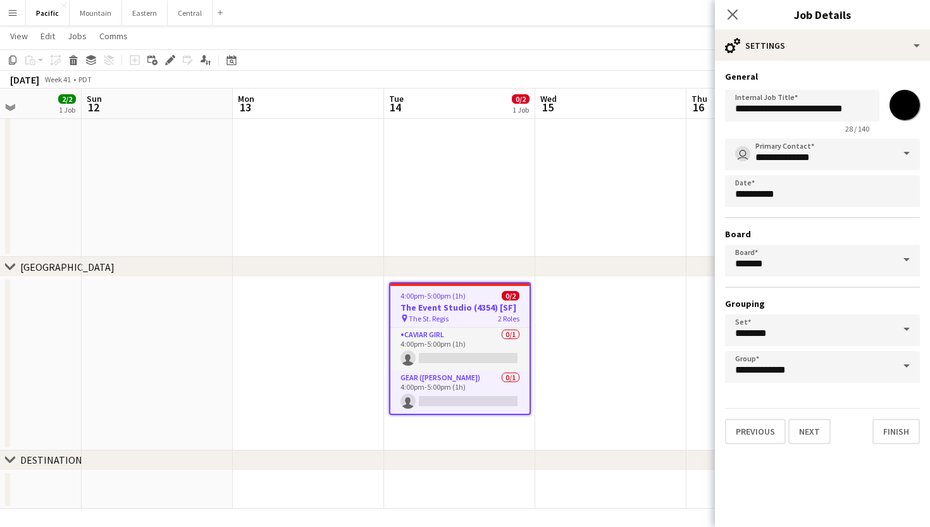
click at [901, 114] on input "*******" at bounding box center [905, 105] width 46 height 46
type input "*******"
click at [734, 12] on icon "Close pop-in" at bounding box center [733, 14] width 12 height 12
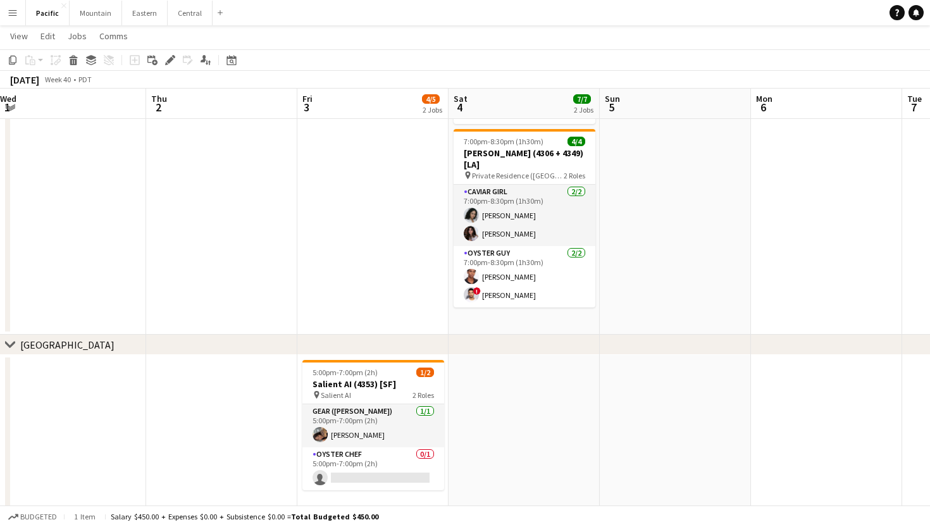
scroll to position [0, 387]
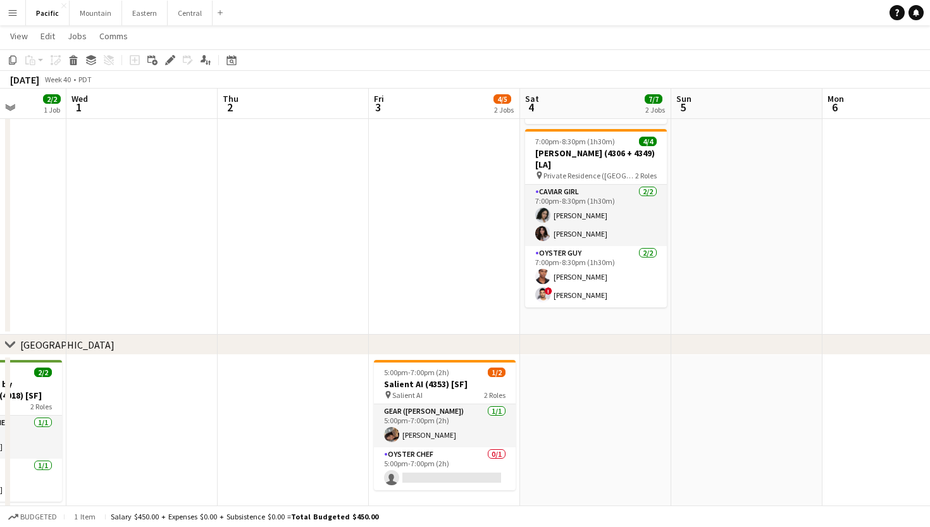
click at [11, 12] on app-icon "Menu" at bounding box center [13, 13] width 10 height 10
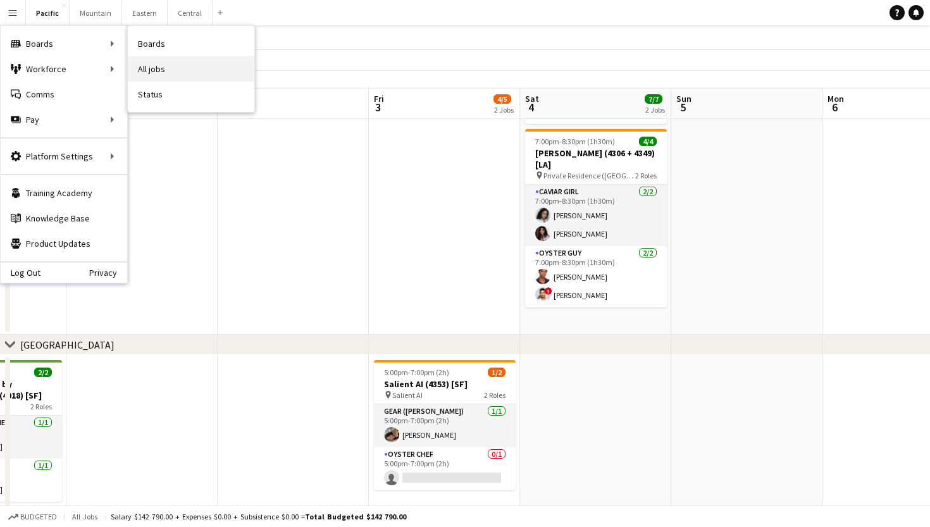
click at [163, 73] on link "All jobs" at bounding box center [191, 68] width 127 height 25
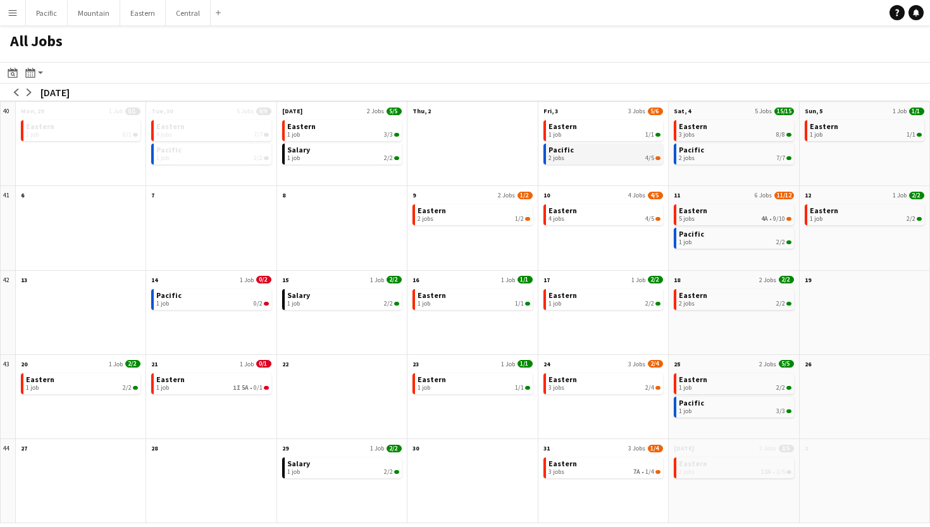
click at [611, 154] on link "Pacific 2 jobs 4/5" at bounding box center [605, 153] width 112 height 18
click at [610, 159] on div "2 jobs 4/5" at bounding box center [605, 158] width 112 height 8
click at [17, 94] on app-icon "arrow-left" at bounding box center [17, 93] width 8 height 8
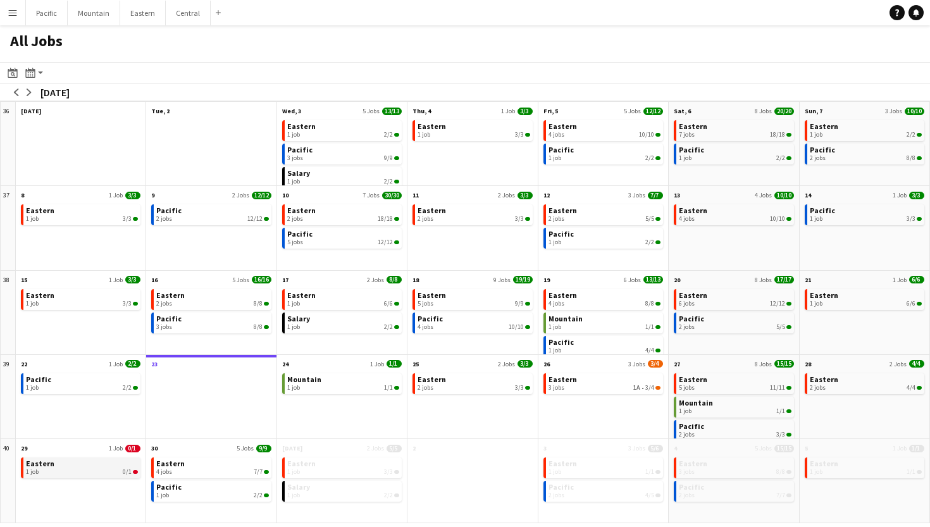
click at [108, 467] on link "Eastern 1 job 0/1" at bounding box center [82, 467] width 112 height 18
click at [28, 94] on app-icon "arrow-right" at bounding box center [29, 93] width 8 height 8
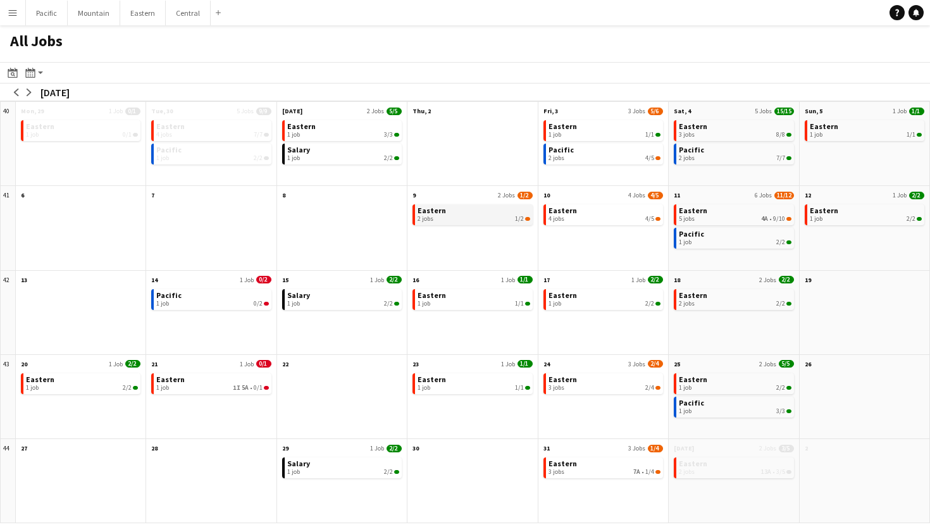
click at [494, 216] on div "2 jobs 1/2" at bounding box center [474, 219] width 112 height 8
click at [233, 296] on link "Pacific 1 job 0/2" at bounding box center [212, 298] width 112 height 18
click at [237, 389] on span "1I" at bounding box center [237, 388] width 8 height 8
click at [610, 379] on link "Eastern 3 jobs 2/4" at bounding box center [605, 382] width 112 height 18
click at [603, 470] on div "3 jobs 7A • 1/4" at bounding box center [605, 472] width 112 height 8
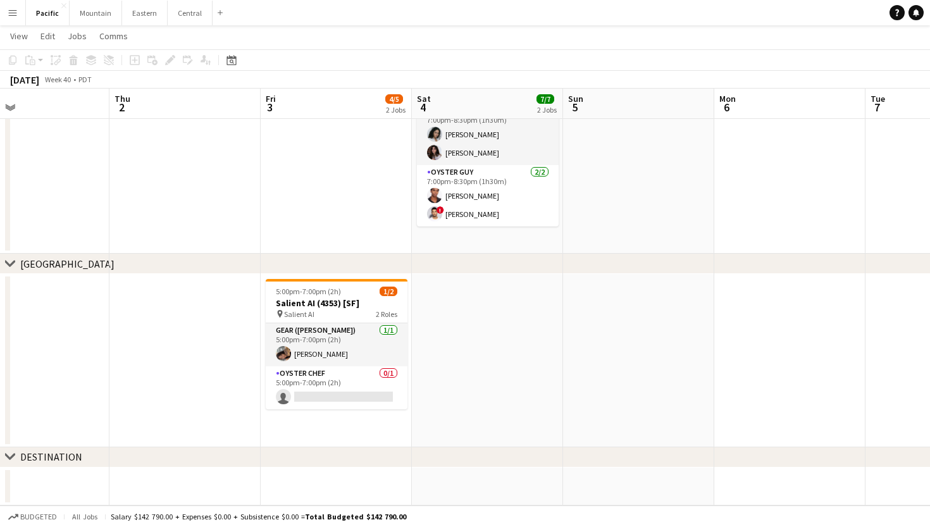
scroll to position [380, 0]
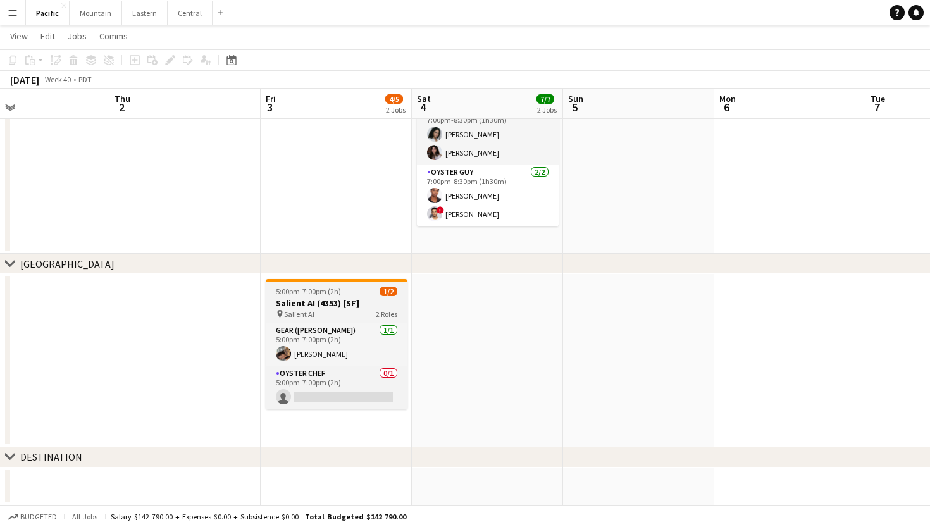
click at [299, 315] on span "Salient AI" at bounding box center [299, 314] width 30 height 9
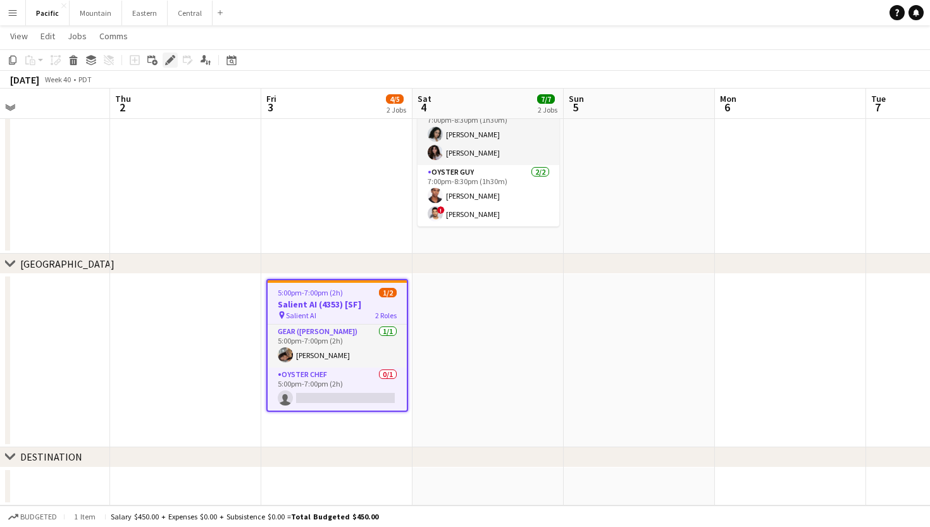
click at [171, 56] on icon "Edit" at bounding box center [170, 60] width 10 height 10
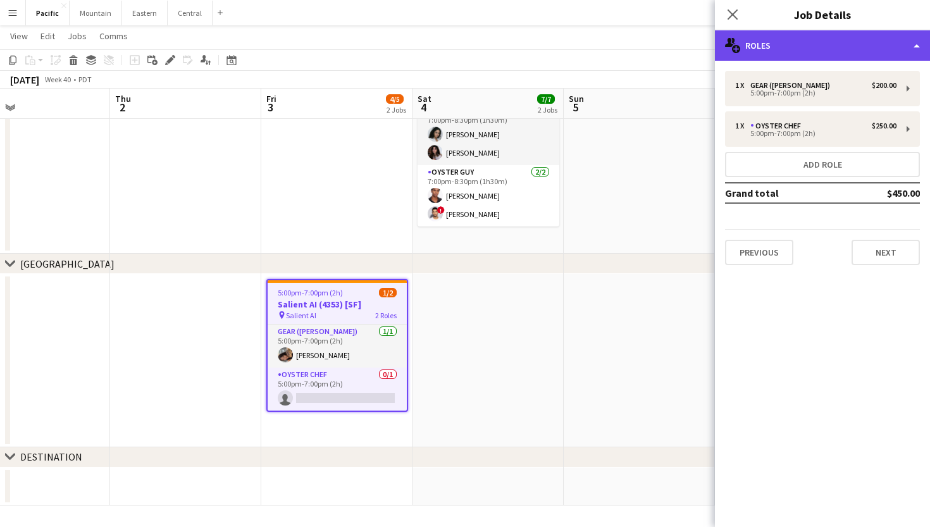
click at [857, 32] on div "multiple-users-add Roles" at bounding box center [822, 45] width 215 height 30
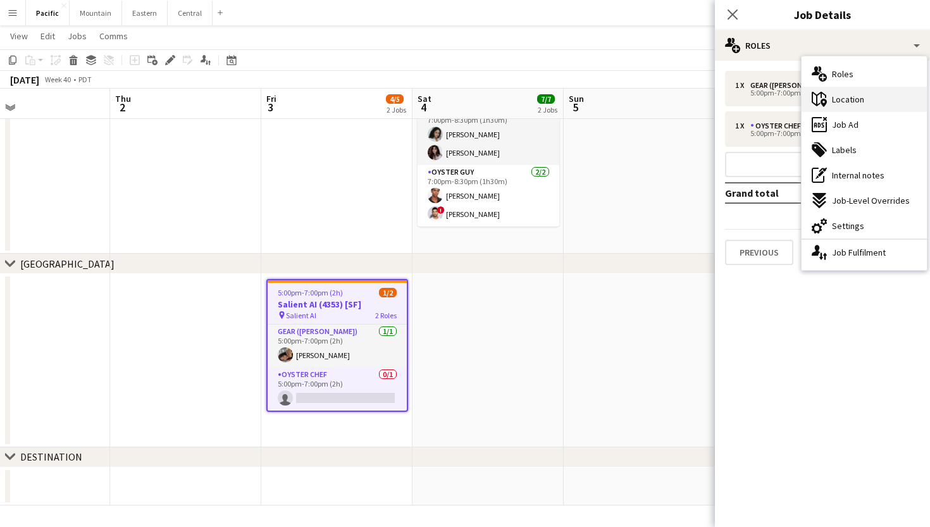
click at [865, 99] on div "maps-pin-1 Location" at bounding box center [864, 99] width 125 height 25
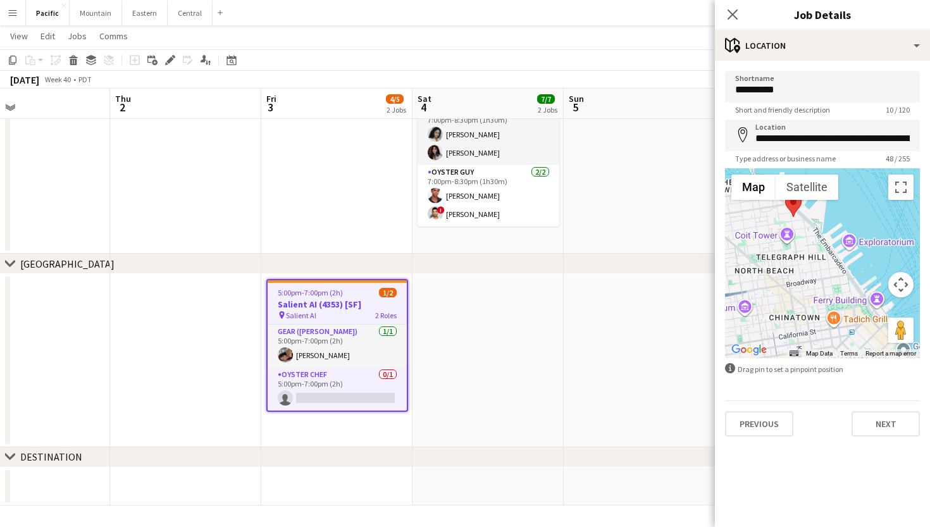
drag, startPoint x: 758, startPoint y: 285, endPoint x: 930, endPoint y: 274, distance: 171.9
click at [930, 274] on form "**********" at bounding box center [822, 254] width 215 height 366
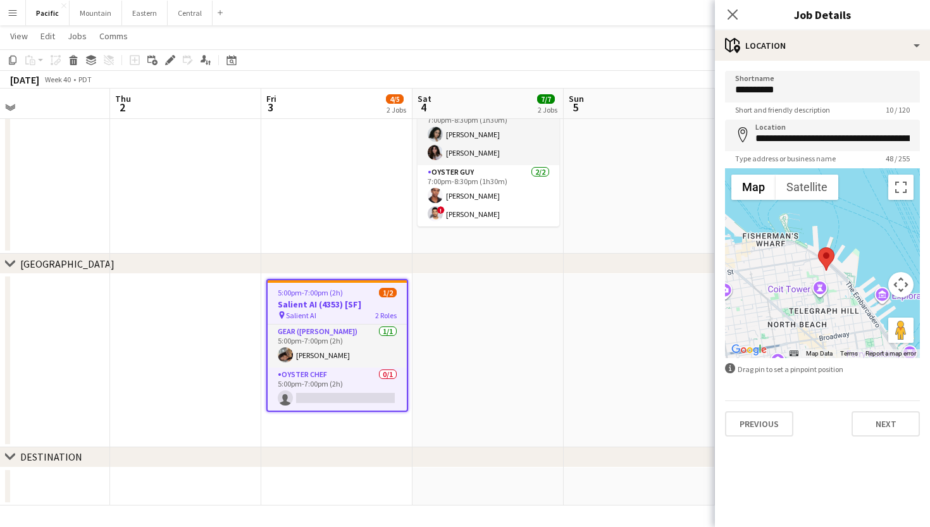
drag, startPoint x: 808, startPoint y: 232, endPoint x: 842, endPoint y: 287, distance: 64.8
click at [842, 287] on div at bounding box center [822, 263] width 195 height 190
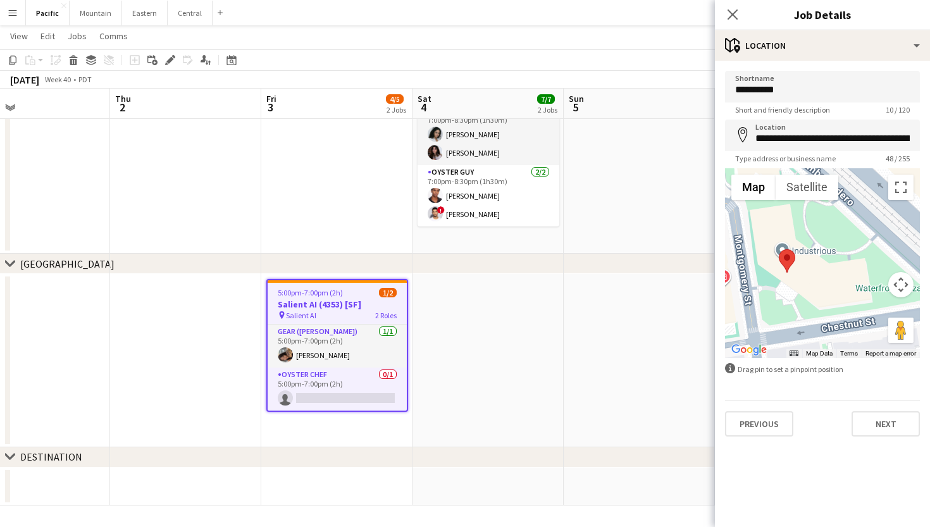
drag, startPoint x: 796, startPoint y: 244, endPoint x: 801, endPoint y: 295, distance: 51.5
click at [801, 295] on div at bounding box center [822, 263] width 195 height 190
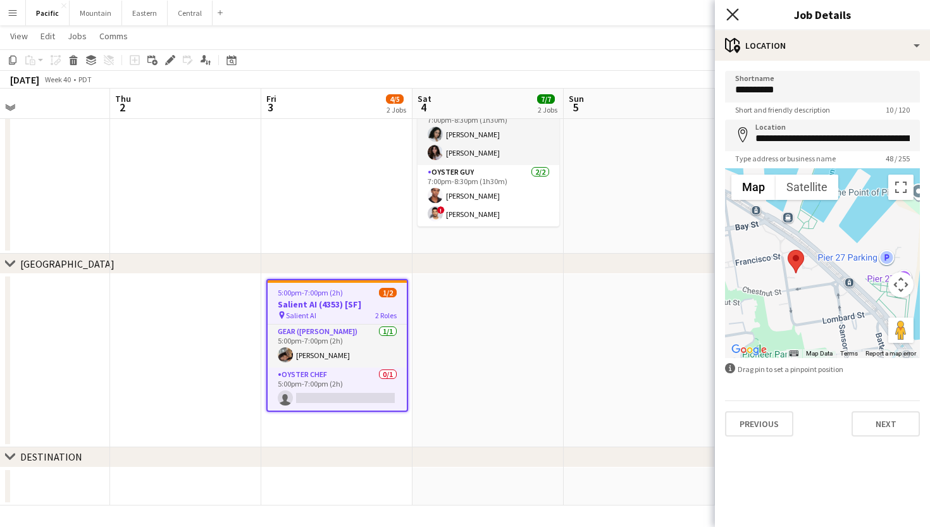
click at [734, 11] on icon "Close pop-in" at bounding box center [733, 14] width 12 height 12
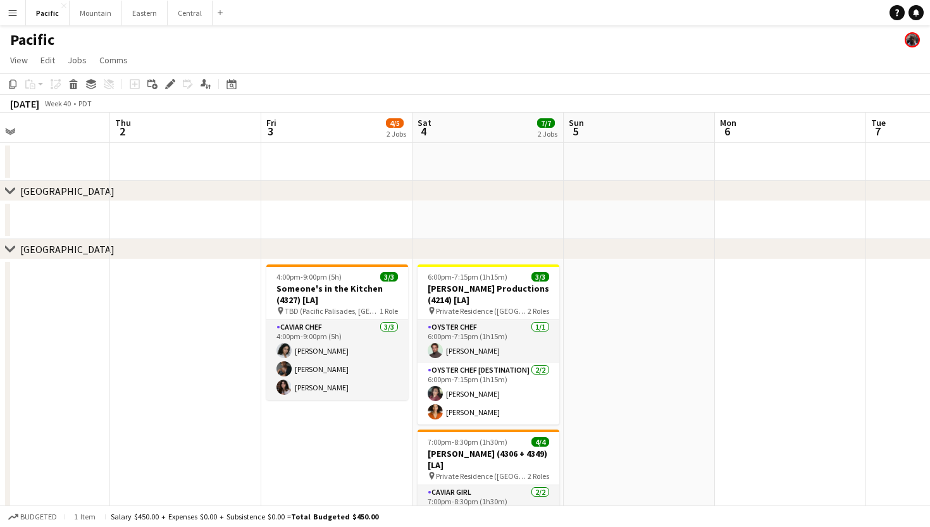
scroll to position [0, 0]
click at [13, 11] on app-icon "Menu" at bounding box center [13, 13] width 10 height 10
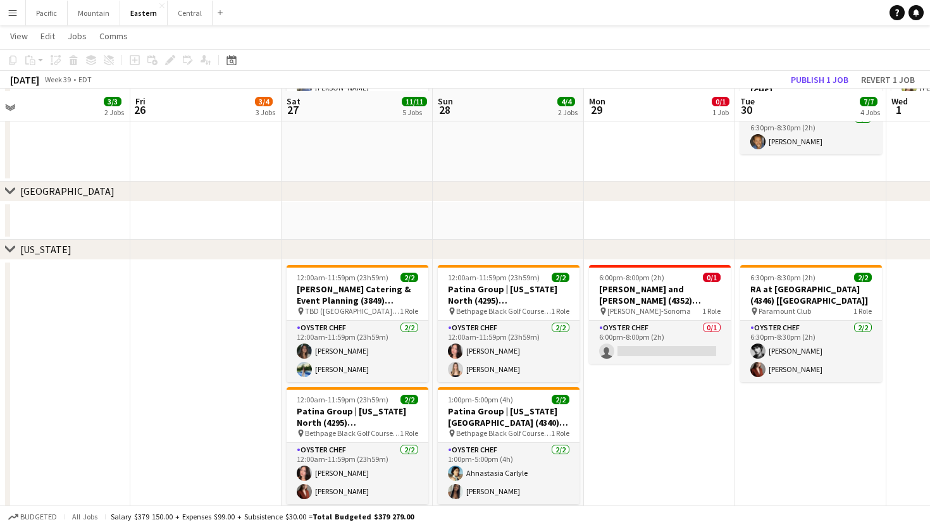
scroll to position [468, 0]
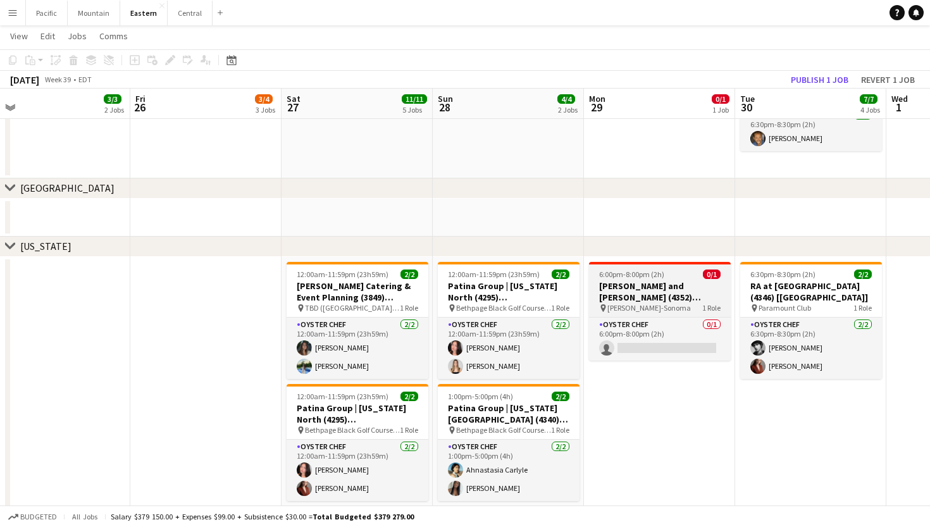
click at [655, 285] on h3 "[PERSON_NAME] and [PERSON_NAME] (4352) [[GEOGRAPHIC_DATA]]" at bounding box center [660, 291] width 142 height 23
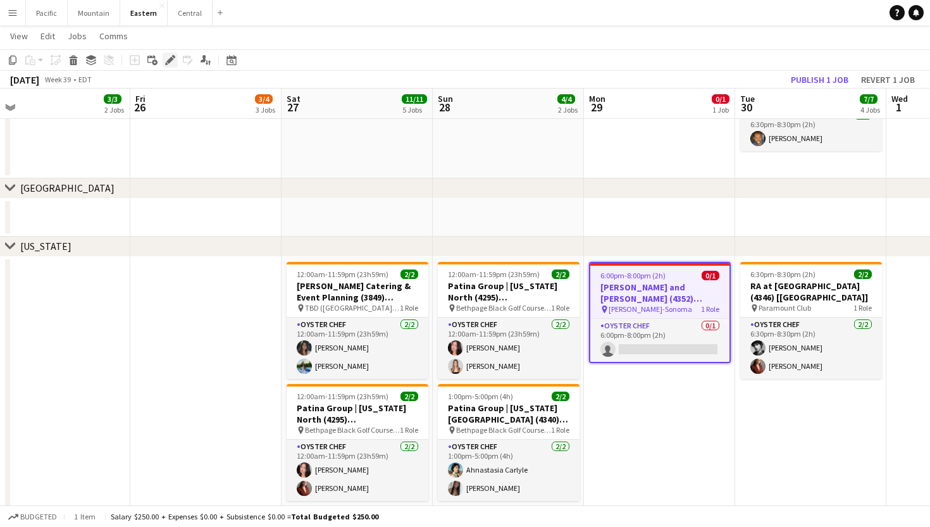
click at [169, 60] on icon at bounding box center [169, 60] width 7 height 7
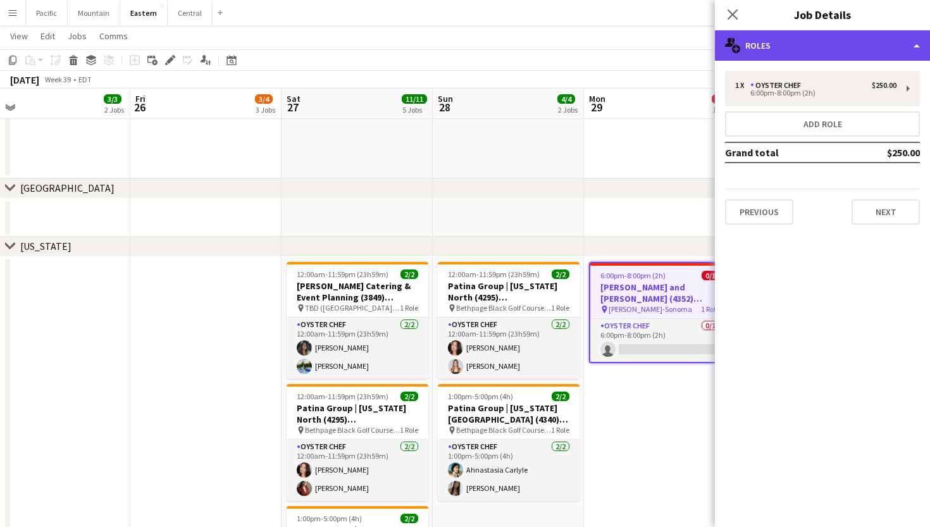
click at [830, 58] on div "multiple-users-add Roles" at bounding box center [822, 45] width 215 height 30
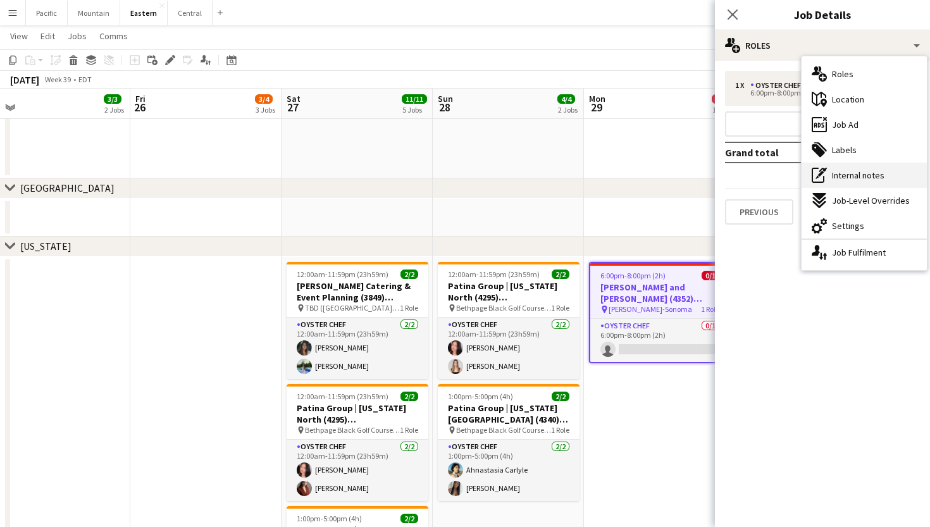
click at [859, 180] on span "Internal notes" at bounding box center [858, 175] width 53 height 11
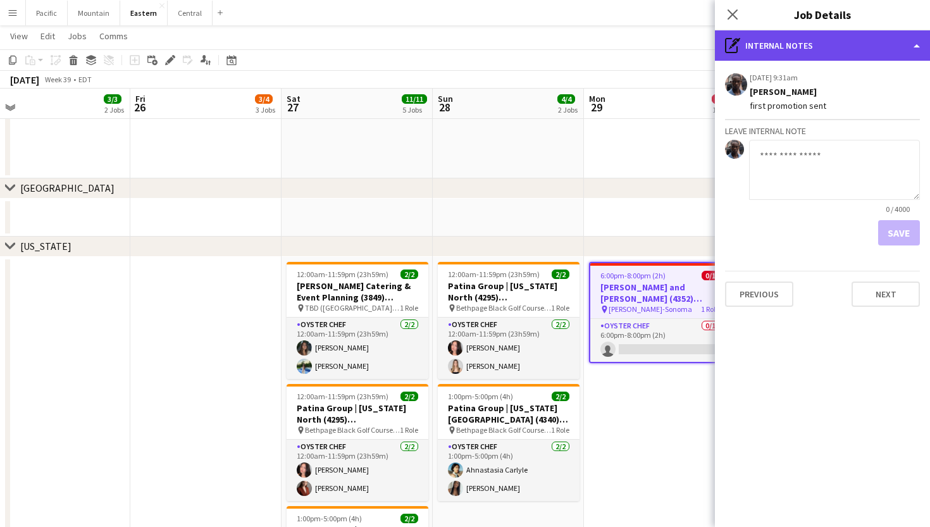
click at [839, 43] on div "pen-write Internal notes" at bounding box center [822, 45] width 215 height 30
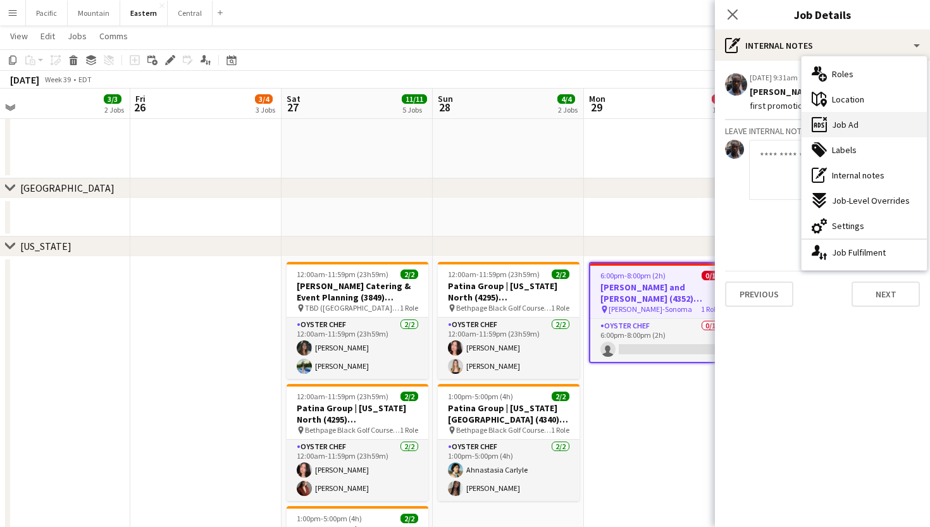
click at [856, 125] on span "Job Ad" at bounding box center [845, 124] width 27 height 11
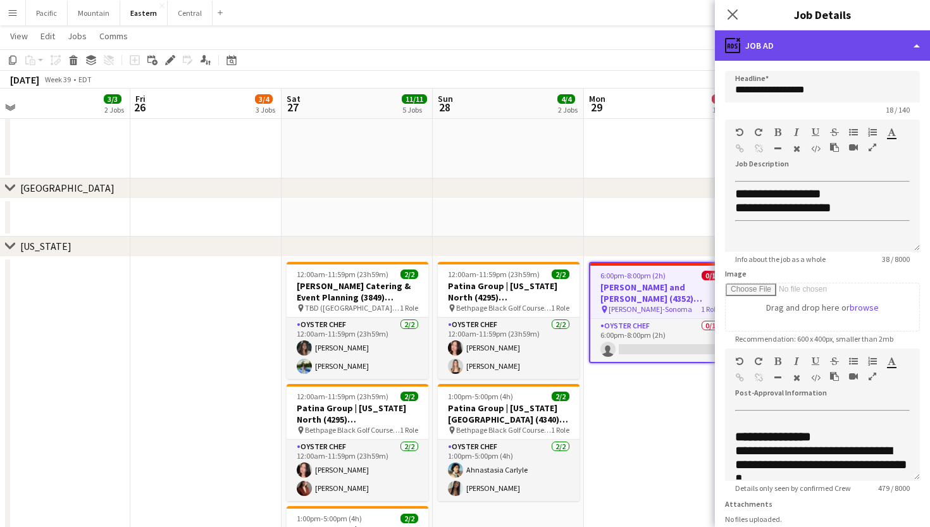
click at [860, 53] on div "ads-window Job Ad" at bounding box center [822, 45] width 215 height 30
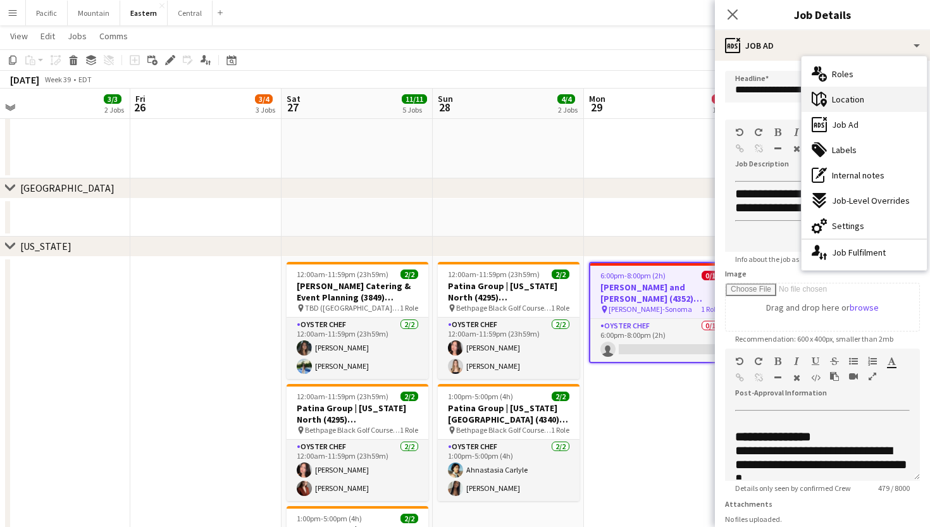
click at [866, 95] on div "maps-pin-1 Location" at bounding box center [864, 99] width 125 height 25
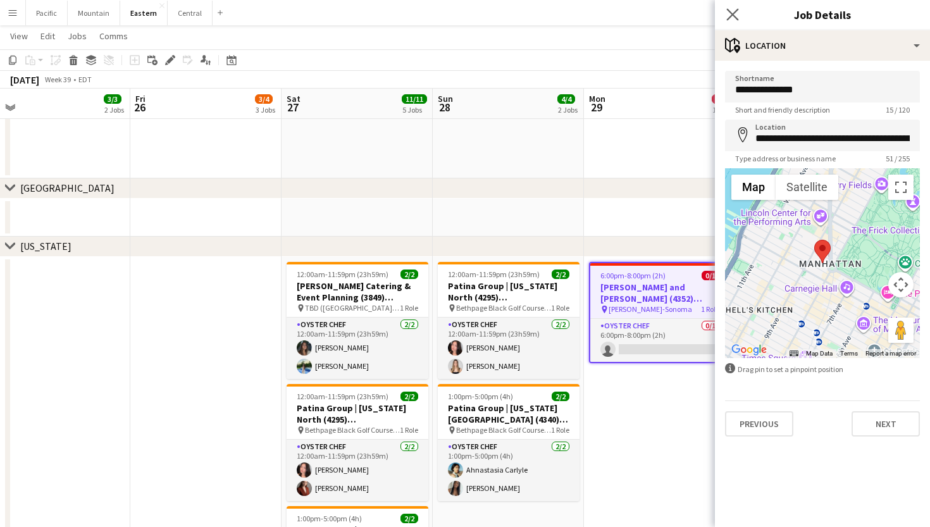
click at [739, 15] on app-icon "Close pop-in" at bounding box center [733, 15] width 18 height 18
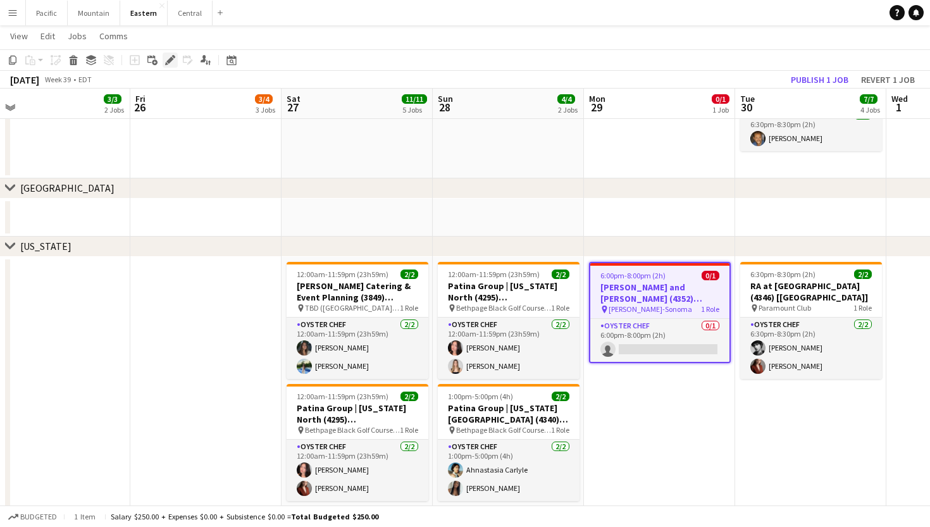
click at [172, 56] on icon "Edit" at bounding box center [170, 60] width 10 height 10
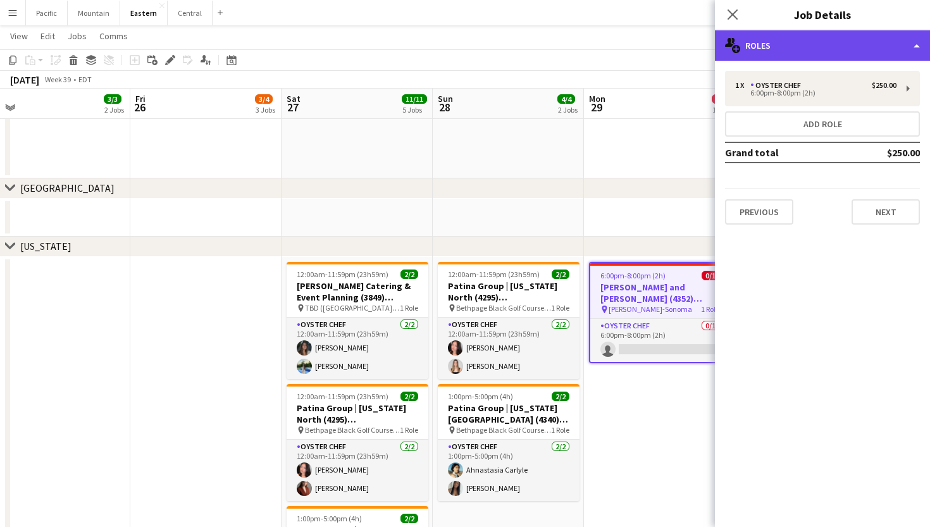
click at [800, 50] on div "multiple-users-add Roles" at bounding box center [822, 45] width 215 height 30
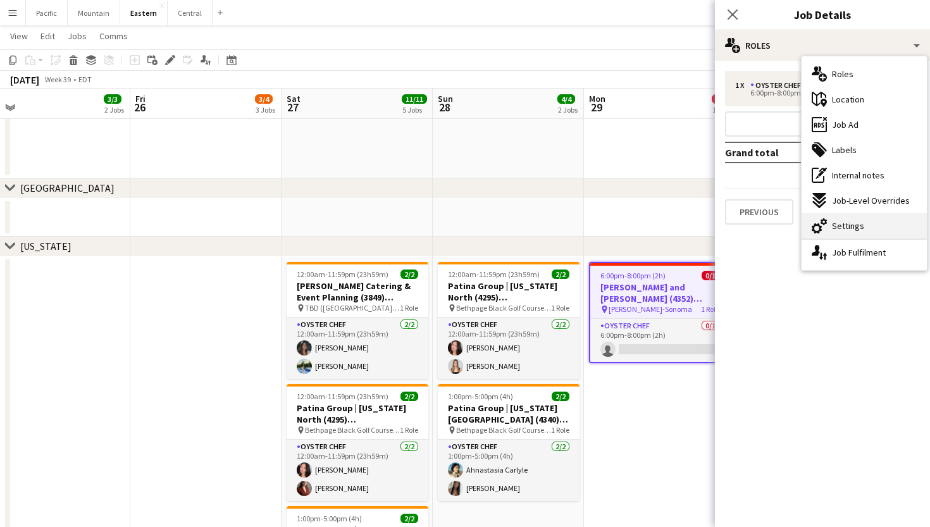
click at [834, 230] on span "Settings" at bounding box center [848, 225] width 32 height 11
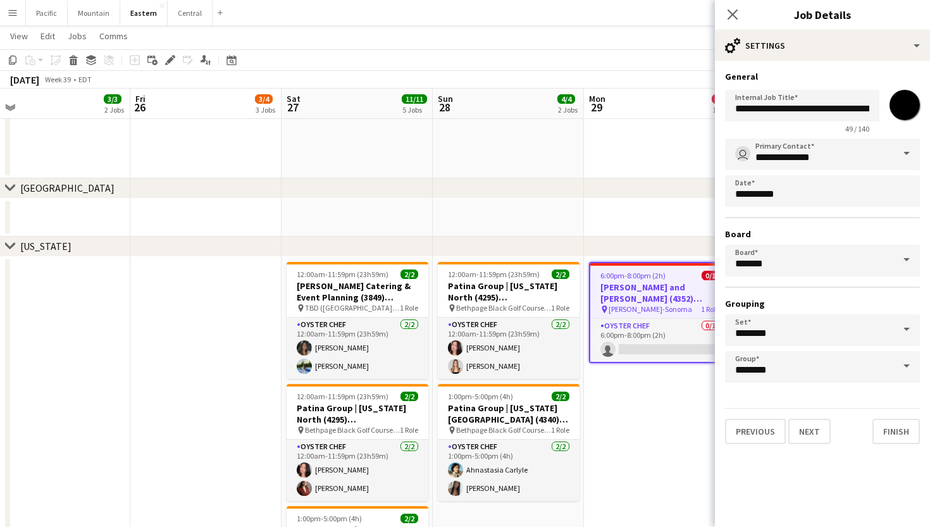
click at [911, 109] on input "*******" at bounding box center [905, 105] width 46 height 46
type input "*******"
click at [738, 14] on app-icon "Close pop-in" at bounding box center [733, 15] width 18 height 18
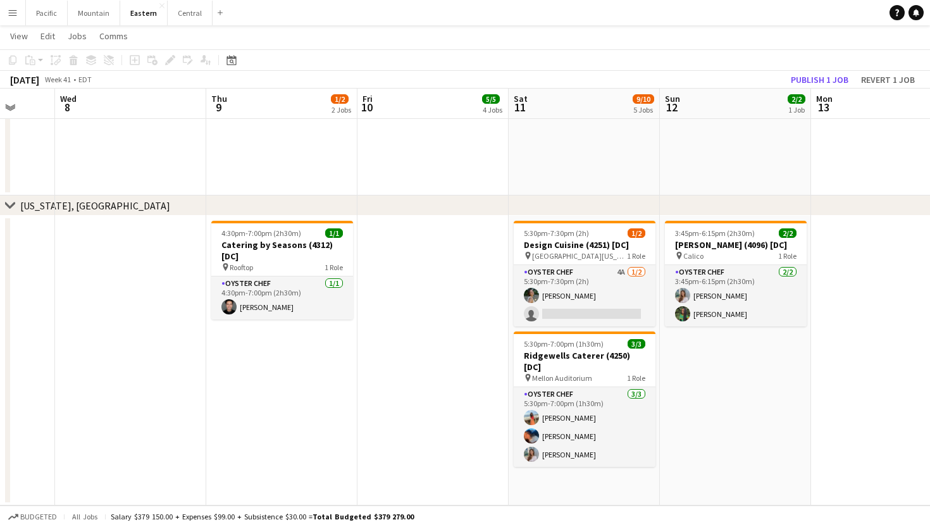
scroll to position [1477, 0]
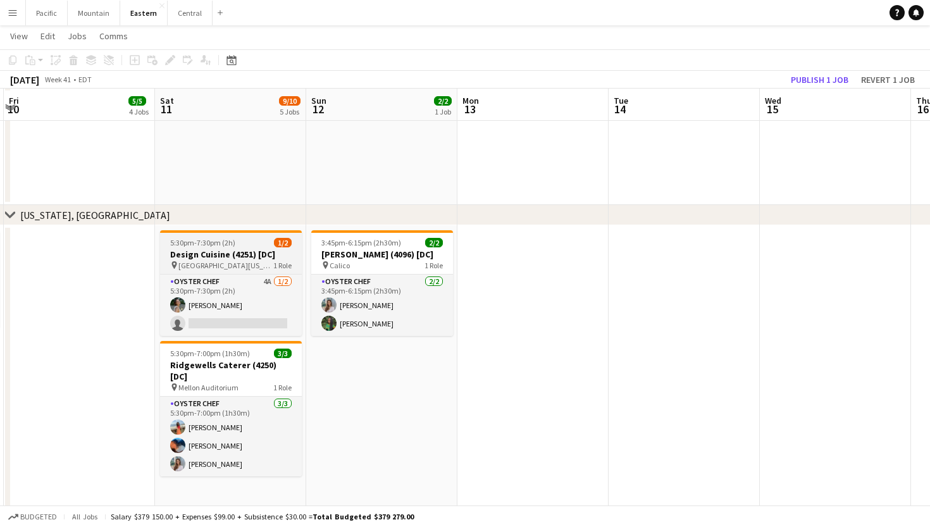
scroll to position [1470, 0]
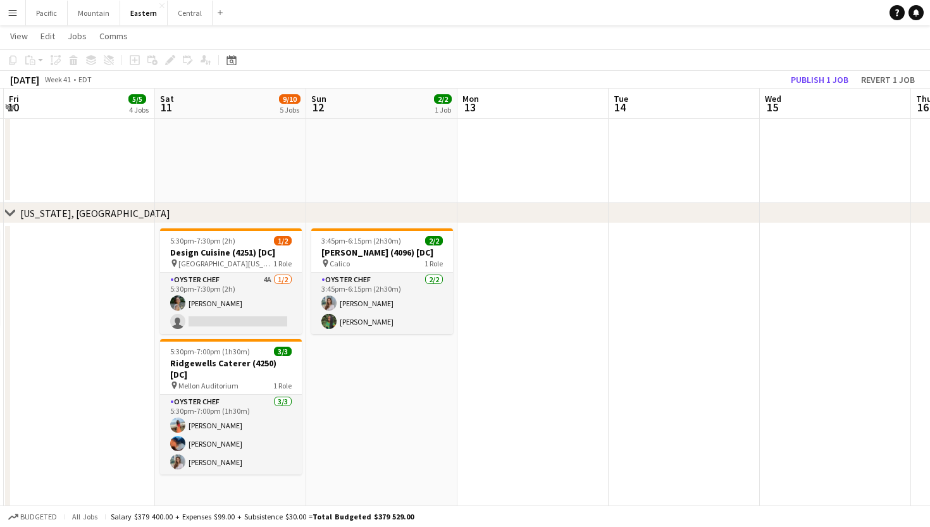
click at [698, 41] on app-page-menu "View Day view expanded Day view collapsed Month view Date picker Jump to [DATE]…" at bounding box center [465, 37] width 930 height 24
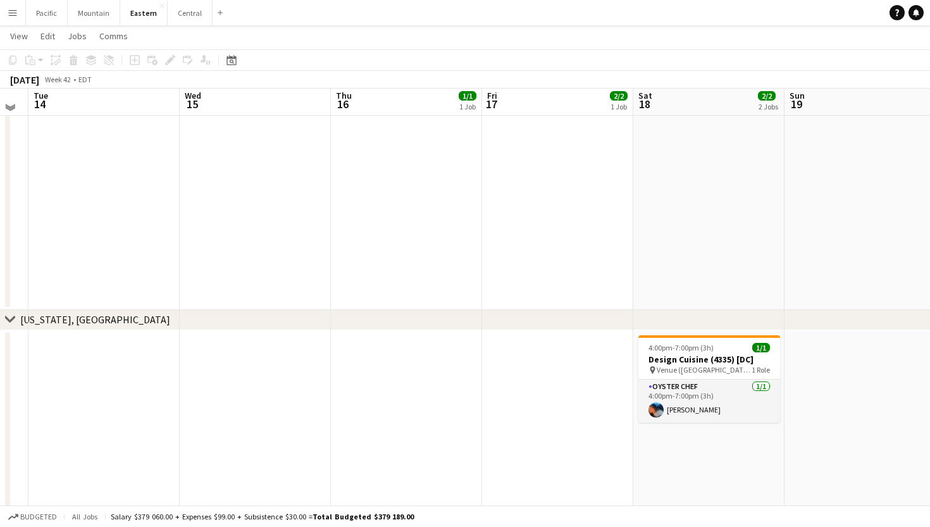
scroll to position [1470, 0]
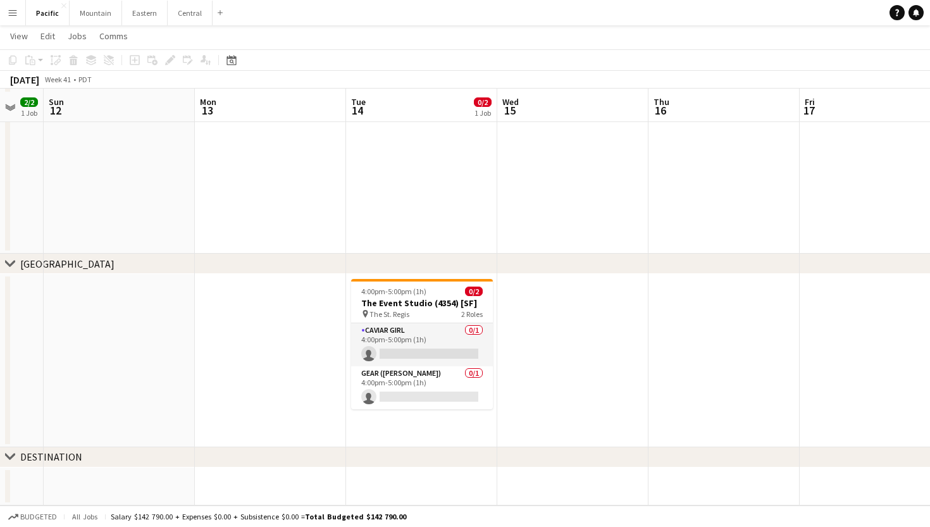
scroll to position [384, 0]
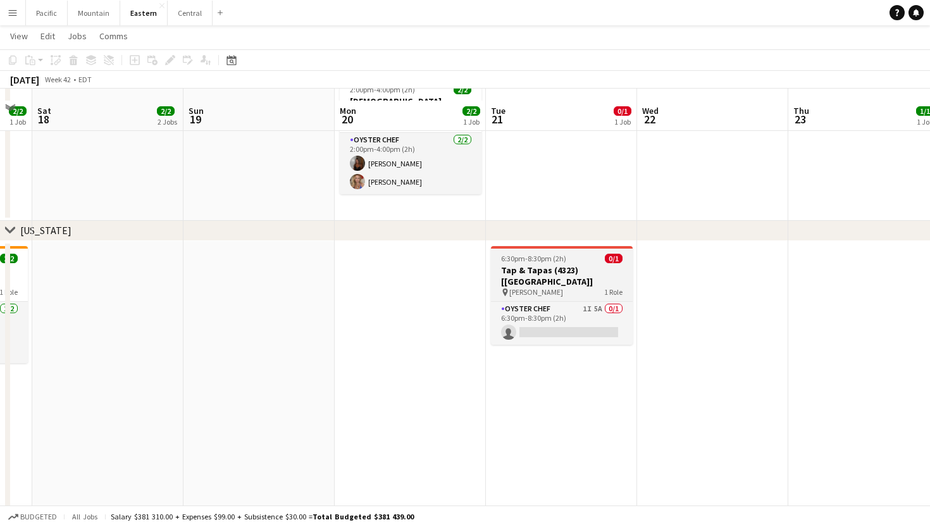
scroll to position [660, 0]
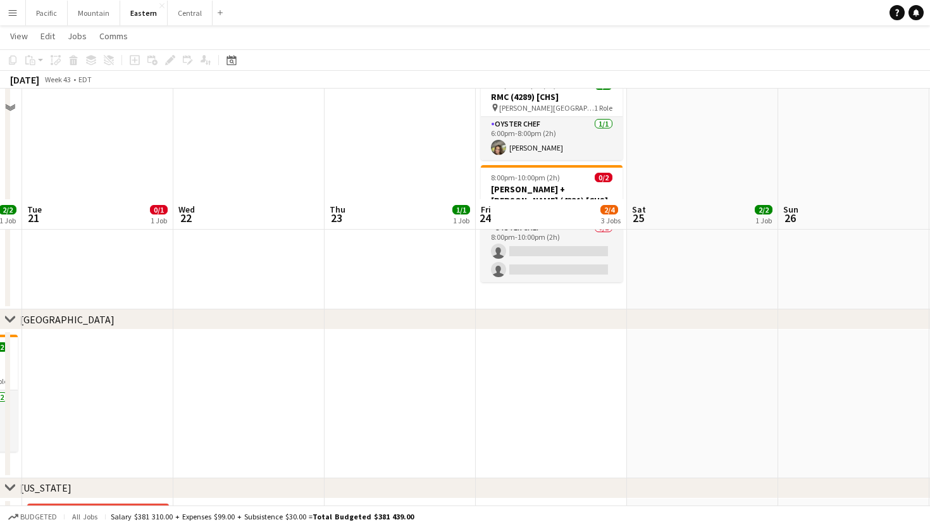
scroll to position [292, 0]
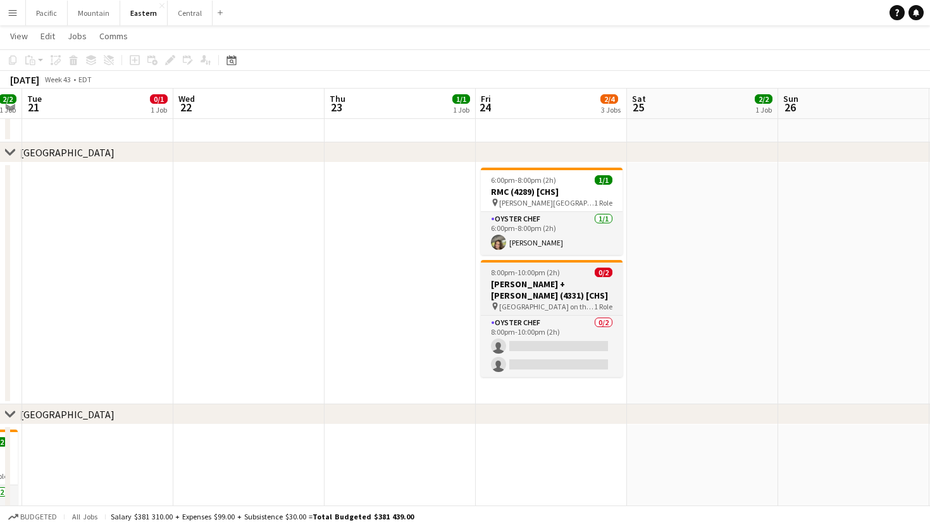
click at [561, 289] on h3 "Lisa + Terry Brown (4331) [CHS]" at bounding box center [552, 290] width 142 height 23
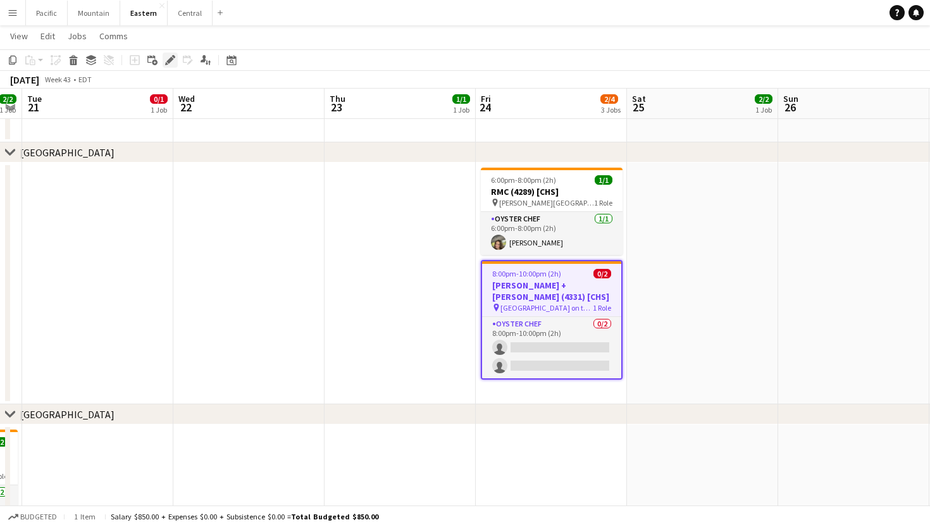
click at [169, 62] on icon at bounding box center [169, 60] width 7 height 7
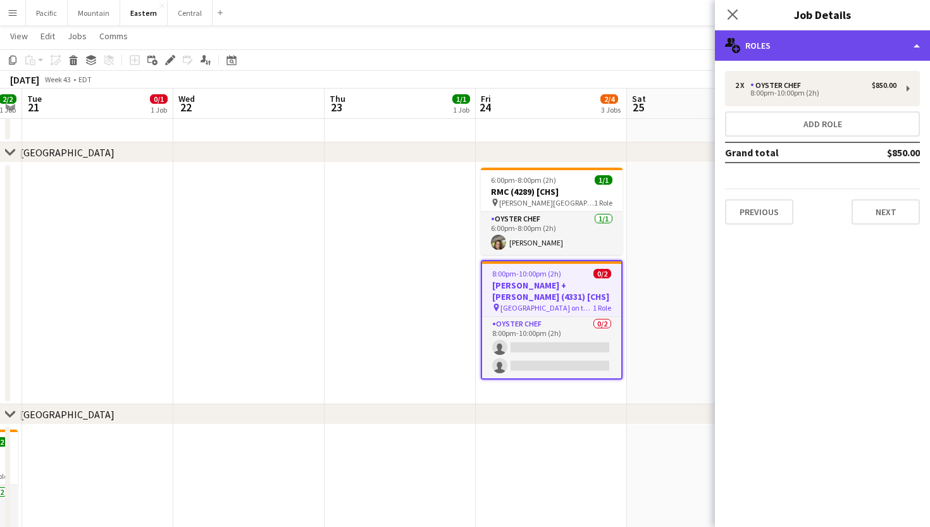
click at [830, 46] on div "multiple-users-add Roles" at bounding box center [822, 45] width 215 height 30
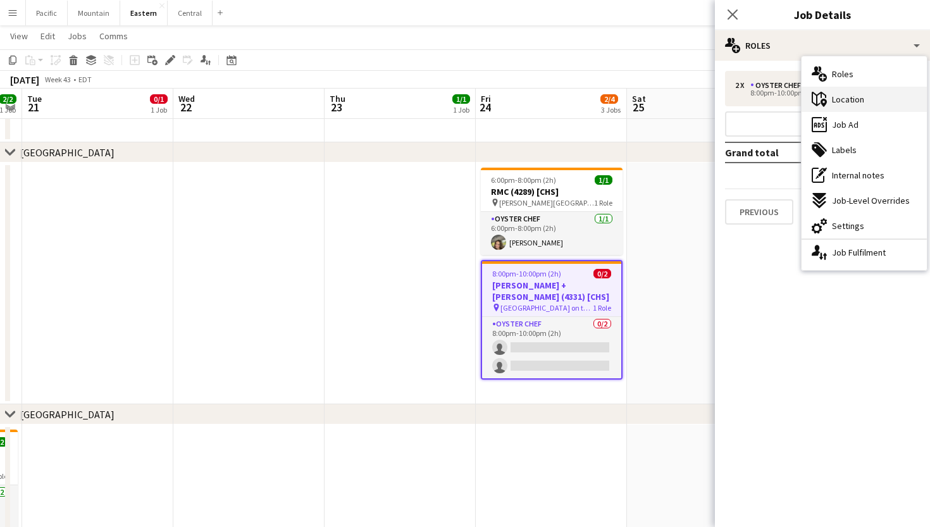
click at [858, 103] on span "Location" at bounding box center [848, 99] width 32 height 11
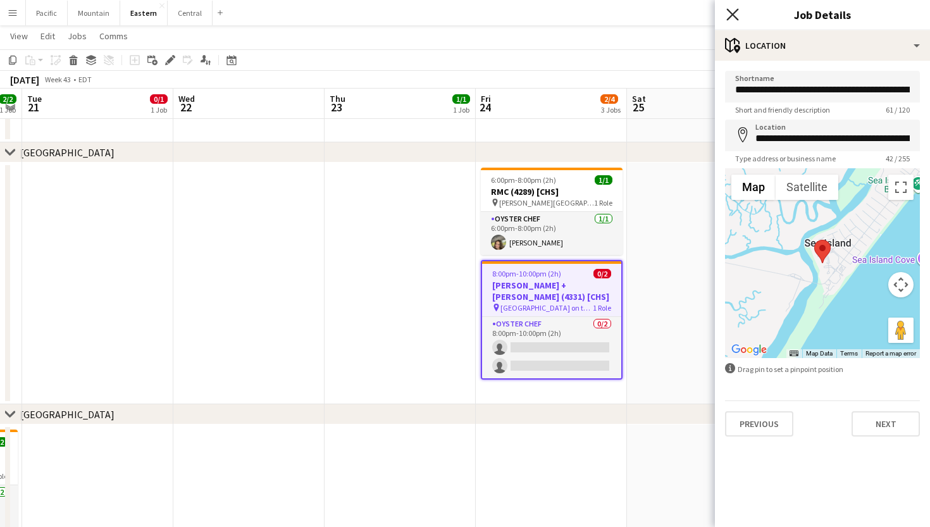
click at [734, 15] on icon at bounding box center [733, 14] width 12 height 12
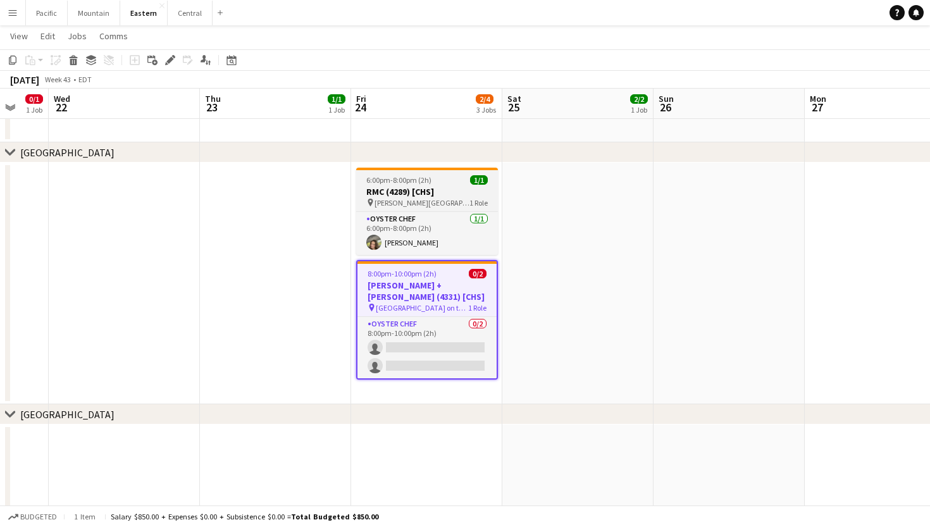
scroll to position [0, 556]
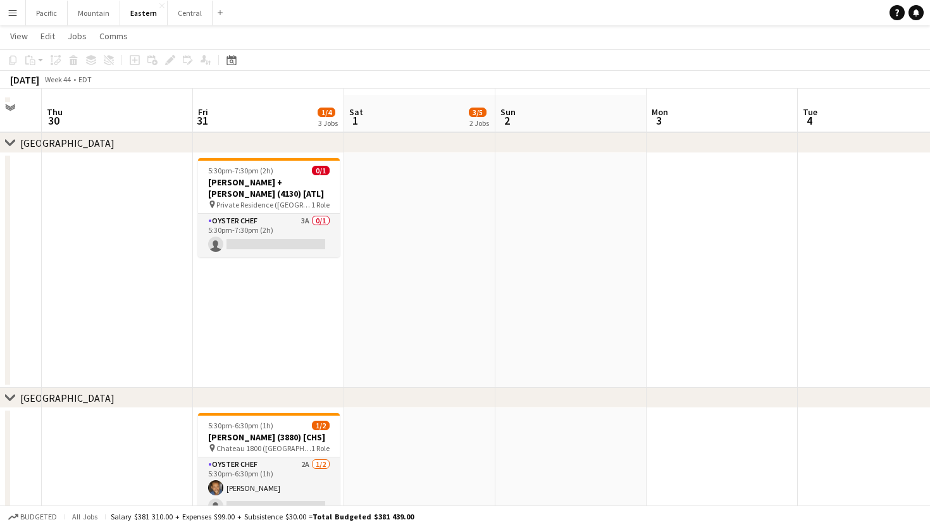
scroll to position [68, 0]
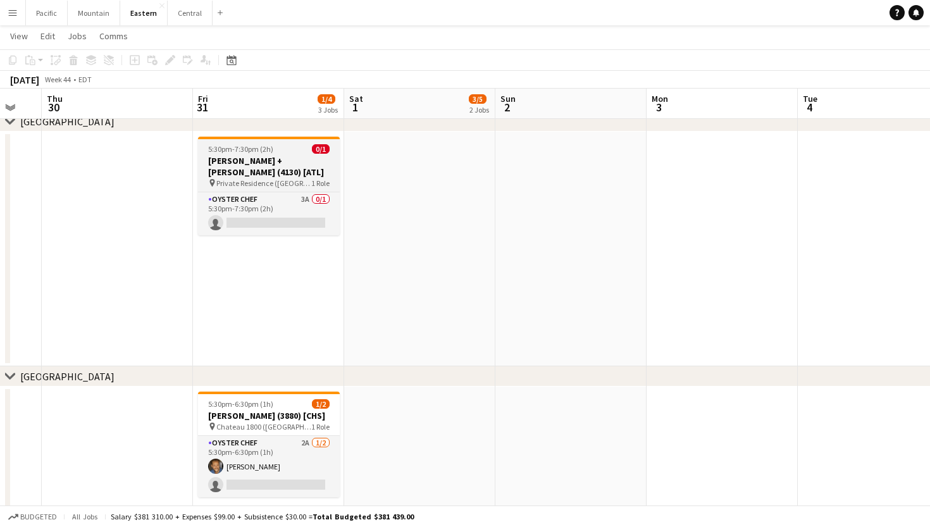
click at [294, 163] on h3 "Jacqueline + Rose (4130) [ATL]" at bounding box center [269, 166] width 142 height 23
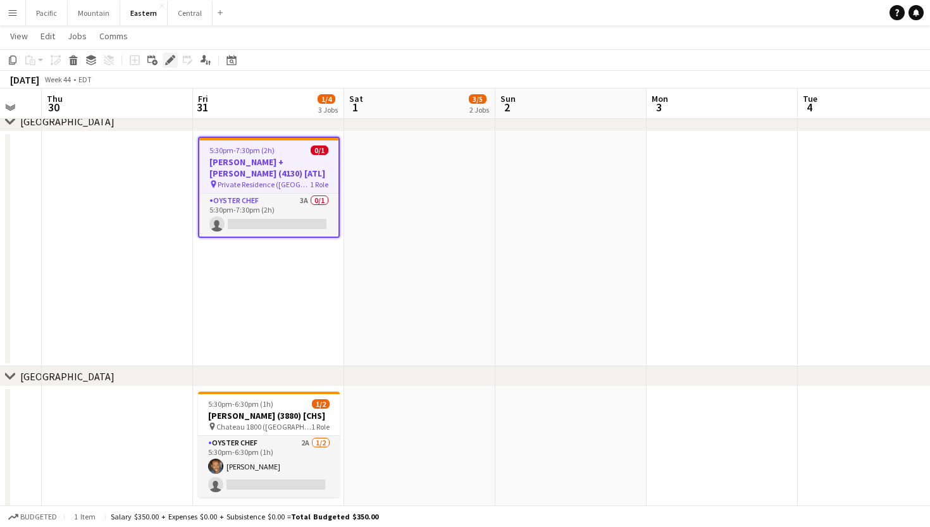
click at [174, 56] on icon at bounding box center [173, 56] width 3 height 3
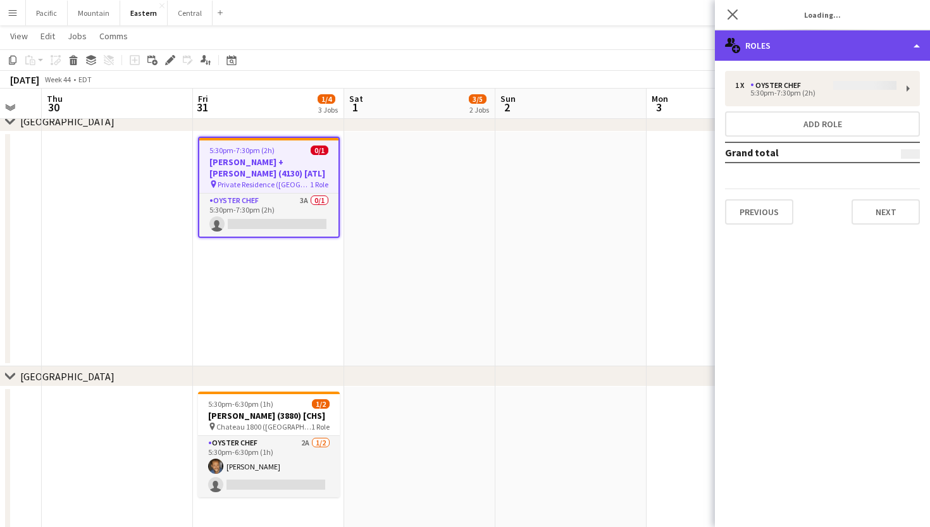
click at [858, 39] on div "multiple-users-add Roles" at bounding box center [822, 45] width 215 height 30
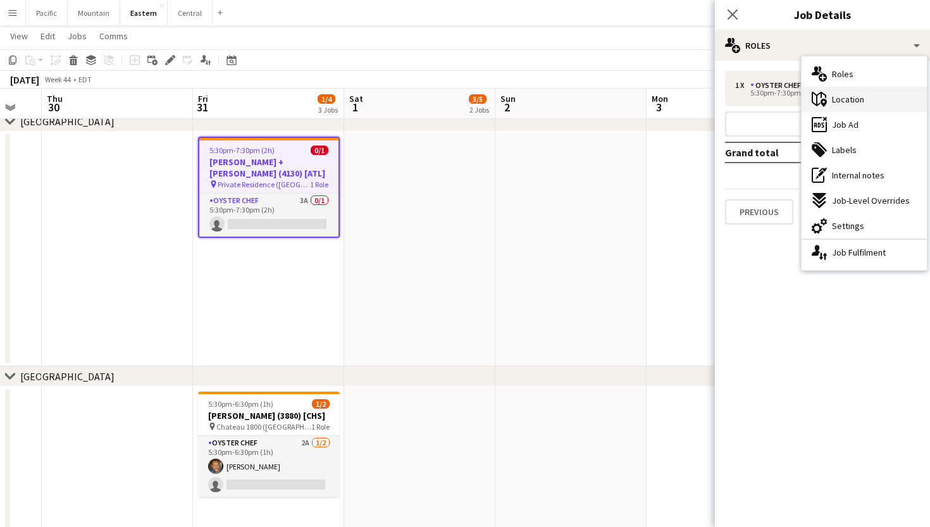
click at [851, 96] on span "Location" at bounding box center [848, 99] width 32 height 11
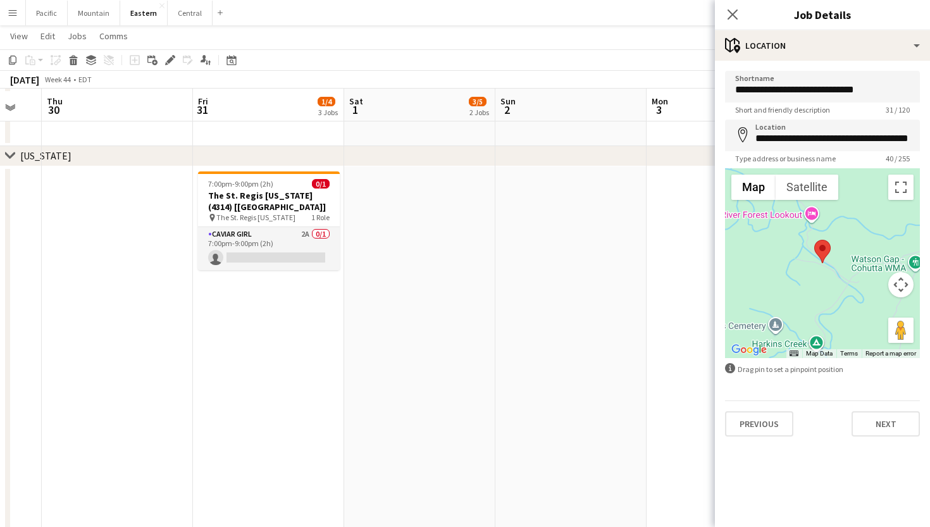
scroll to position [719, 0]
click at [732, 19] on icon "Close pop-in" at bounding box center [733, 14] width 12 height 12
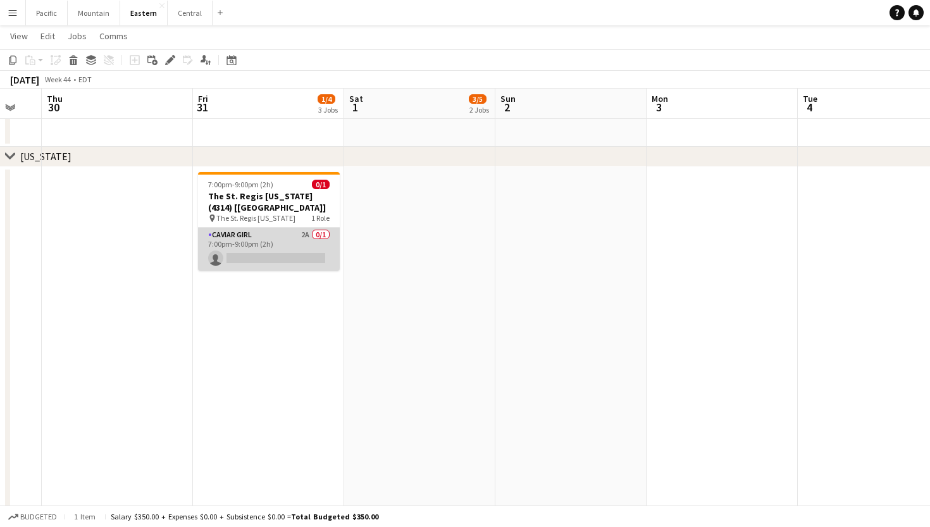
click at [293, 244] on app-card-role "Caviar Girl 2A 0/1 7:00pm-9:00pm (2h) single-neutral-actions" at bounding box center [269, 249] width 142 height 43
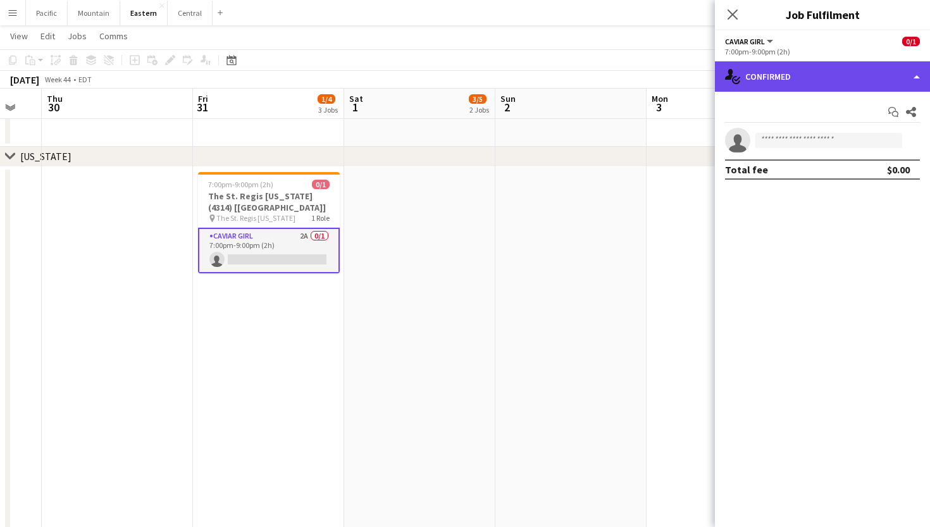
click at [831, 68] on div "single-neutral-actions-check-2 Confirmed" at bounding box center [822, 76] width 215 height 30
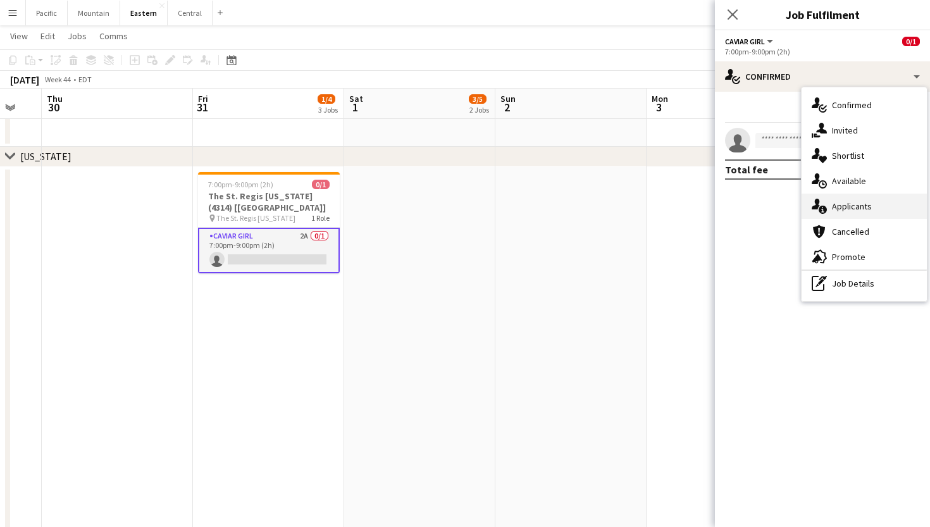
click at [852, 201] on span "Applicants" at bounding box center [852, 206] width 40 height 11
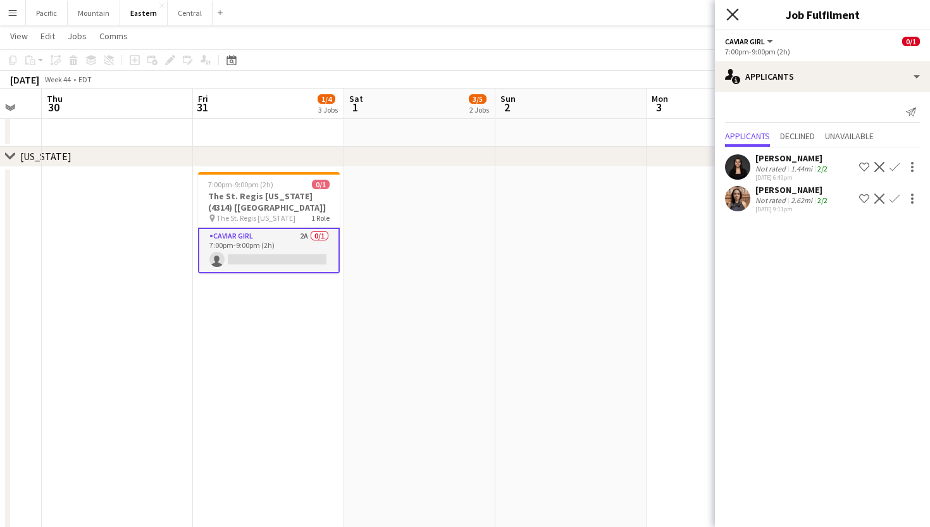
click at [735, 14] on icon "Close pop-in" at bounding box center [733, 14] width 12 height 12
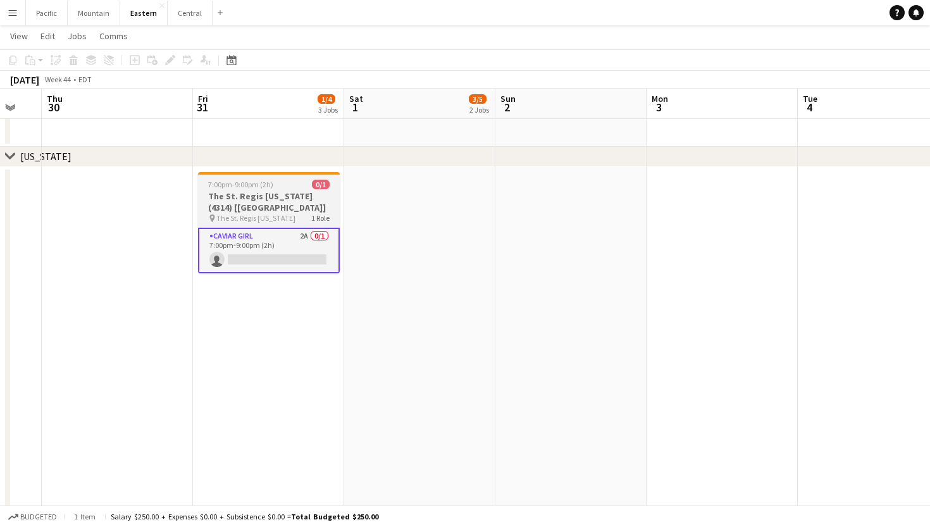
click at [291, 191] on h3 "The St. Regis New York (4314) [NYC]" at bounding box center [269, 202] width 142 height 23
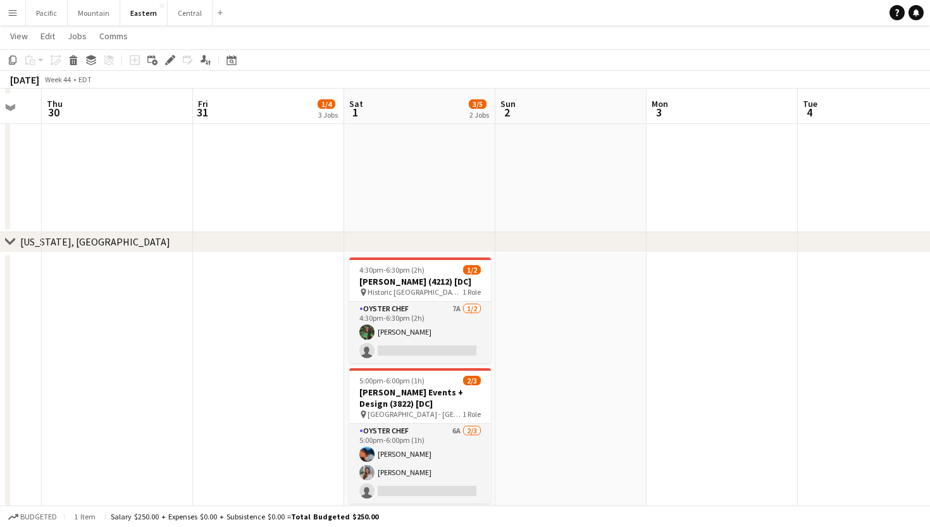
scroll to position [1563, 0]
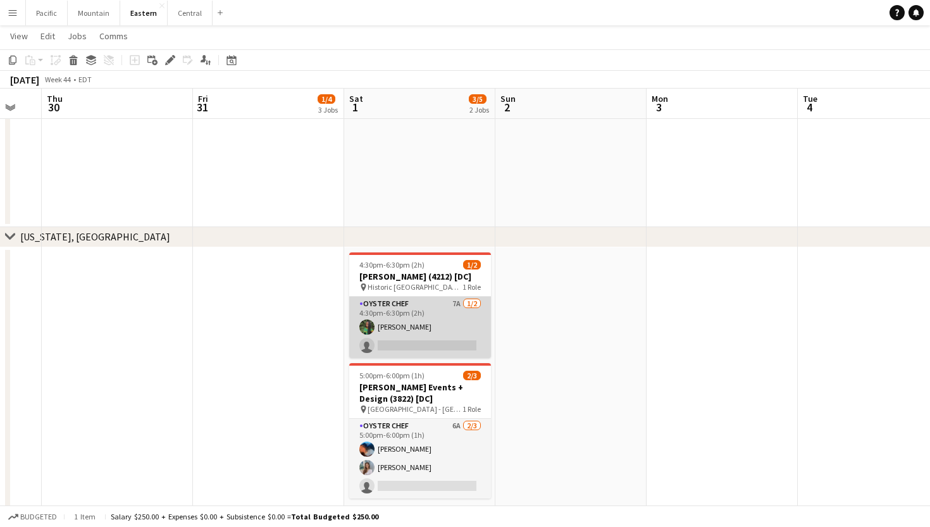
click at [411, 334] on app-card-role "Oyster Chef 7A 1/2 4:30pm-6:30pm (2h) Onyeka Osakwe single-neutral-actions" at bounding box center [420, 327] width 142 height 61
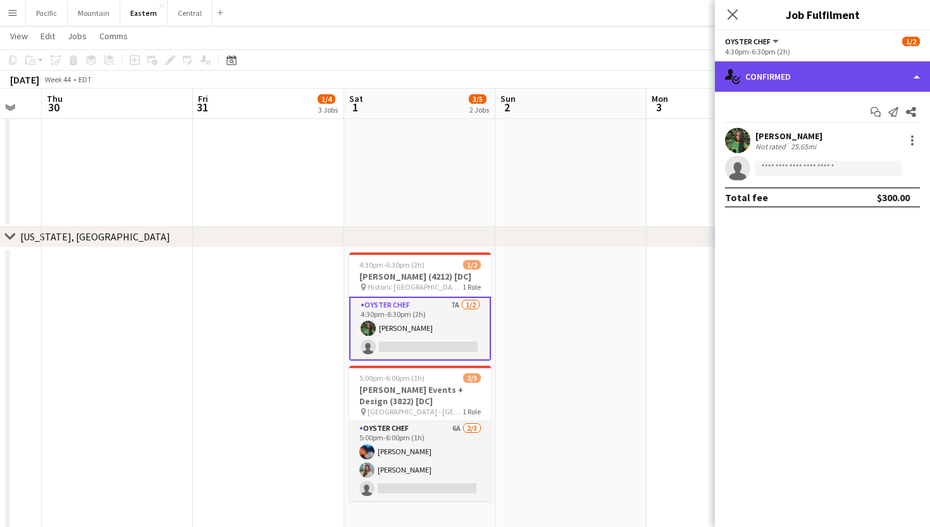
click at [827, 78] on div "single-neutral-actions-check-2 Confirmed" at bounding box center [822, 76] width 215 height 30
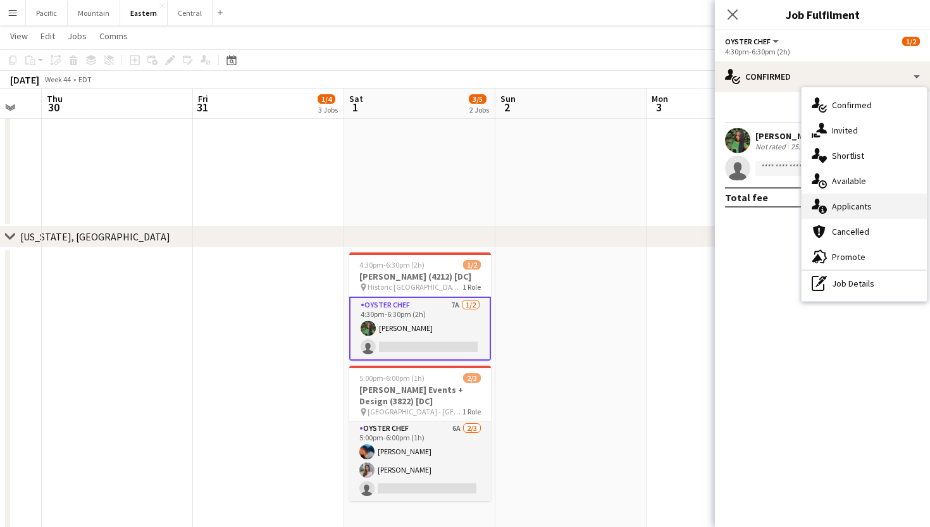
click at [838, 213] on div "single-neutral-actions-information Applicants" at bounding box center [864, 206] width 125 height 25
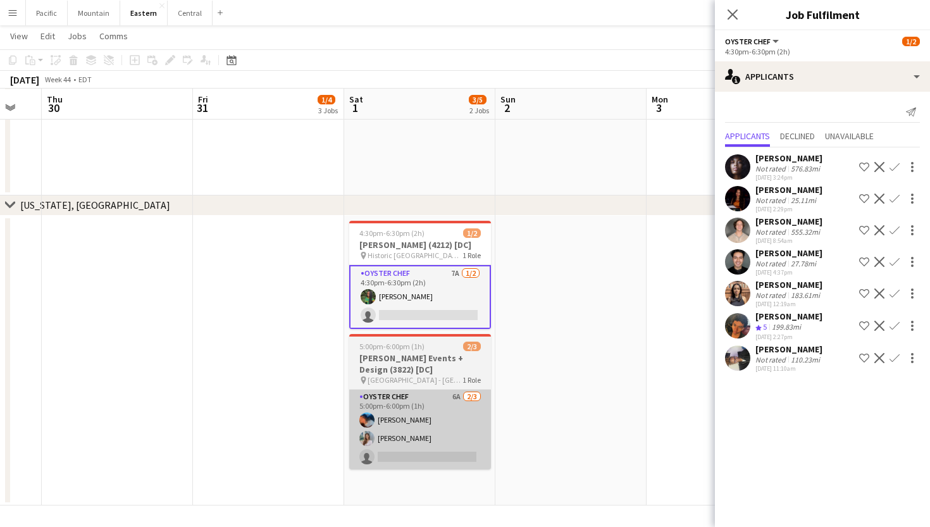
scroll to position [1595, 0]
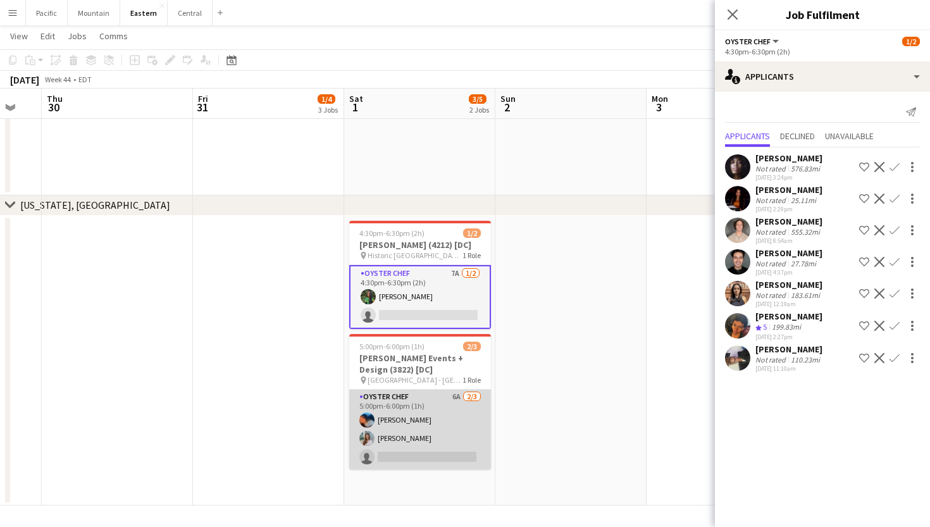
click at [415, 432] on app-card-role "Oyster Chef 6A 2/3 5:00pm-6:00pm (1h) Jaelin Lespier Isabella Venturini single-…" at bounding box center [420, 430] width 142 height 80
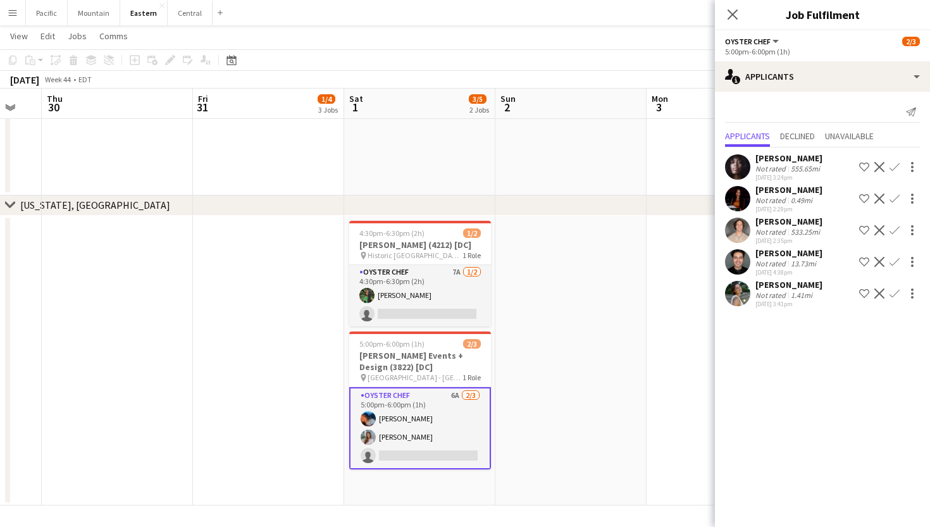
click at [896, 298] on app-icon "Confirm" at bounding box center [895, 294] width 10 height 10
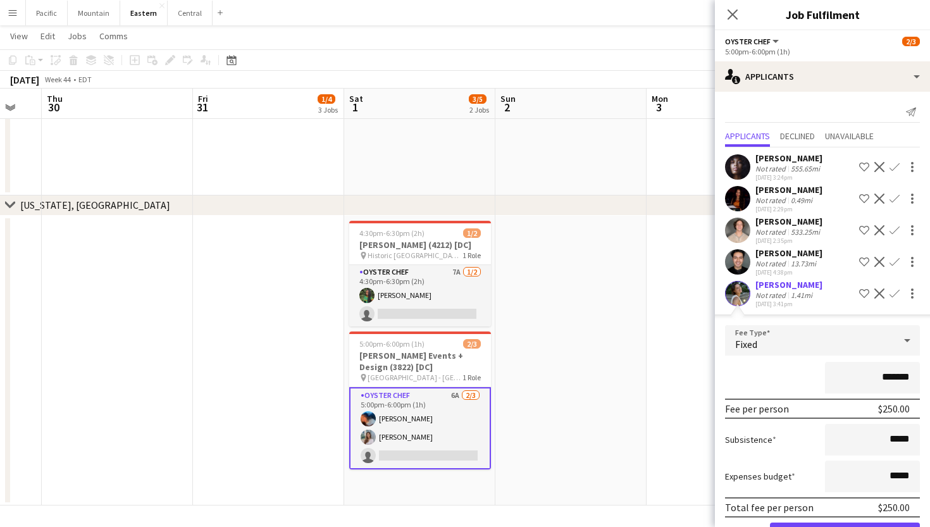
scroll to position [44, 0]
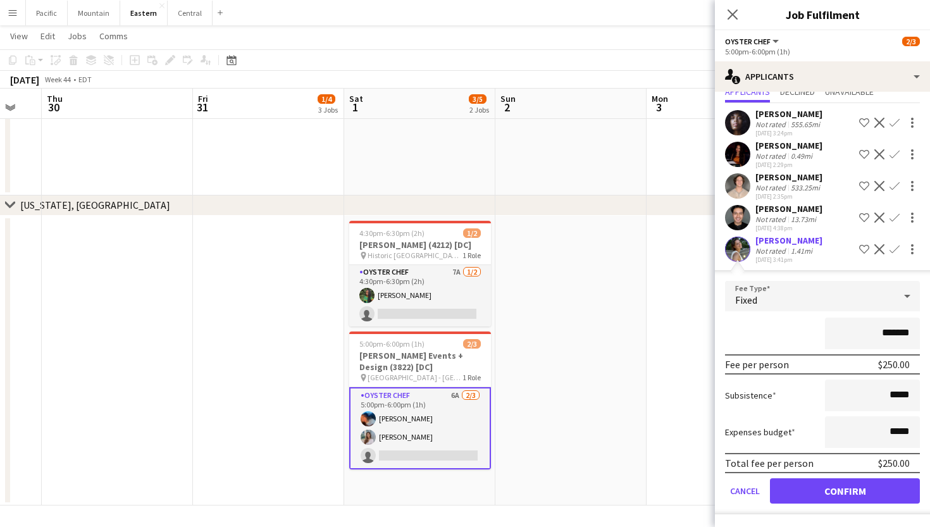
click at [827, 493] on button "Confirm" at bounding box center [845, 491] width 150 height 25
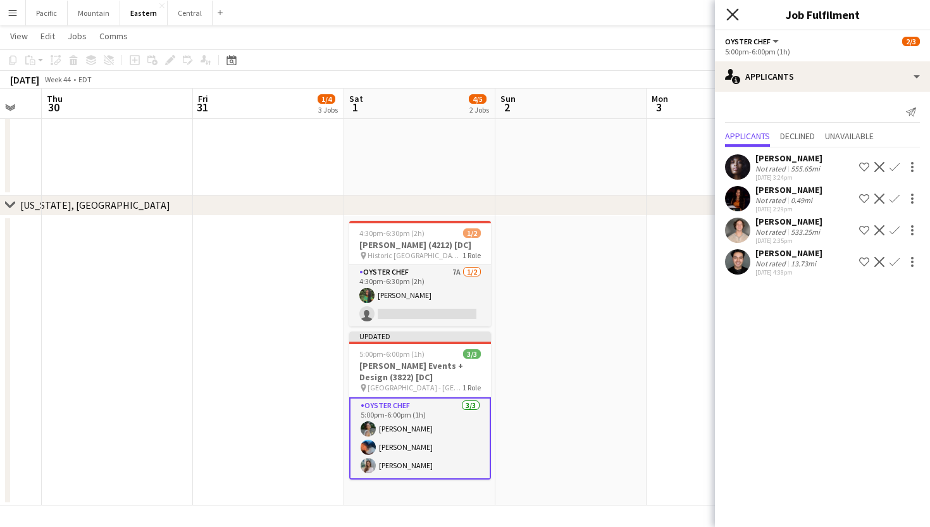
click at [737, 16] on icon "Close pop-in" at bounding box center [733, 14] width 12 height 12
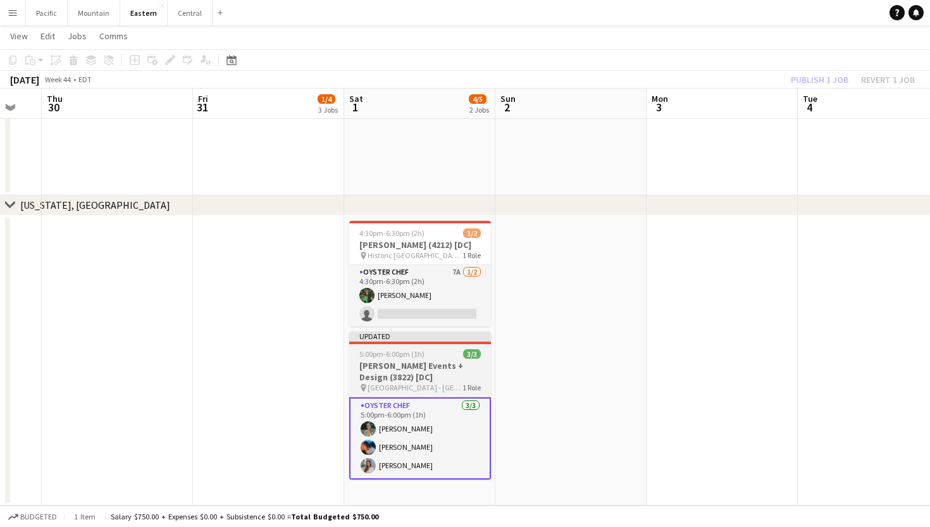
click at [436, 372] on h3 "Pamela Barefoot Events + Design (3822) [DC]" at bounding box center [420, 371] width 142 height 23
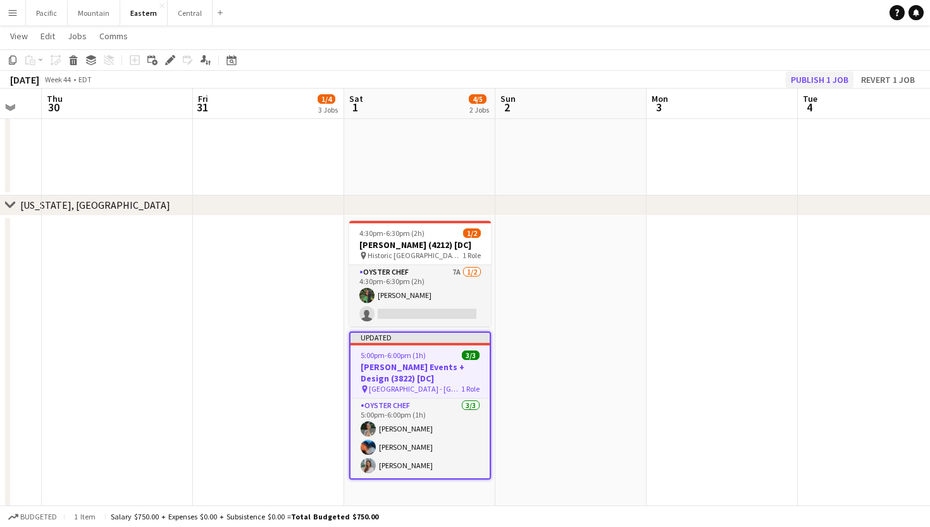
click at [815, 78] on button "Publish 1 job" at bounding box center [820, 80] width 68 height 16
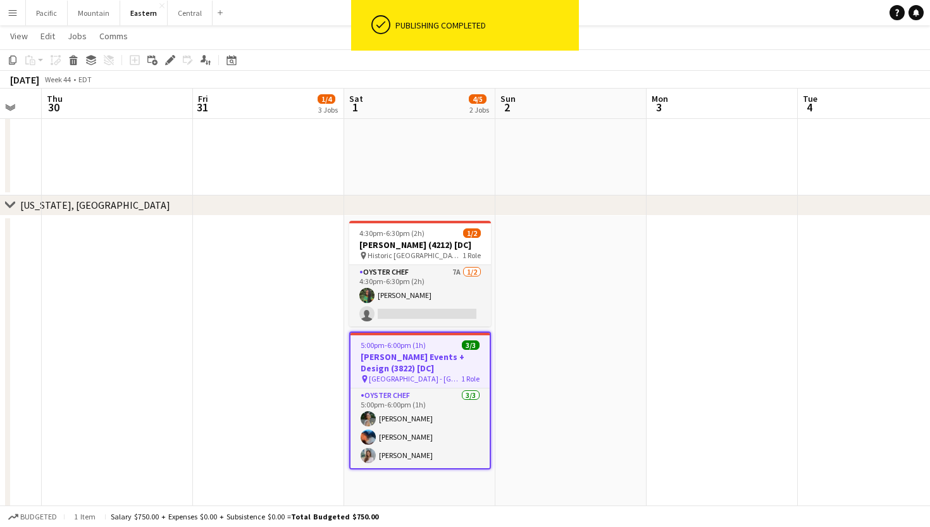
click at [418, 363] on h3 "Pamela Barefoot Events + Design (3822) [DC]" at bounding box center [420, 362] width 139 height 23
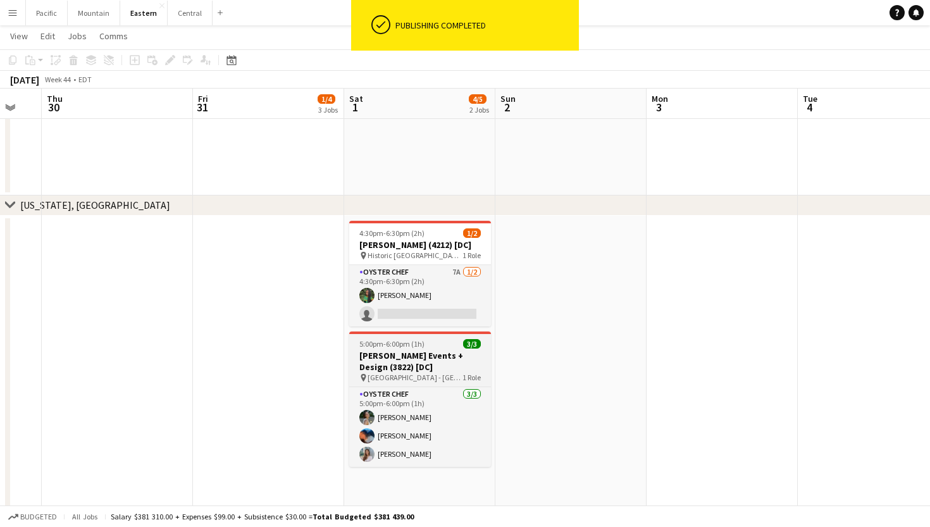
click at [455, 382] on span "Union Station - East Hall Ballroom" at bounding box center [415, 377] width 95 height 9
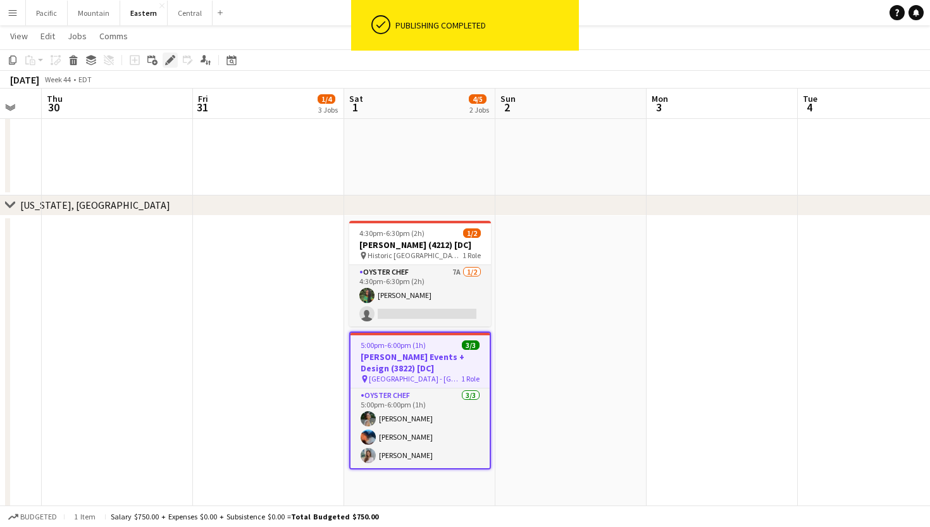
click at [173, 61] on icon "Edit" at bounding box center [170, 60] width 10 height 10
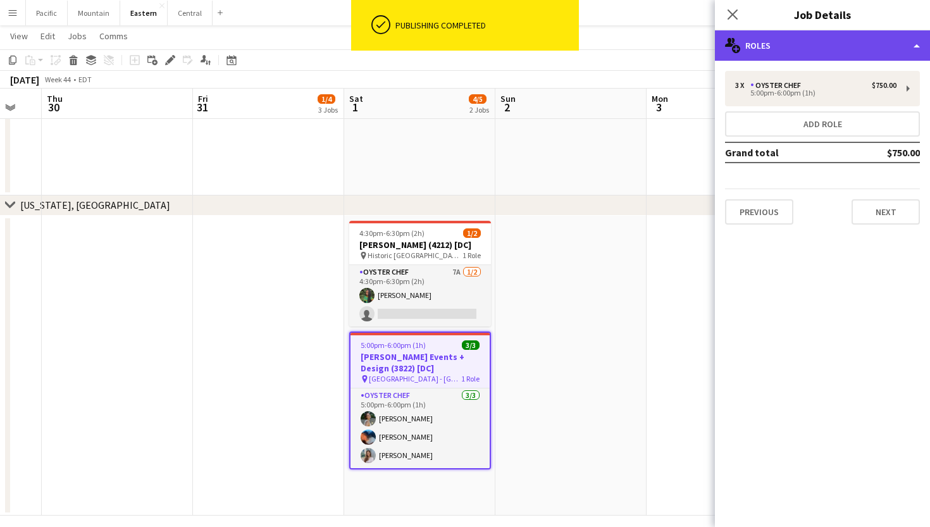
click at [869, 35] on div "multiple-users-add Roles" at bounding box center [822, 45] width 215 height 30
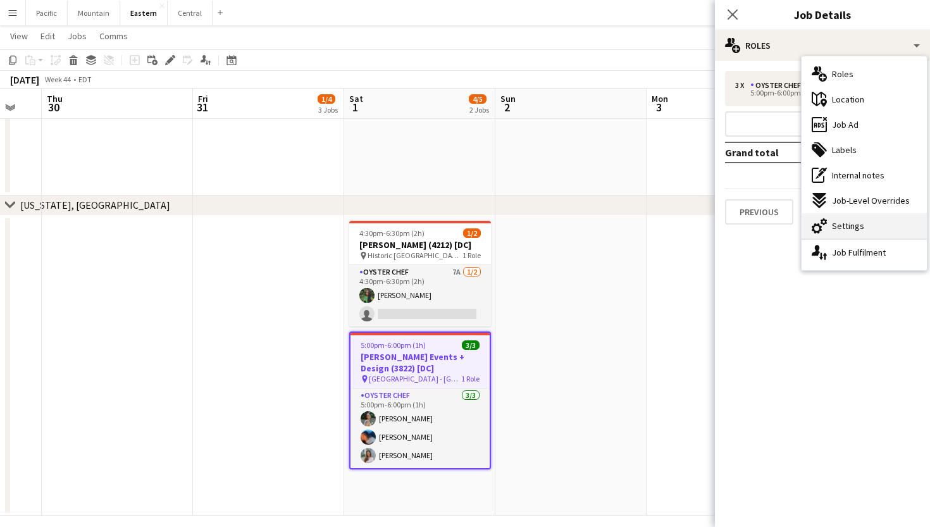
click at [875, 232] on div "cog-double-3 Settings" at bounding box center [864, 225] width 125 height 25
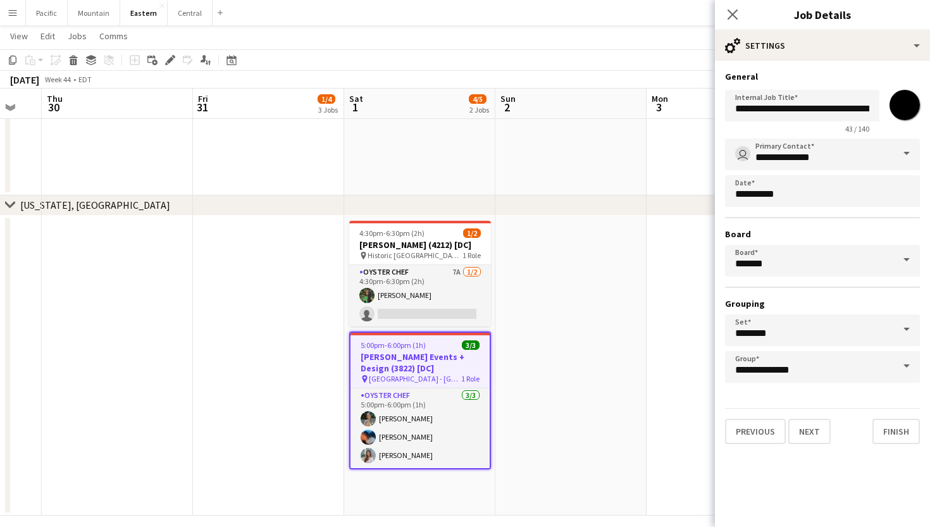
click at [908, 99] on input "*******" at bounding box center [905, 105] width 46 height 46
type input "*******"
click at [732, 13] on icon at bounding box center [733, 14] width 12 height 12
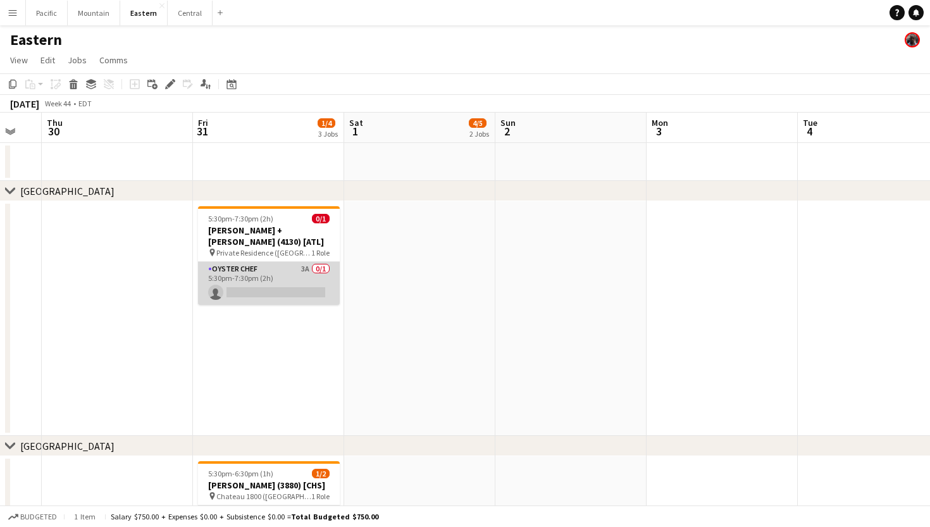
click at [301, 262] on app-card-role "Oyster Chef 3A 0/1 5:30pm-7:30pm (2h) single-neutral-actions" at bounding box center [269, 283] width 142 height 43
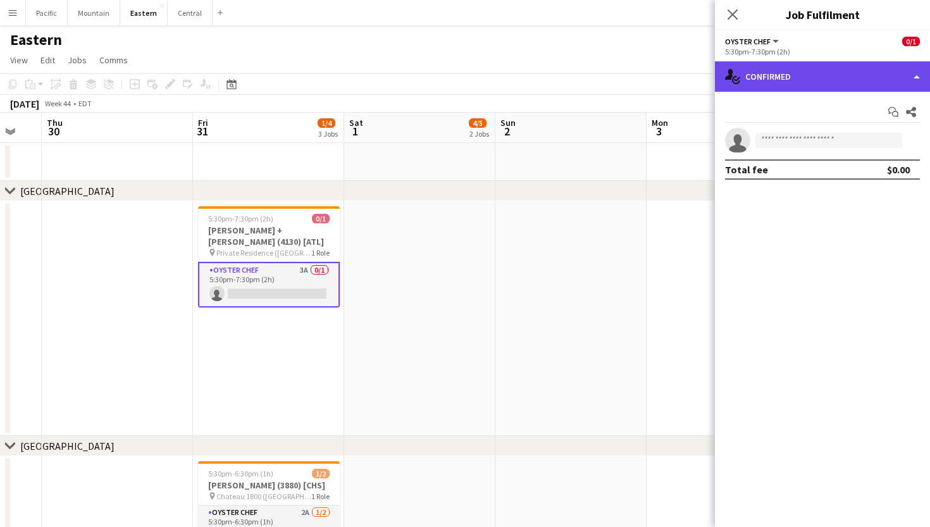
click at [849, 75] on div "single-neutral-actions-check-2 Confirmed" at bounding box center [822, 76] width 215 height 30
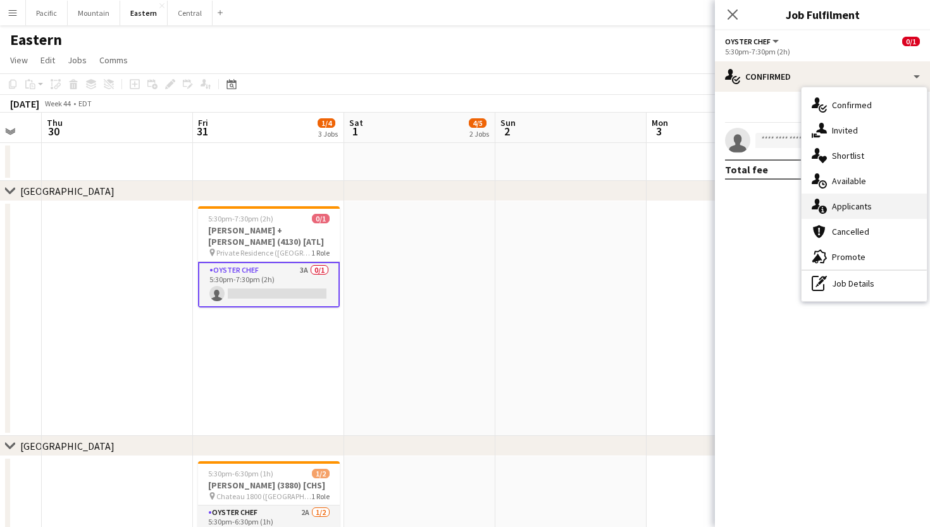
click at [859, 202] on span "Applicants" at bounding box center [852, 206] width 40 height 11
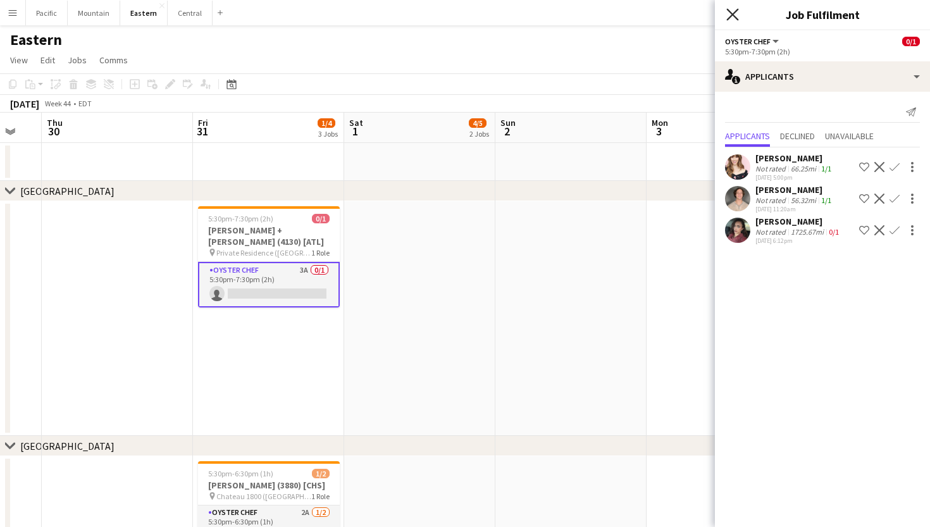
click at [737, 13] on icon "Close pop-in" at bounding box center [733, 14] width 12 height 12
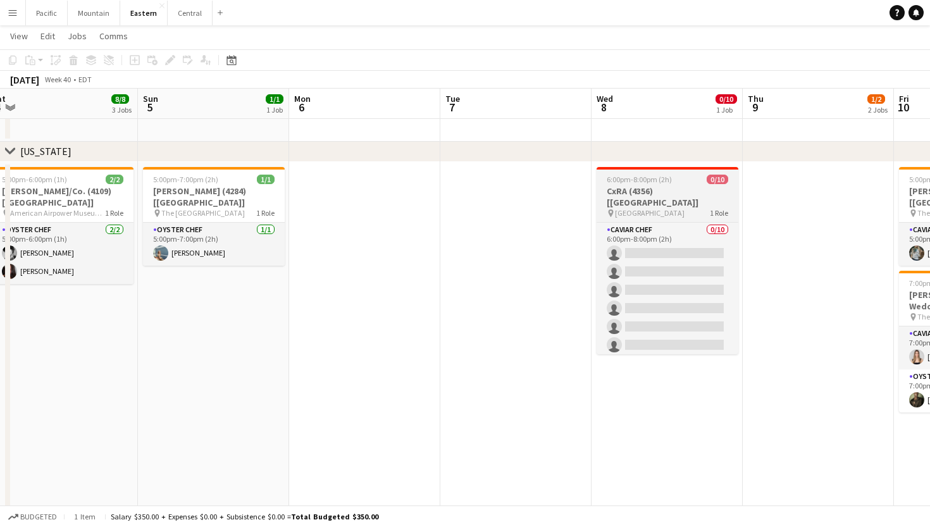
click at [665, 196] on h3 "CxRA (4356) [NYC]" at bounding box center [668, 196] width 142 height 23
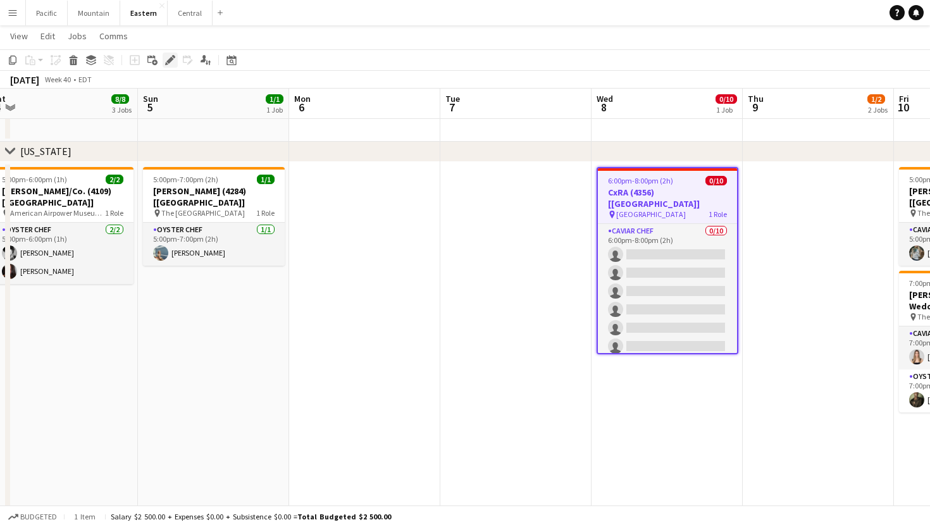
click at [169, 56] on icon "Edit" at bounding box center [170, 60] width 10 height 10
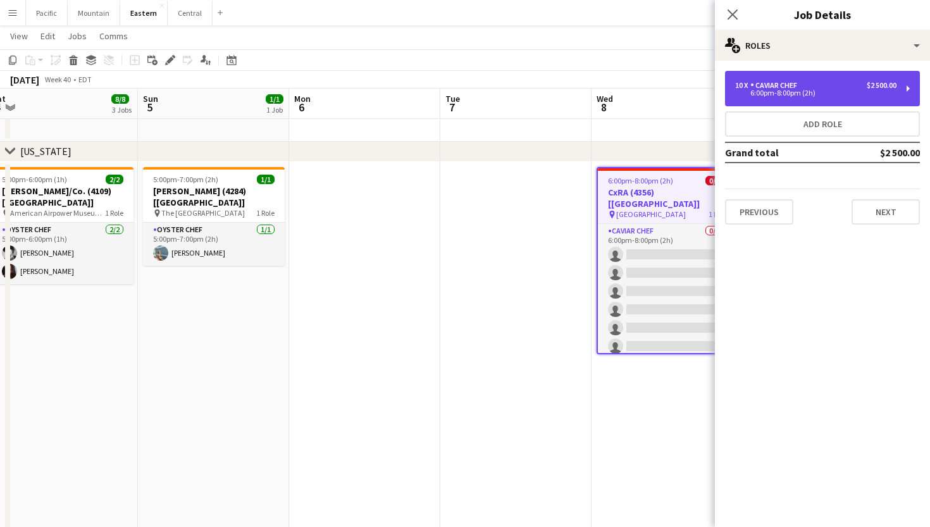
click at [836, 80] on div "10 x Caviar Chef $2 500.00 6:00pm-8:00pm (2h)" at bounding box center [822, 88] width 195 height 35
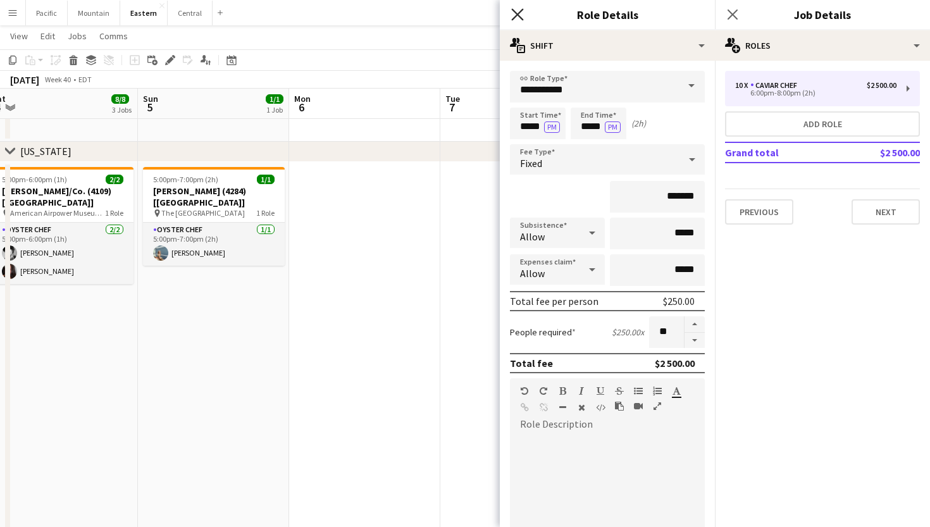
click at [515, 11] on icon "Close pop-in" at bounding box center [517, 14] width 12 height 12
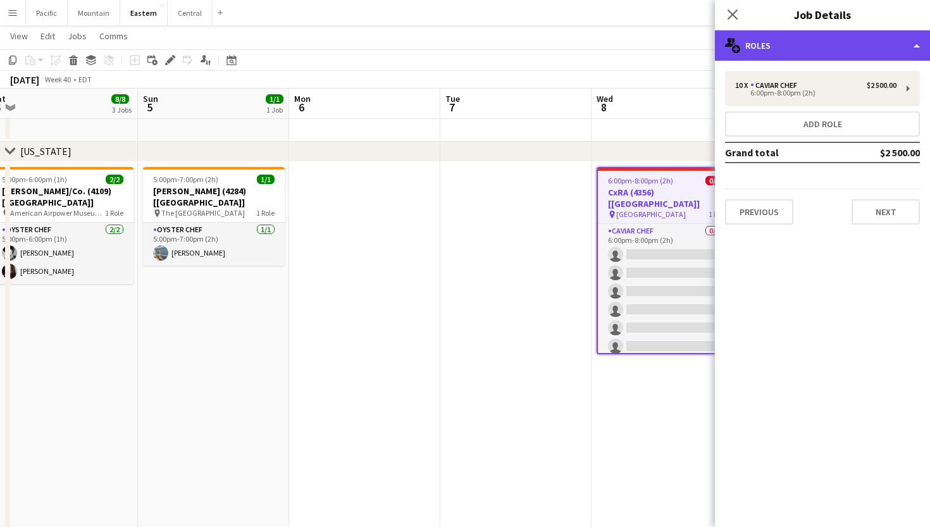
click at [847, 51] on div "multiple-users-add Roles" at bounding box center [822, 45] width 215 height 30
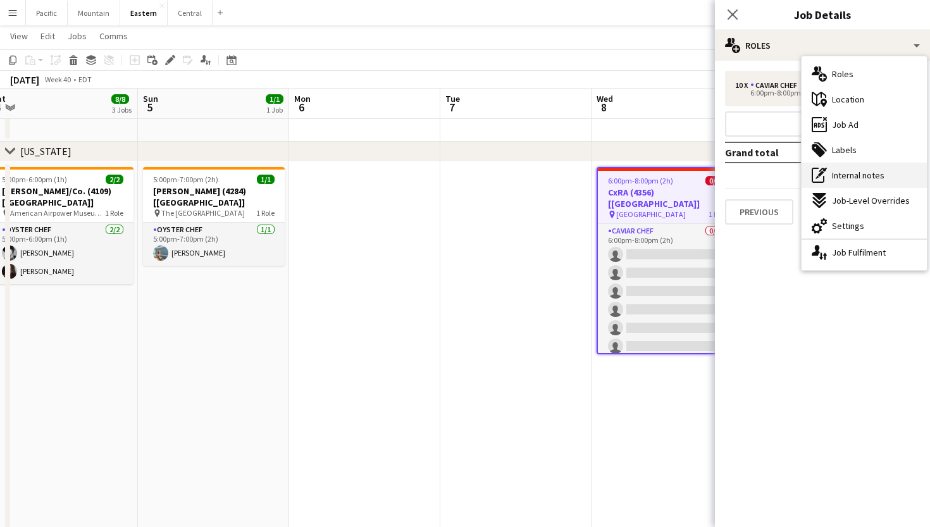
click at [872, 179] on span "Internal notes" at bounding box center [858, 175] width 53 height 11
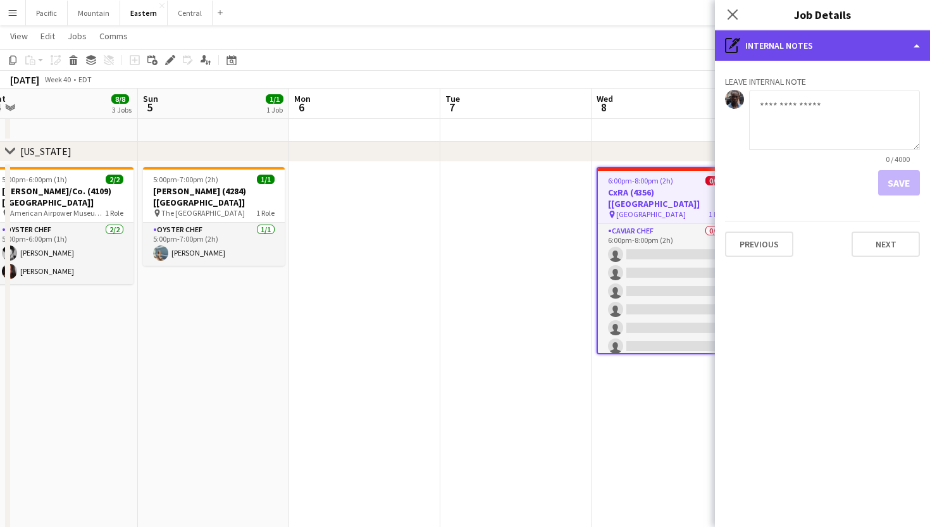
click at [832, 51] on div "pen-write Internal notes" at bounding box center [822, 45] width 215 height 30
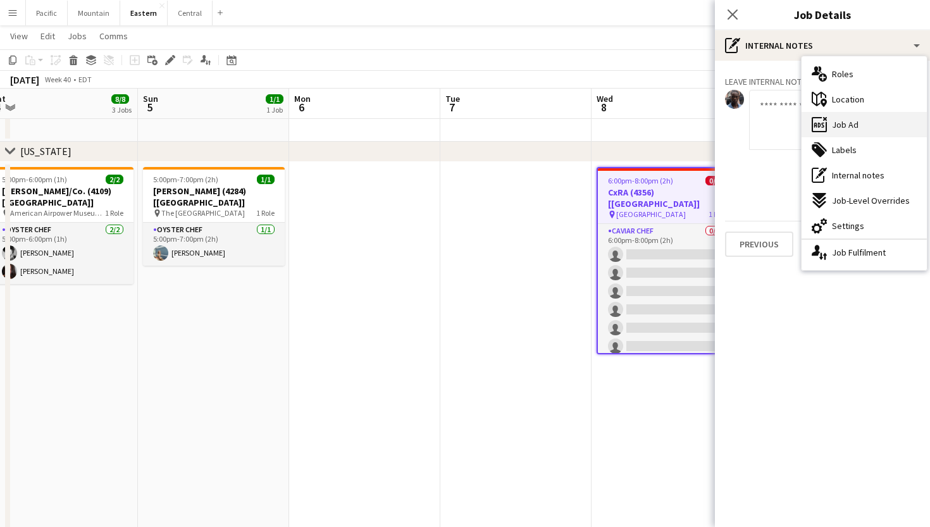
click at [849, 120] on span "Job Ad" at bounding box center [845, 124] width 27 height 11
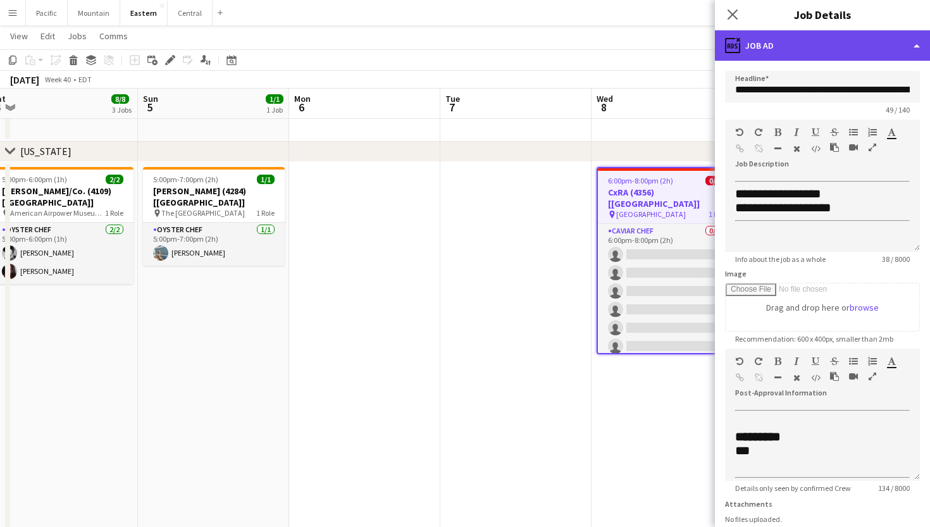
click at [882, 50] on div "ads-window Job Ad" at bounding box center [822, 45] width 215 height 30
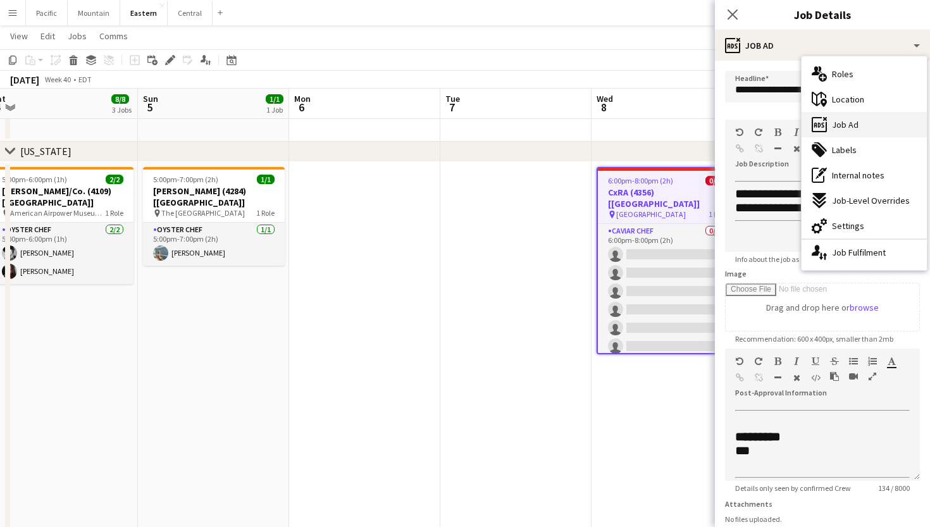
click at [863, 118] on div "ads-window Job Ad" at bounding box center [864, 124] width 125 height 25
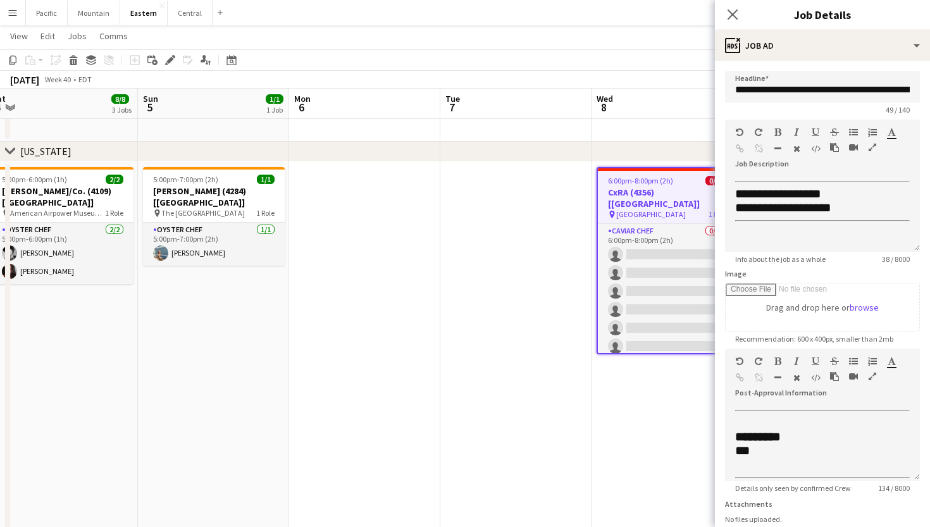
scroll to position [1, 0]
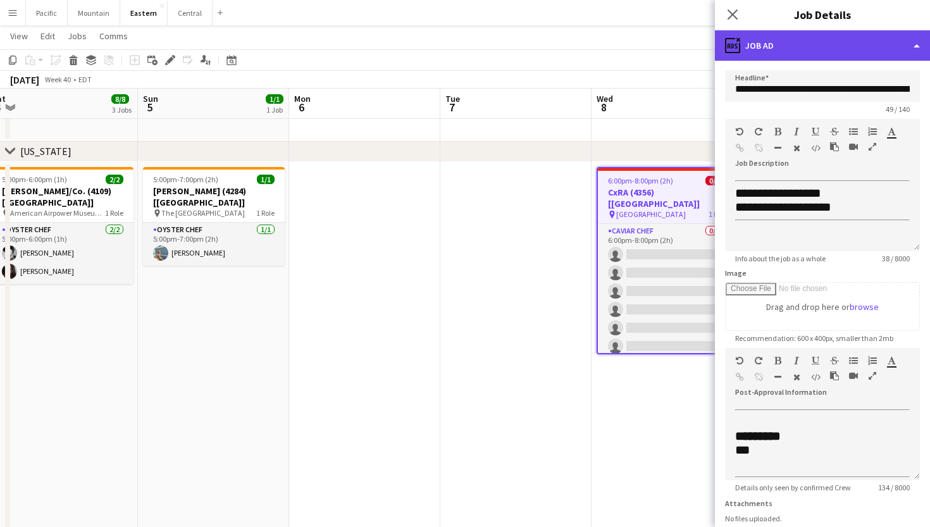
click at [817, 49] on div "ads-window Job Ad" at bounding box center [822, 45] width 215 height 30
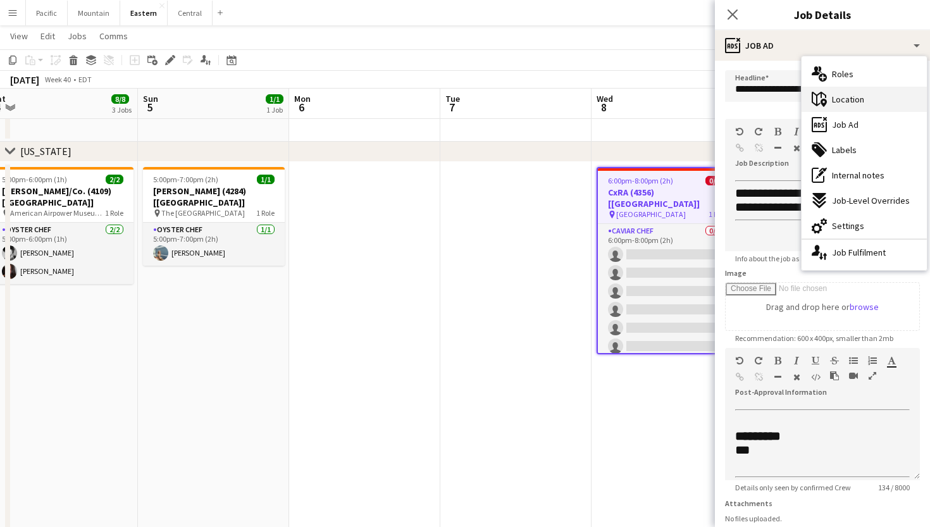
click at [841, 109] on div "maps-pin-1 Location" at bounding box center [864, 99] width 125 height 25
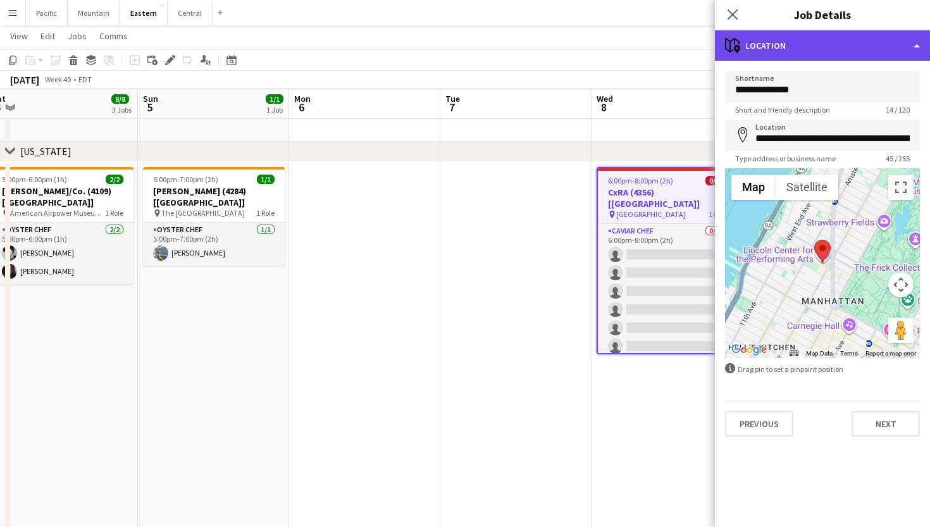
click at [802, 47] on div "maps-pin-1 Location" at bounding box center [822, 45] width 215 height 30
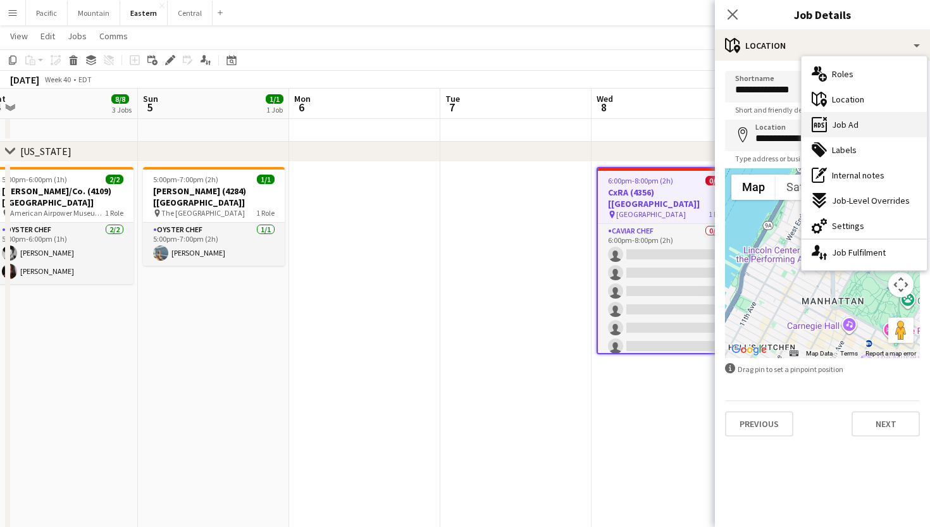
click at [825, 116] on div "ads-window Job Ad" at bounding box center [864, 124] width 125 height 25
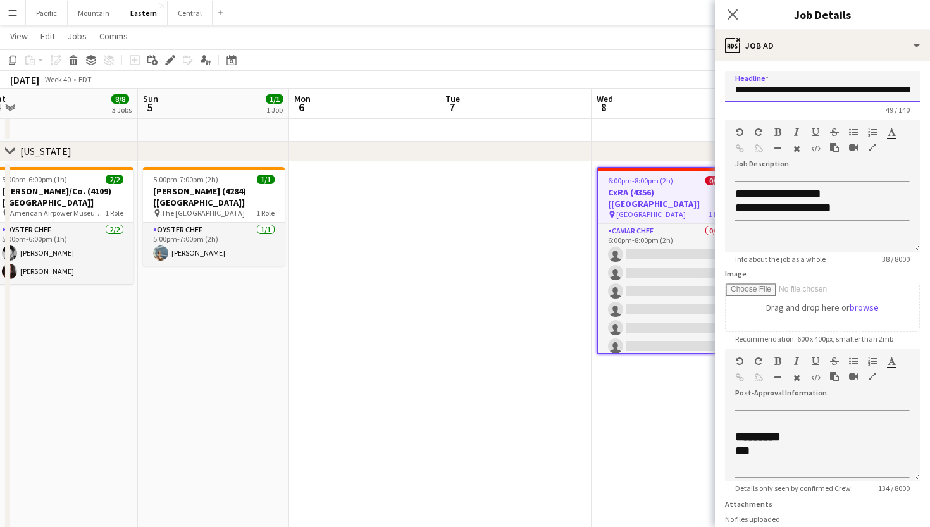
click at [791, 93] on input "**********" at bounding box center [822, 87] width 195 height 32
click at [726, 14] on app-icon "Close pop-in" at bounding box center [733, 15] width 18 height 18
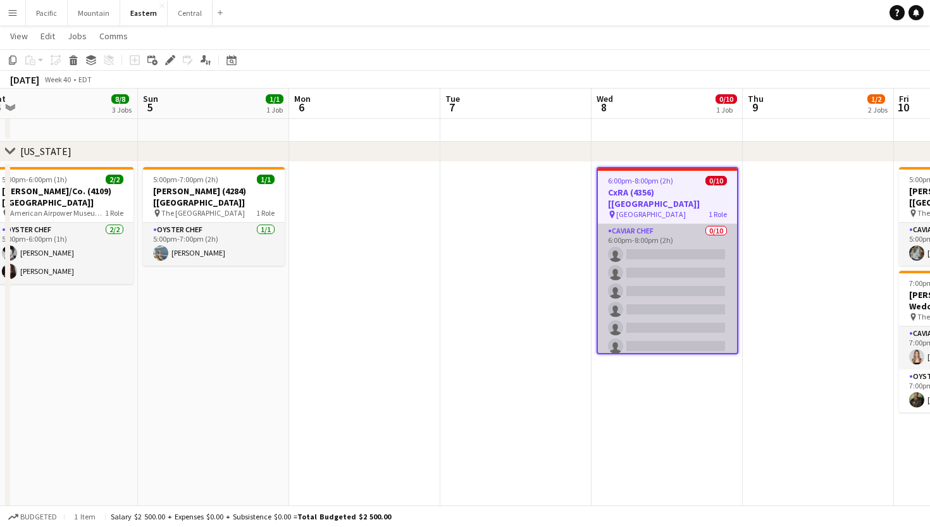
click at [638, 282] on app-card-role "Caviar Chef 0/10 6:00pm-8:00pm (2h) single-neutral-actions single-neutral-actio…" at bounding box center [667, 328] width 139 height 208
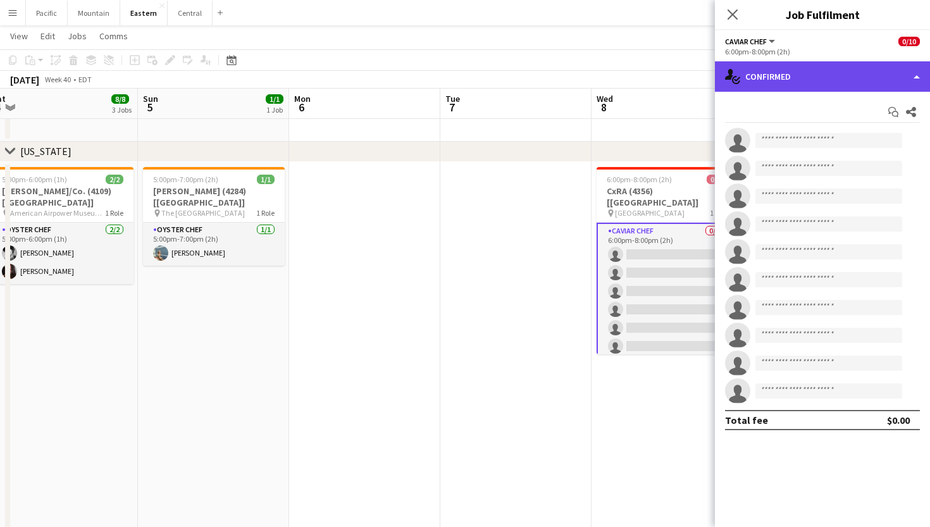
click at [794, 82] on div "single-neutral-actions-check-2 Confirmed" at bounding box center [822, 76] width 215 height 30
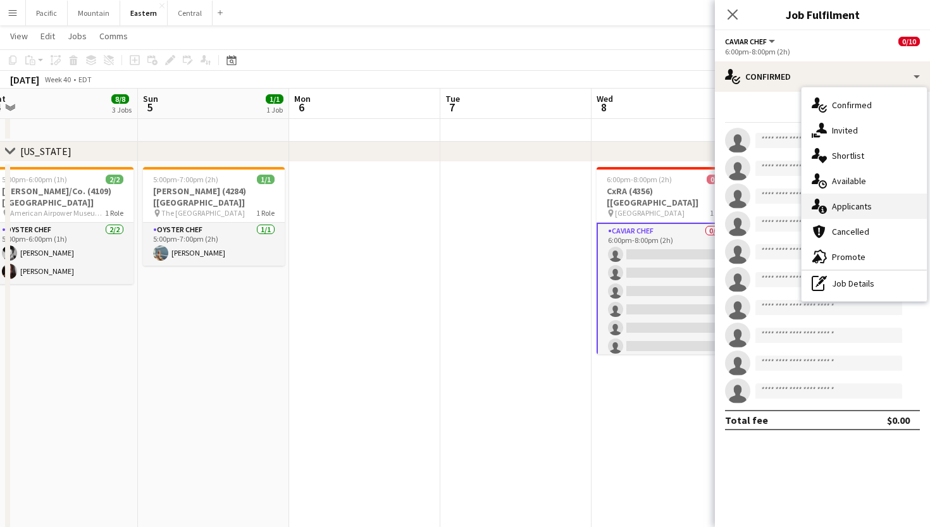
click at [875, 199] on div "single-neutral-actions-information Applicants" at bounding box center [864, 206] width 125 height 25
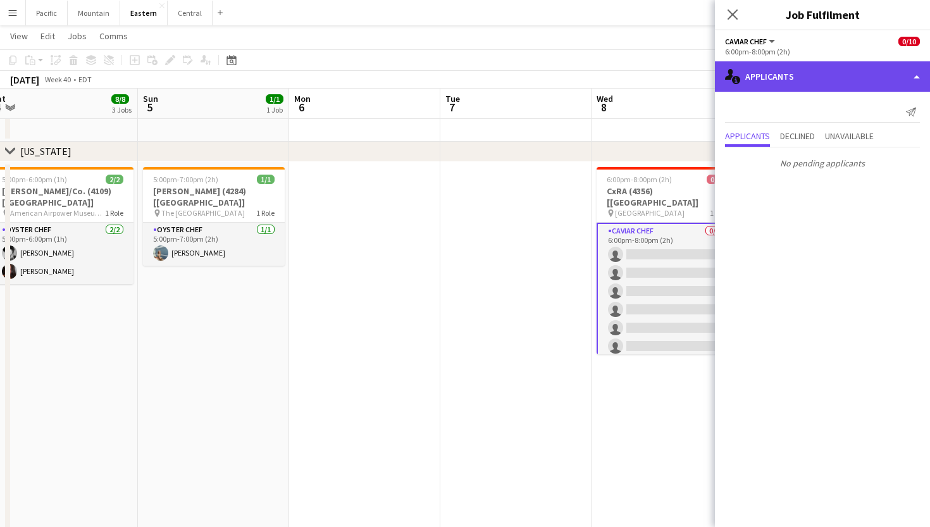
click at [815, 67] on div "single-neutral-actions-information Applicants" at bounding box center [822, 76] width 215 height 30
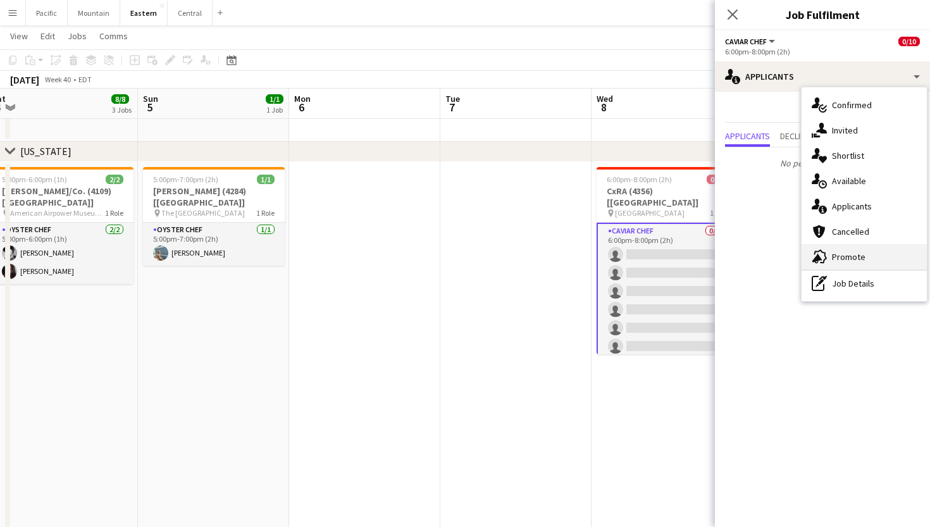
click at [849, 264] on div "advertising-megaphone Promote" at bounding box center [864, 256] width 125 height 25
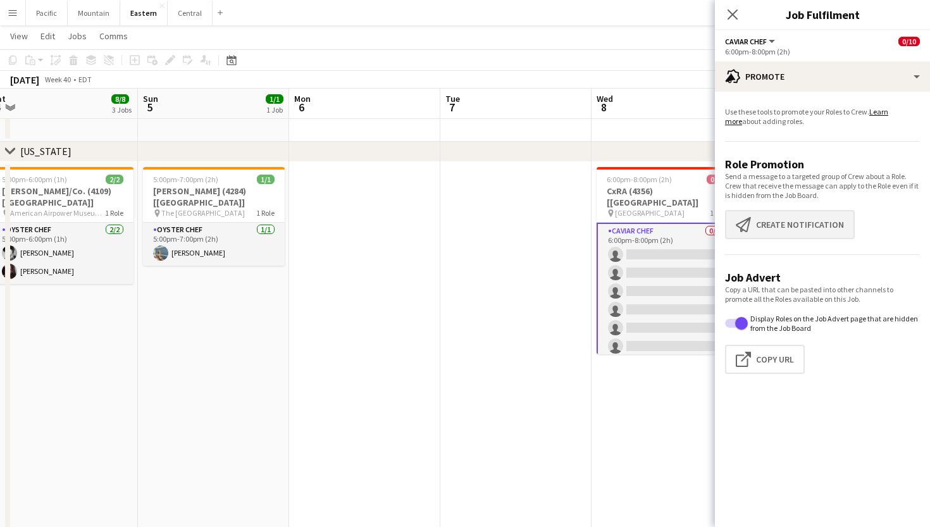
click at [793, 224] on button "Create notification Create notification" at bounding box center [790, 224] width 130 height 29
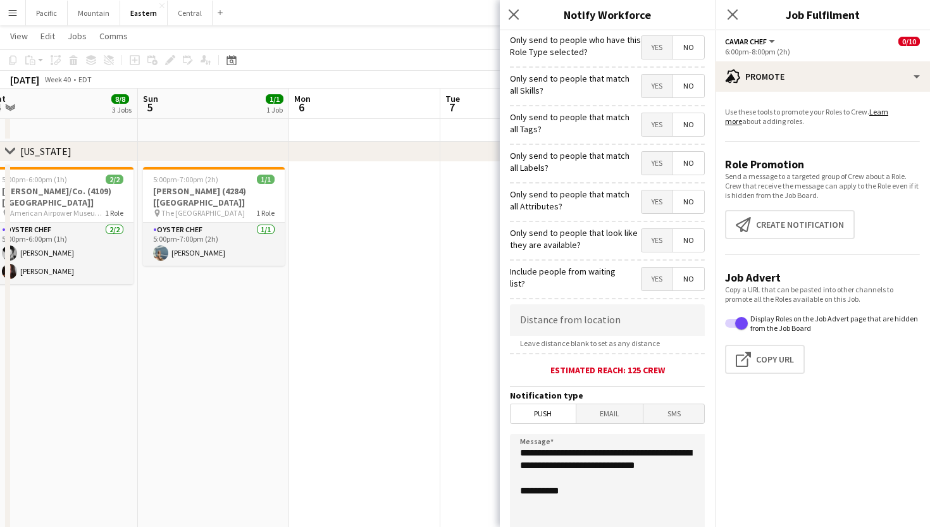
click at [656, 126] on span "Yes" at bounding box center [657, 124] width 31 height 23
drag, startPoint x: 589, startPoint y: 485, endPoint x: 487, endPoint y: 445, distance: 109.7
click at [487, 445] on body "Menu Boards Boards Boards All jobs Status Workforce Workforce My Workforce Recr…" at bounding box center [465, 337] width 930 height 2122
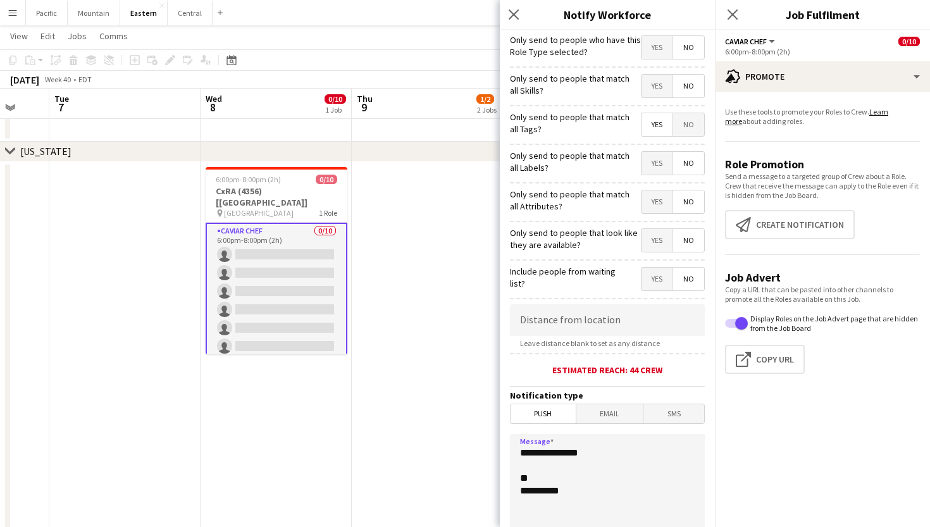
scroll to position [0, 406]
paste textarea "**********"
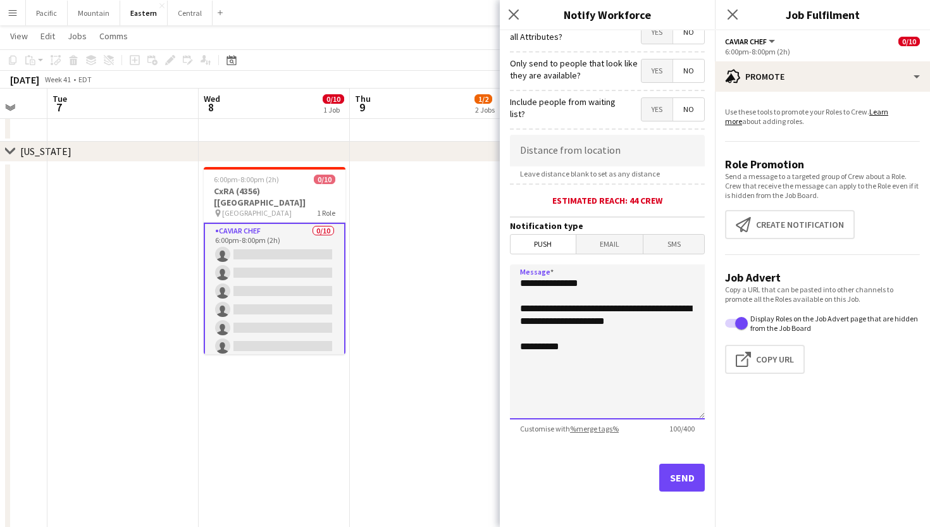
scroll to position [170, 0]
type textarea "**********"
click at [680, 477] on button "Send" at bounding box center [683, 478] width 46 height 28
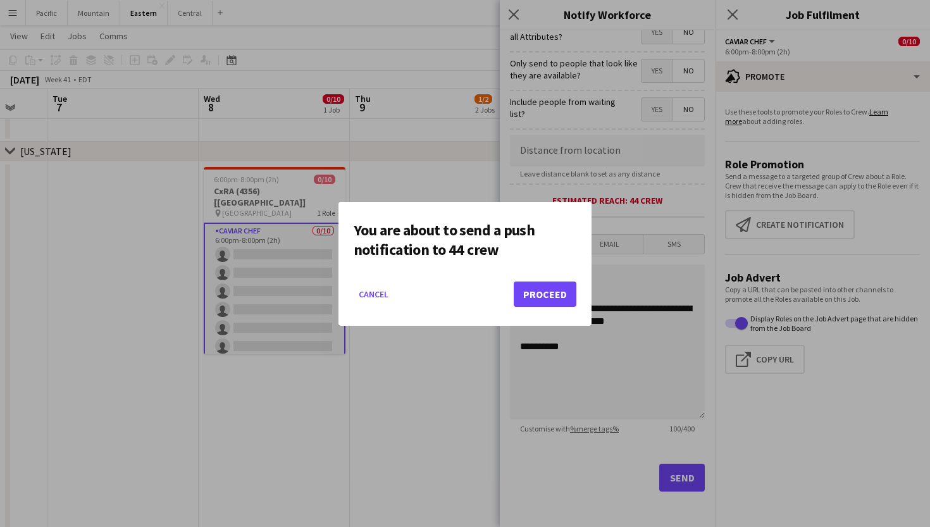
click at [556, 299] on button "Proceed" at bounding box center [545, 294] width 63 height 25
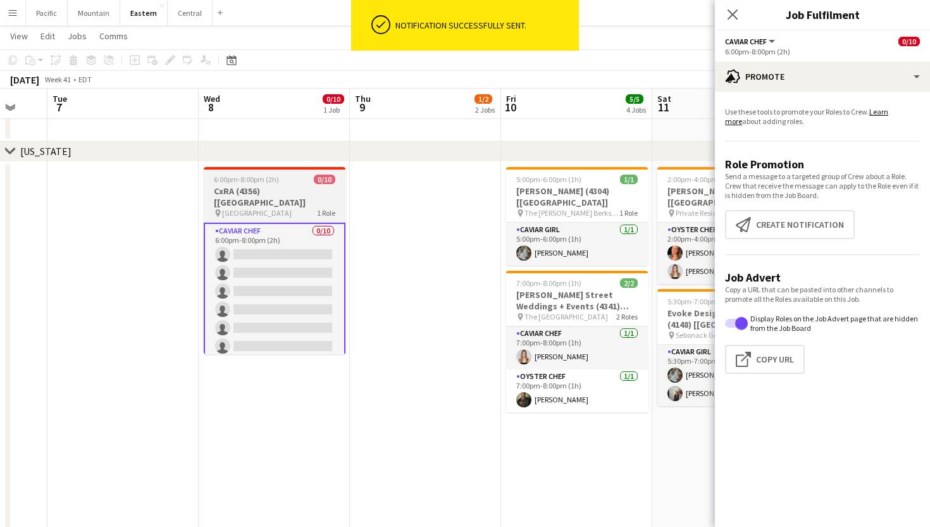
click at [268, 194] on h3 "CxRA (4356) [NYC]" at bounding box center [275, 196] width 142 height 23
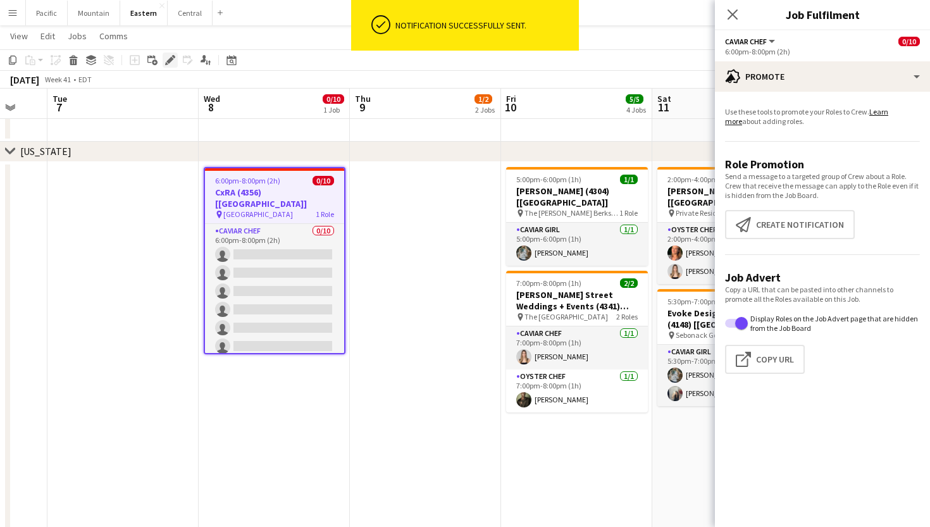
click at [170, 58] on icon "Edit" at bounding box center [170, 60] width 10 height 10
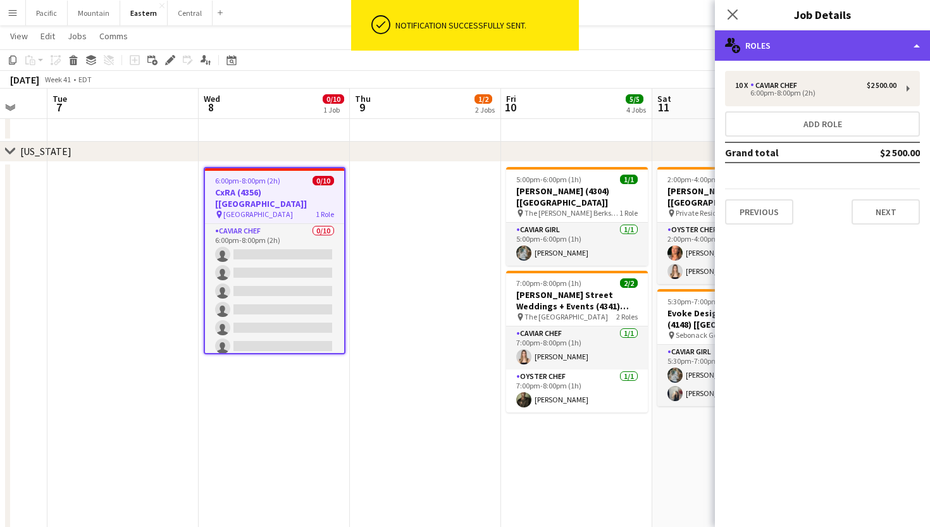
click at [880, 59] on div "multiple-users-add Roles" at bounding box center [822, 45] width 215 height 30
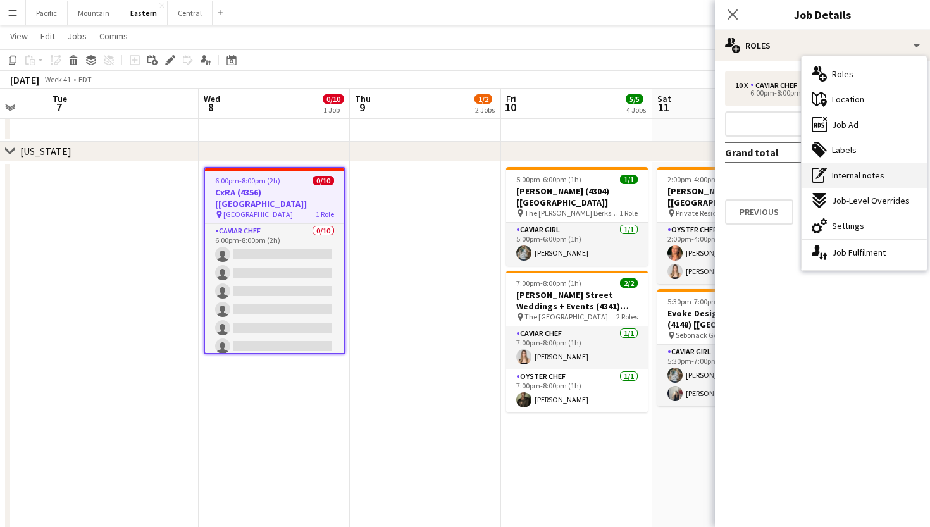
click at [866, 176] on span "Internal notes" at bounding box center [858, 175] width 53 height 11
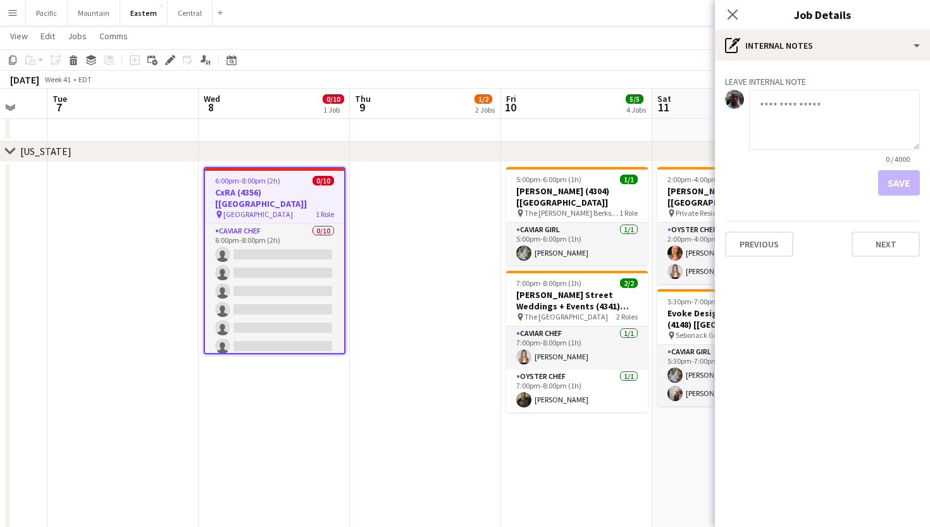
click at [822, 137] on textarea at bounding box center [834, 120] width 171 height 60
type textarea "**********"
click at [909, 179] on button "Save" at bounding box center [900, 182] width 42 height 25
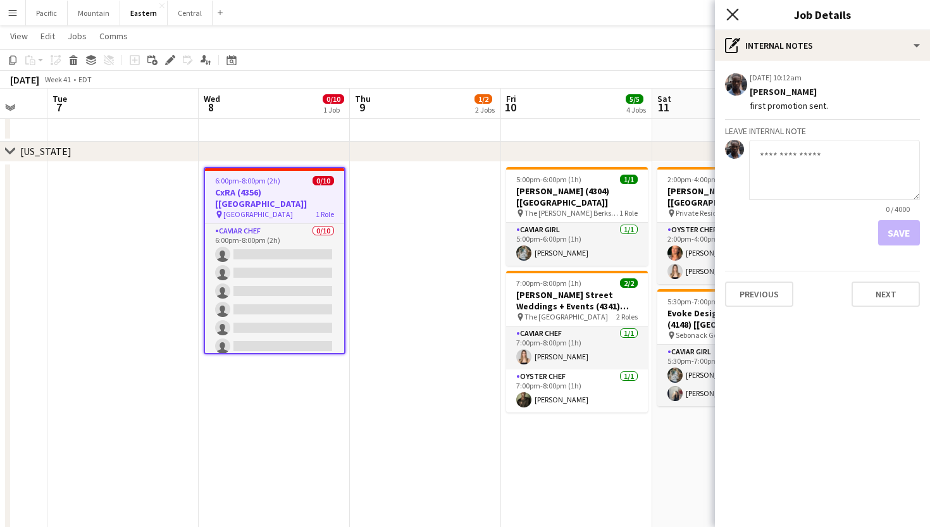
click at [727, 18] on icon "Close pop-in" at bounding box center [733, 14] width 12 height 12
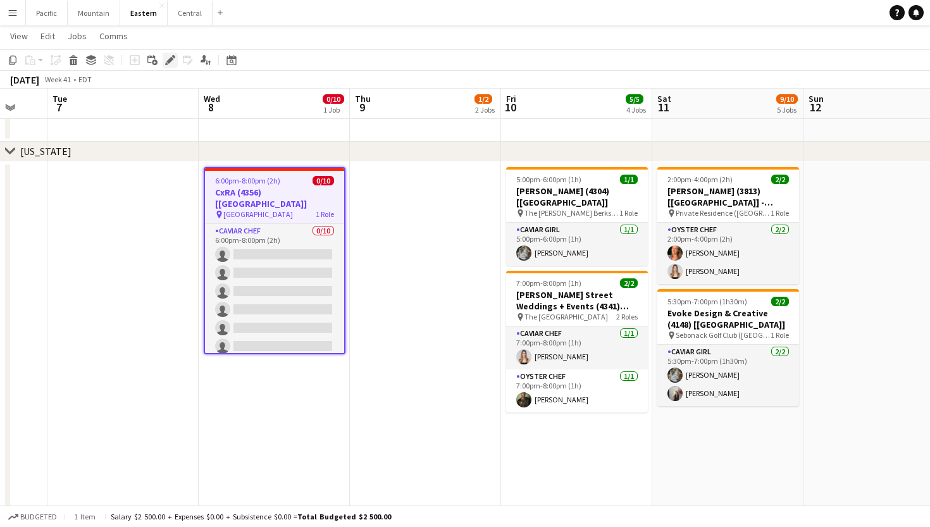
click at [172, 67] on div "Edit" at bounding box center [170, 60] width 15 height 15
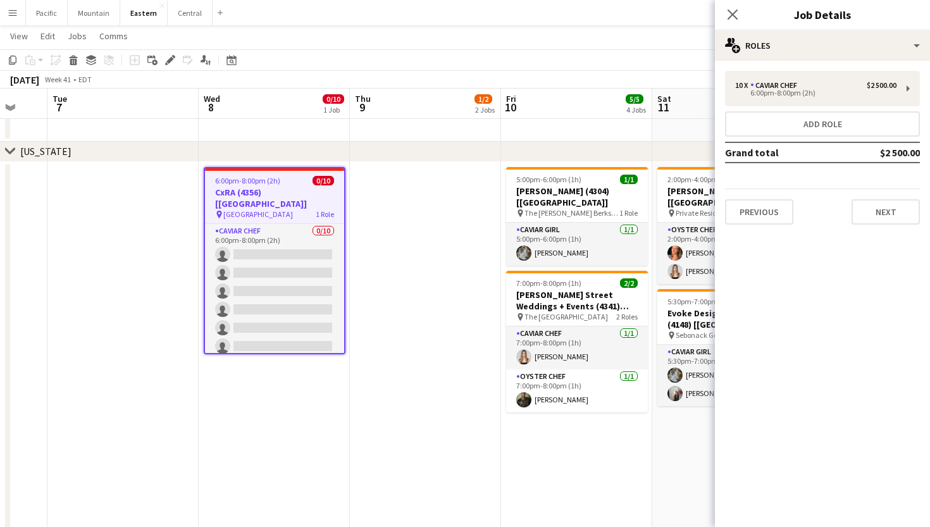
click at [856, 28] on div "Close pop-in Job Details" at bounding box center [822, 15] width 215 height 30
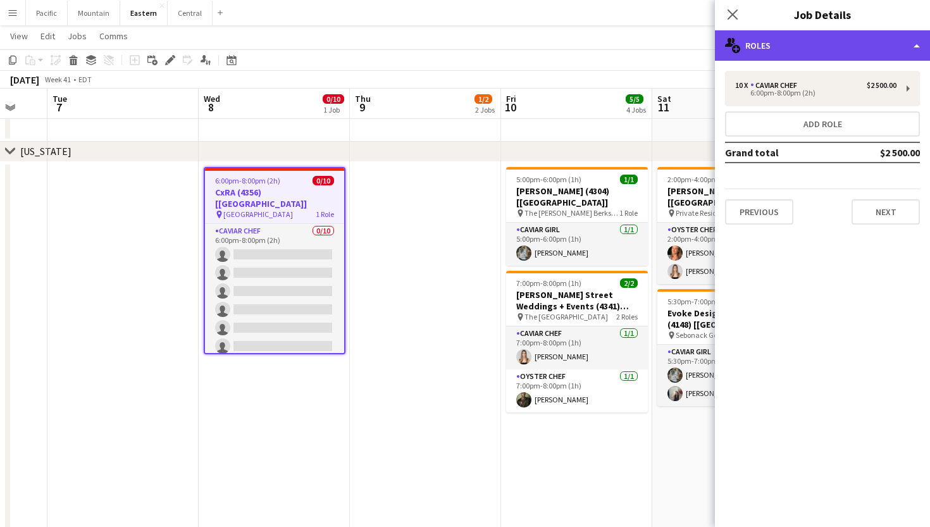
click at [861, 51] on div "multiple-users-add Roles" at bounding box center [822, 45] width 215 height 30
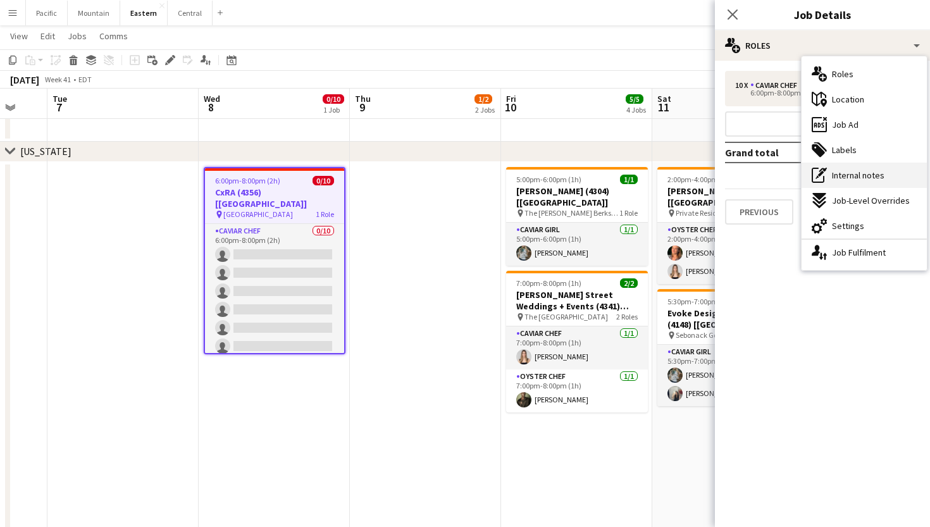
click at [870, 178] on span "Internal notes" at bounding box center [858, 175] width 53 height 11
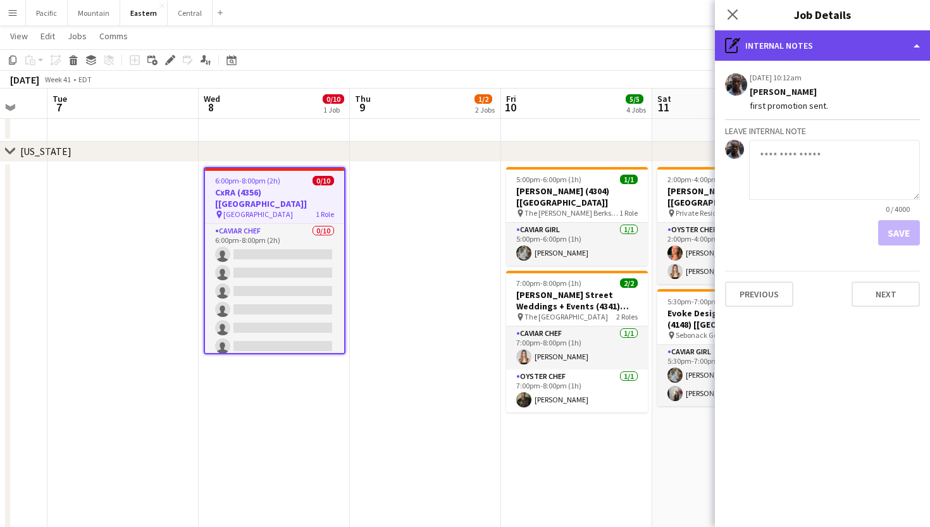
click at [881, 39] on div "pen-write Internal notes" at bounding box center [822, 45] width 215 height 30
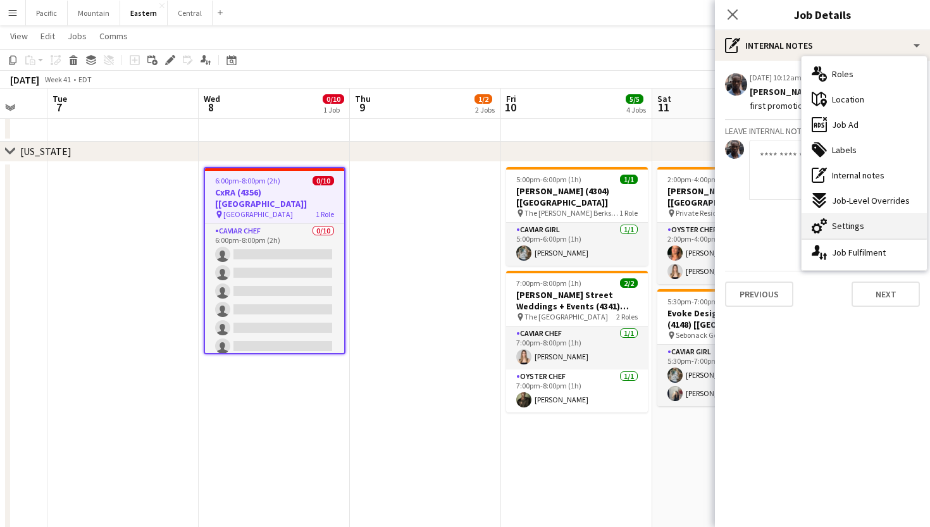
click at [850, 225] on span "Settings" at bounding box center [848, 225] width 32 height 11
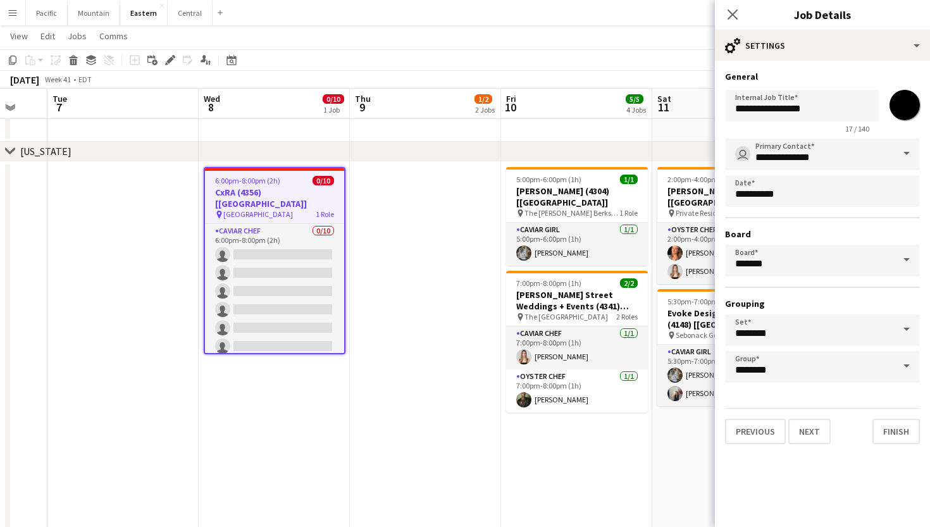
click at [896, 100] on input "*******" at bounding box center [905, 105] width 46 height 46
type input "*******"
click at [732, 25] on div "Close pop-in" at bounding box center [732, 14] width 35 height 29
click at [734, 18] on icon "Close pop-in" at bounding box center [733, 14] width 12 height 12
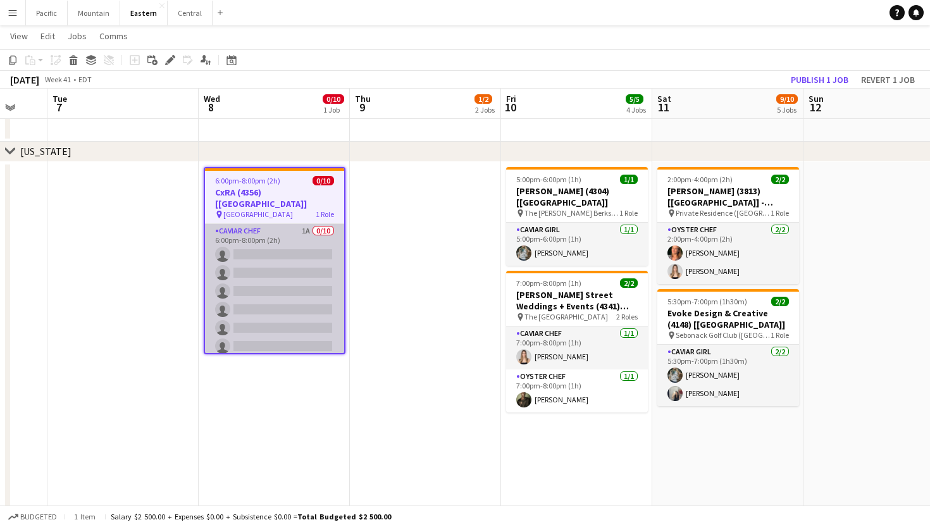
click at [299, 304] on app-card-role "Caviar Chef 1A 0/10 6:00pm-8:00pm (2h) single-neutral-actions single-neutral-ac…" at bounding box center [274, 328] width 139 height 208
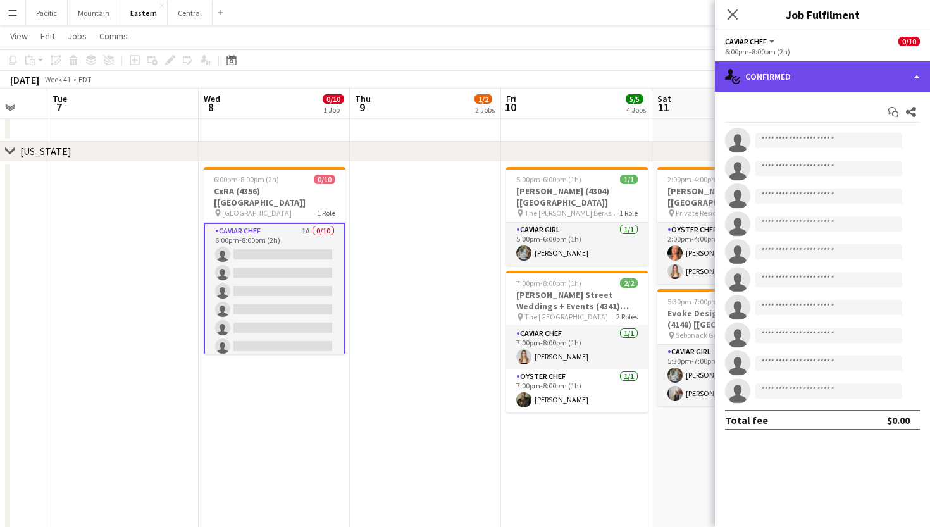
click at [832, 68] on div "single-neutral-actions-check-2 Confirmed" at bounding box center [822, 76] width 215 height 30
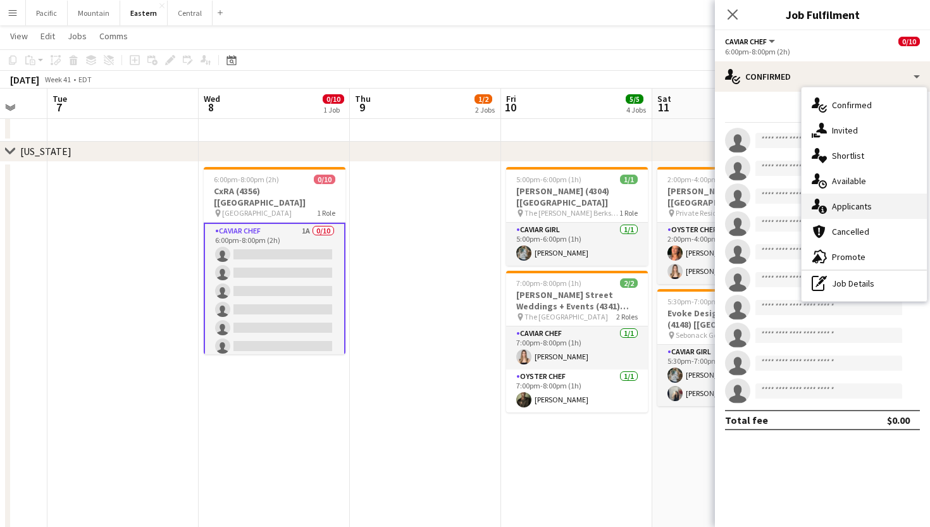
click at [844, 207] on span "Applicants" at bounding box center [852, 206] width 40 height 11
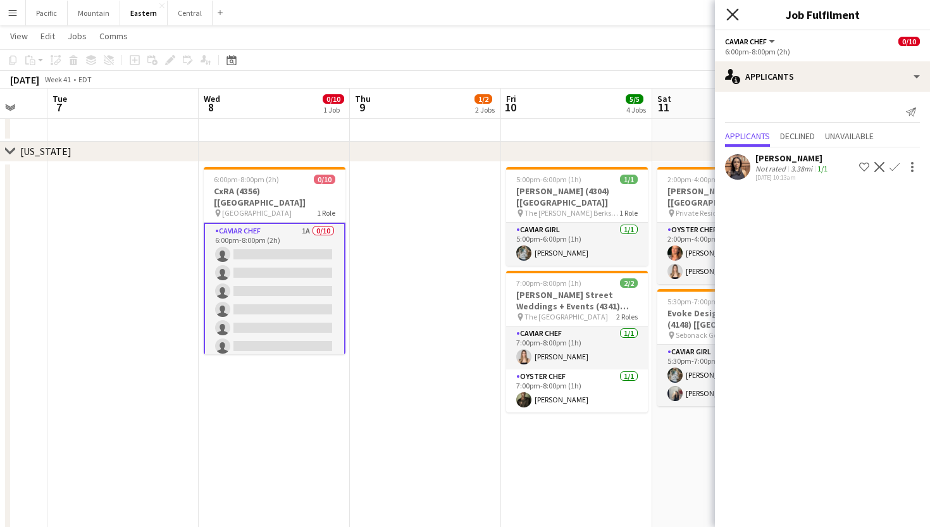
click at [736, 20] on icon "Close pop-in" at bounding box center [733, 14] width 12 height 12
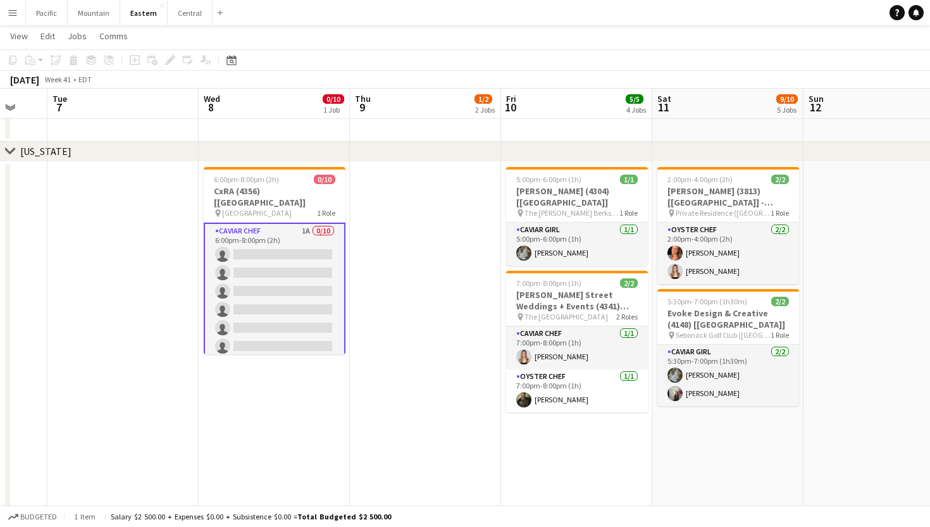
click at [270, 307] on app-card-role "Caviar Chef 1A 0/10 6:00pm-8:00pm (2h) single-neutral-actions single-neutral-ac…" at bounding box center [275, 328] width 142 height 211
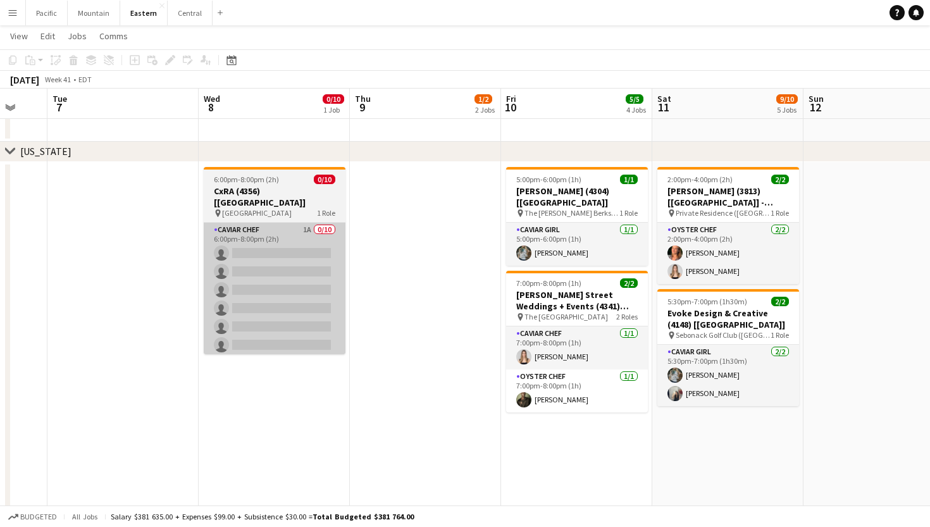
click at [286, 301] on app-card-role "Caviar Chef 1A 0/10 6:00pm-8:00pm (2h) single-neutral-actions single-neutral-ac…" at bounding box center [275, 327] width 142 height 208
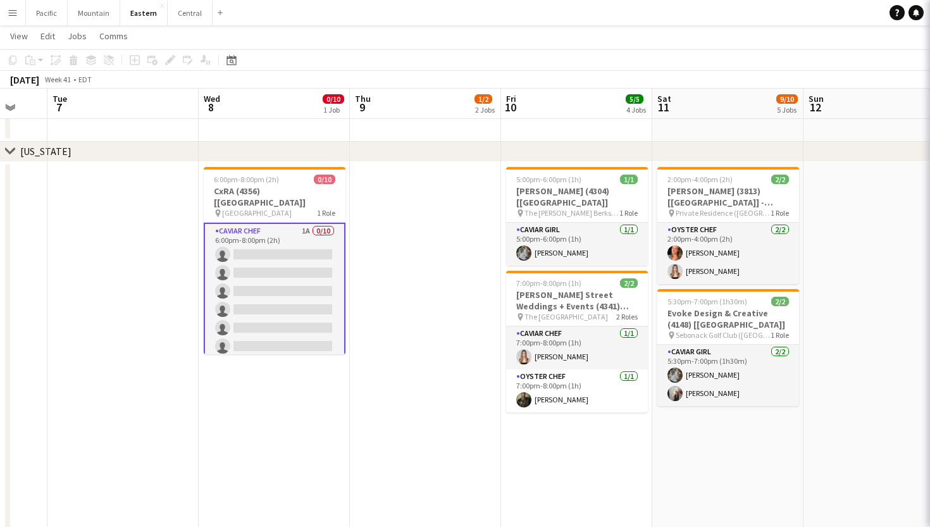
scroll to position [0, 407]
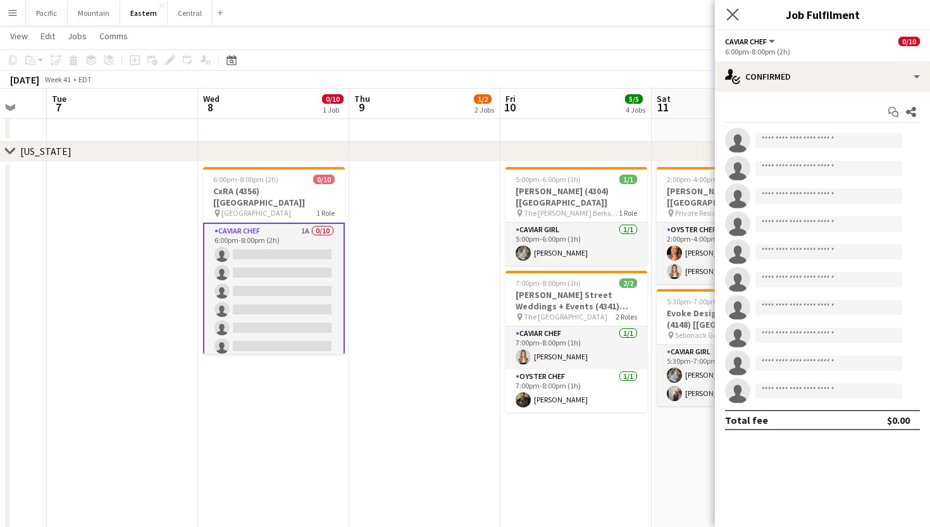
click at [740, 8] on app-icon "Close pop-in" at bounding box center [733, 15] width 18 height 18
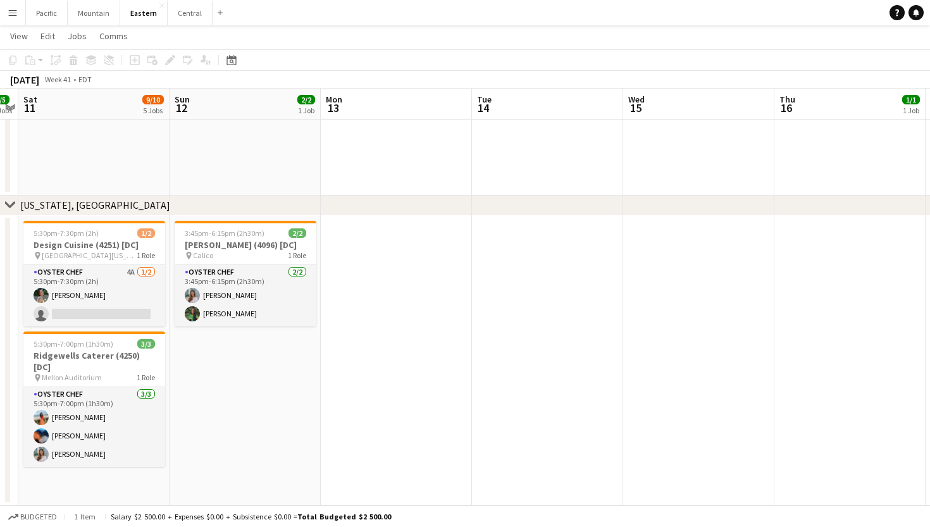
scroll to position [1595, 0]
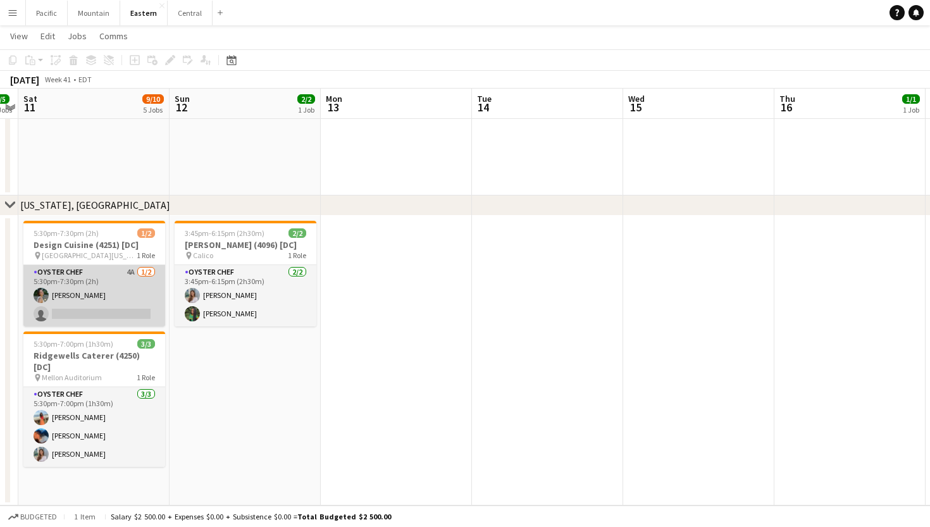
click at [139, 301] on app-card-role "Oyster Chef 4A 1/2 5:30pm-7:30pm (2h) Adeline Van Buskirk single-neutral-actions" at bounding box center [94, 295] width 142 height 61
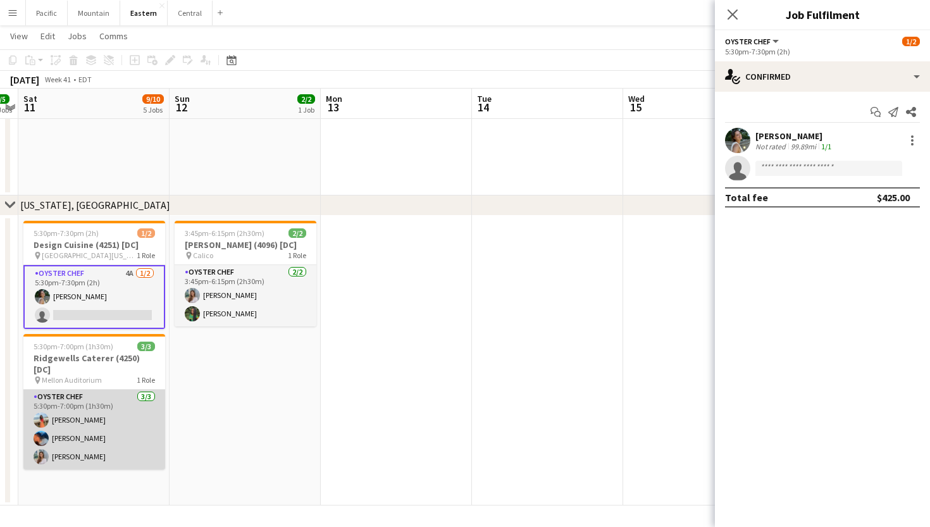
click at [143, 420] on app-card-role "Oyster Chef 3/3 5:30pm-7:00pm (1h30m) Isabella Zuluaga Jaelin Lespier Isabella …" at bounding box center [94, 430] width 142 height 80
